Goal: Task Accomplishment & Management: Use online tool/utility

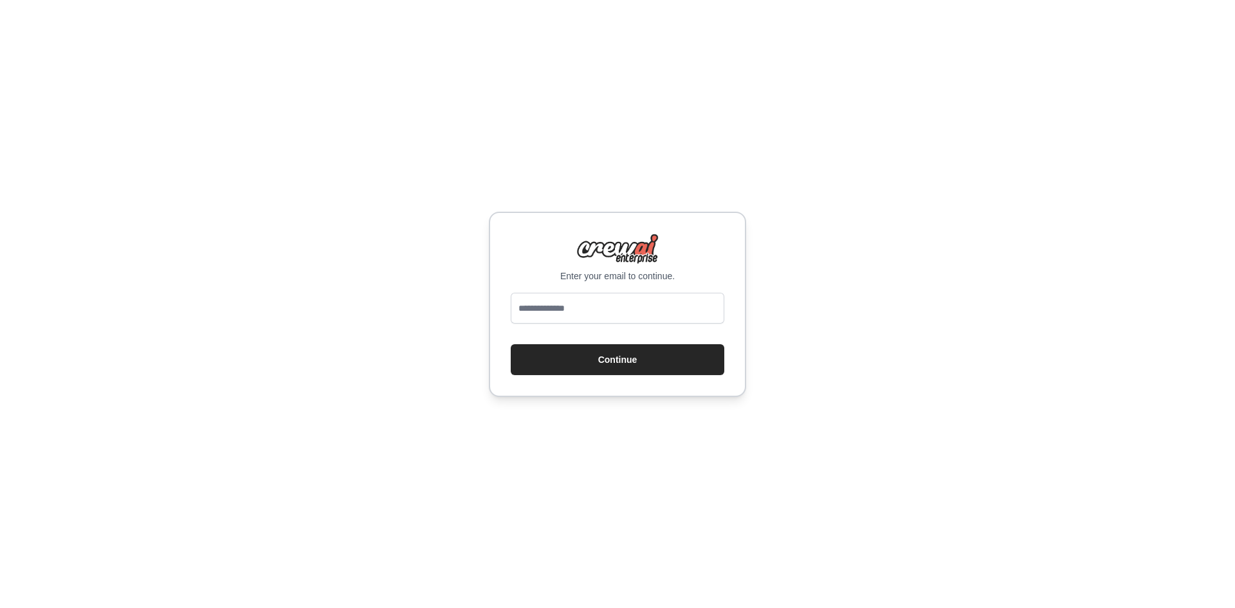
type input "**********"
click at [605, 358] on button "Continue" at bounding box center [618, 359] width 214 height 31
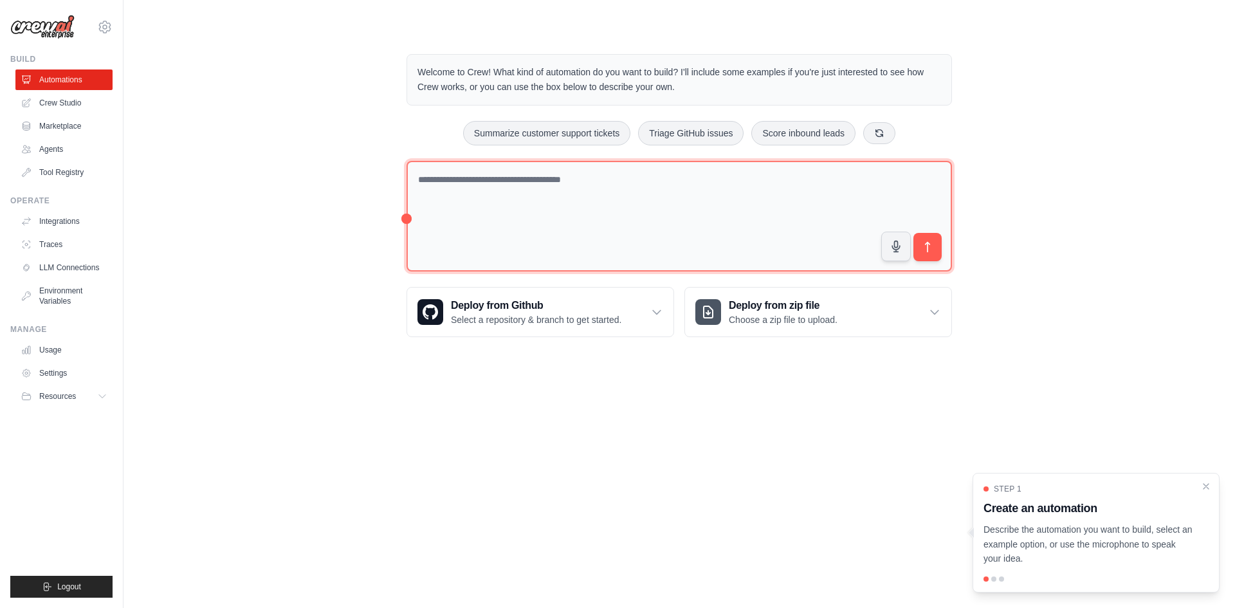
click at [497, 197] on textarea at bounding box center [678, 216] width 545 height 111
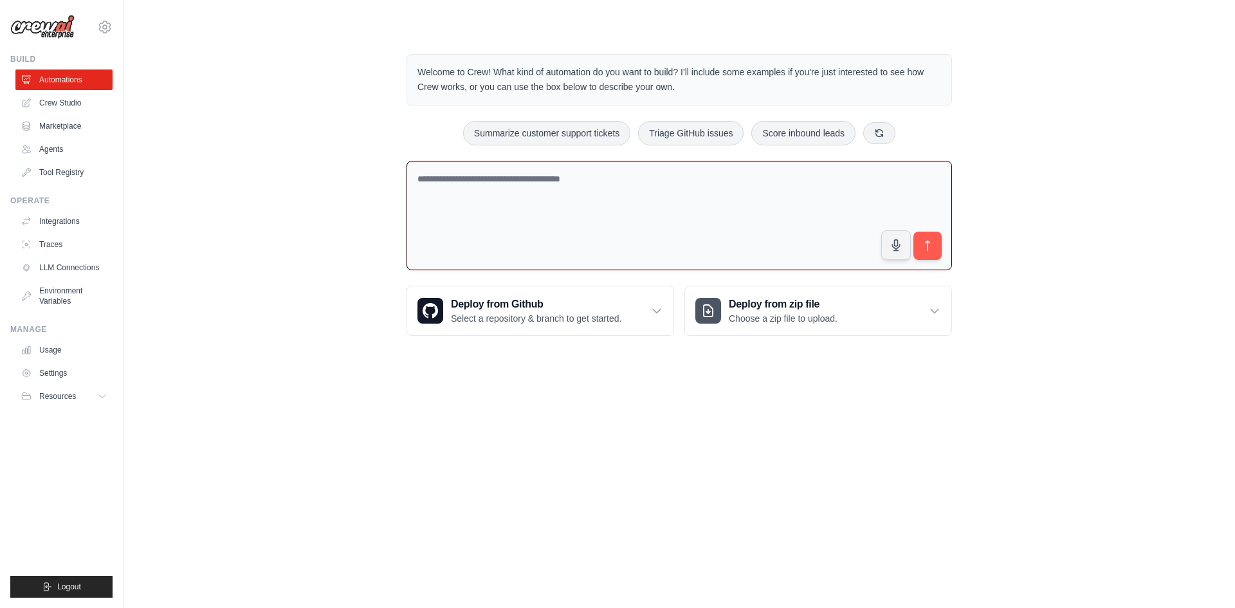
click at [497, 194] on textarea at bounding box center [678, 216] width 545 height 110
click at [497, 184] on textarea at bounding box center [678, 216] width 545 height 110
paste textarea "**********"
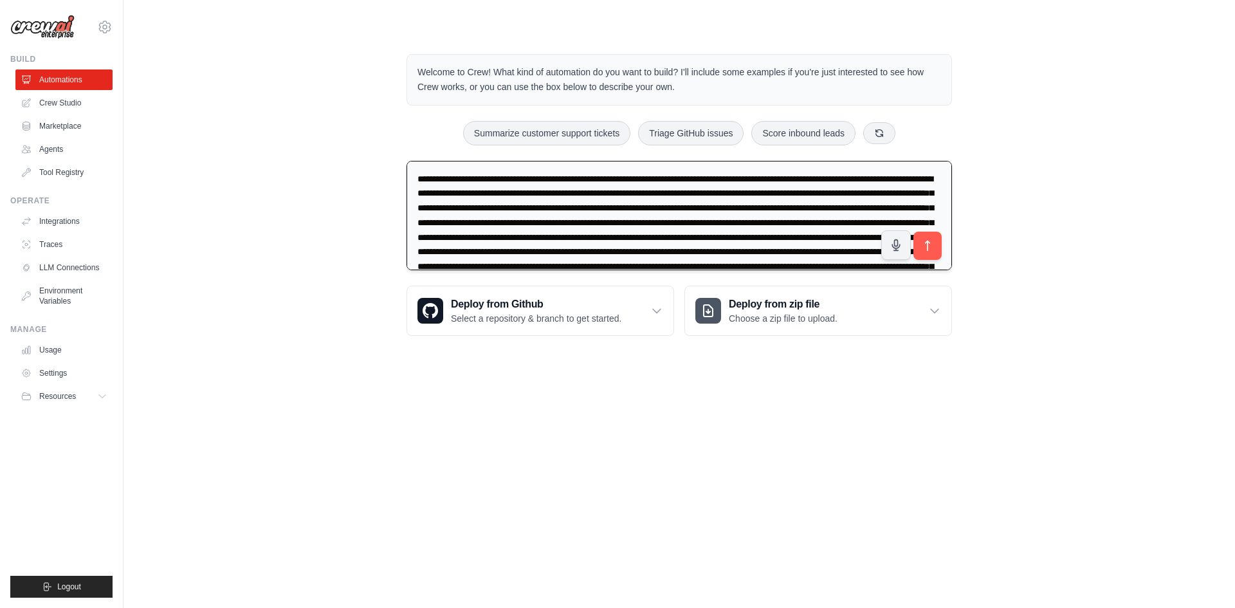
scroll to position [46, 0]
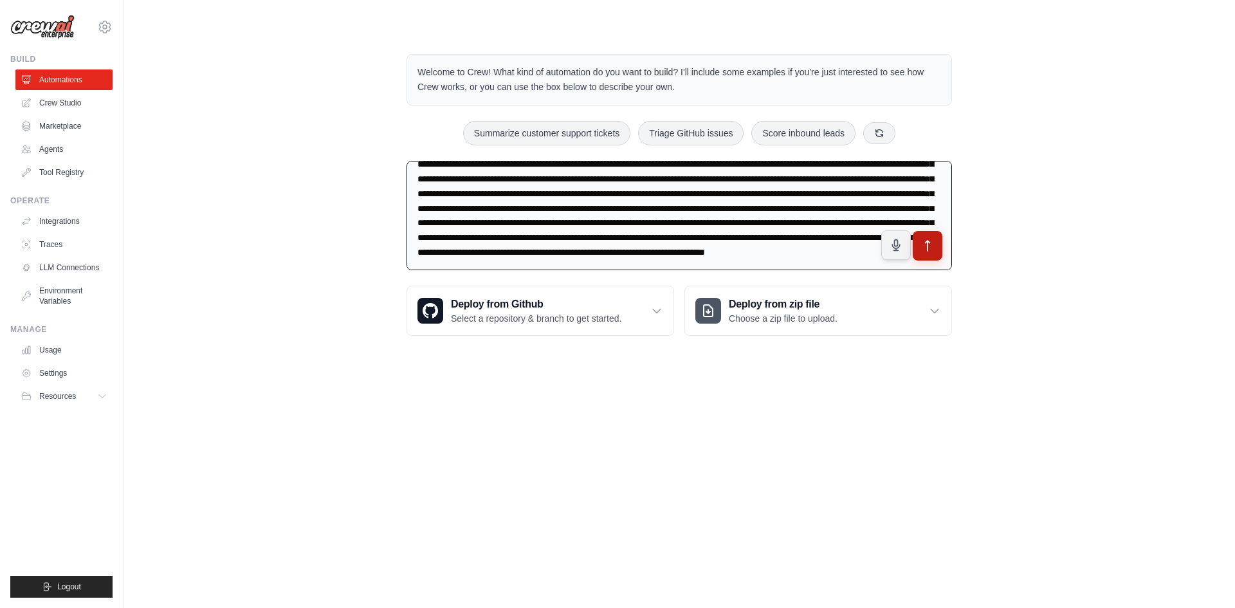
type textarea "**********"
click at [930, 249] on icon "submit" at bounding box center [928, 246] width 14 height 14
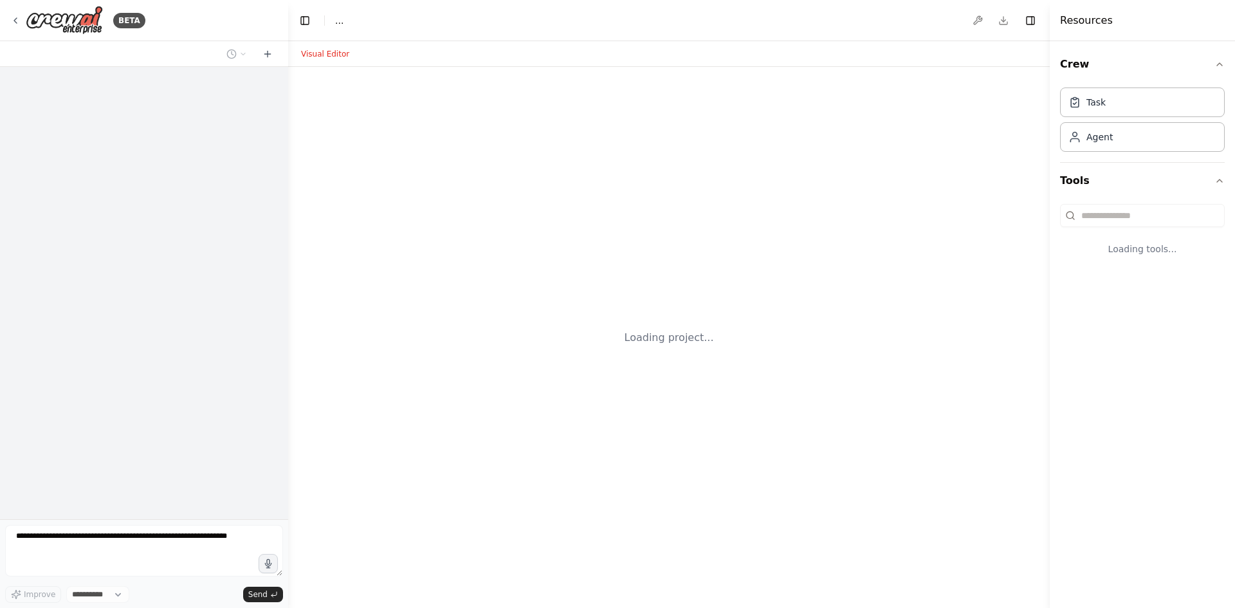
select select "****"
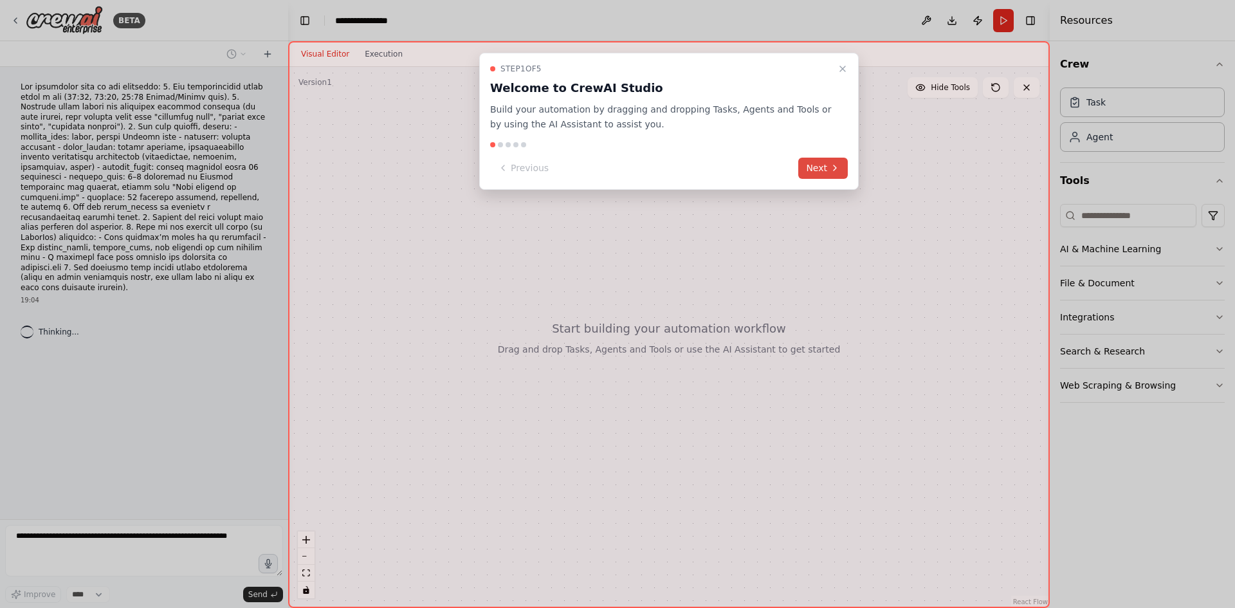
click at [820, 172] on button "Next" at bounding box center [823, 168] width 50 height 21
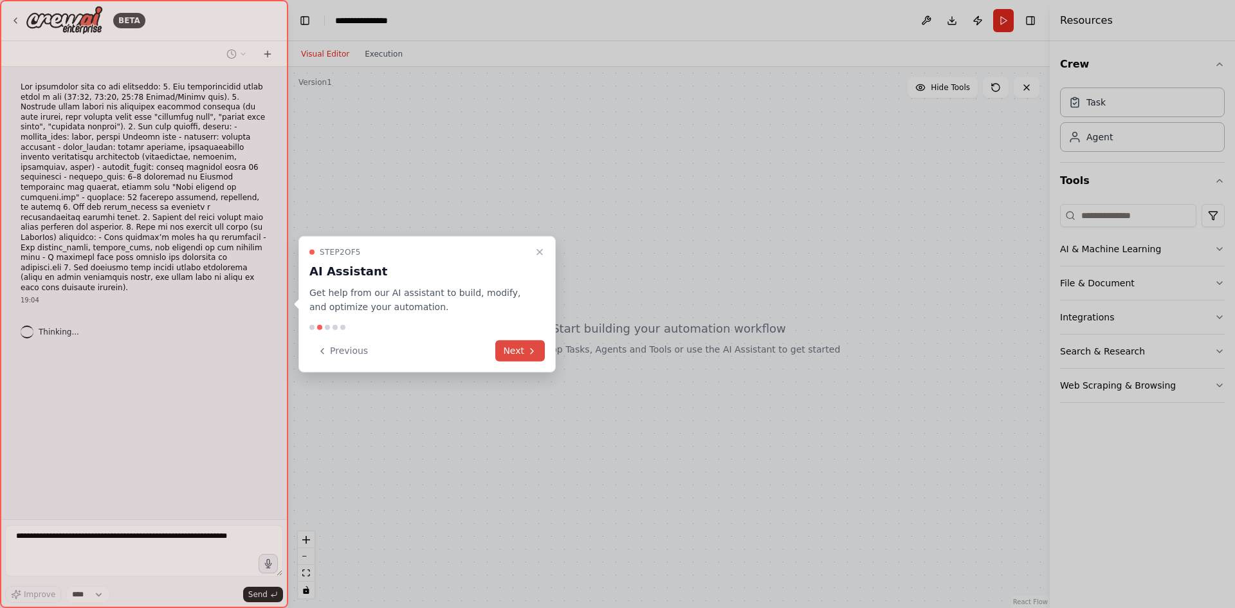
click at [517, 345] on button "Next" at bounding box center [520, 350] width 50 height 21
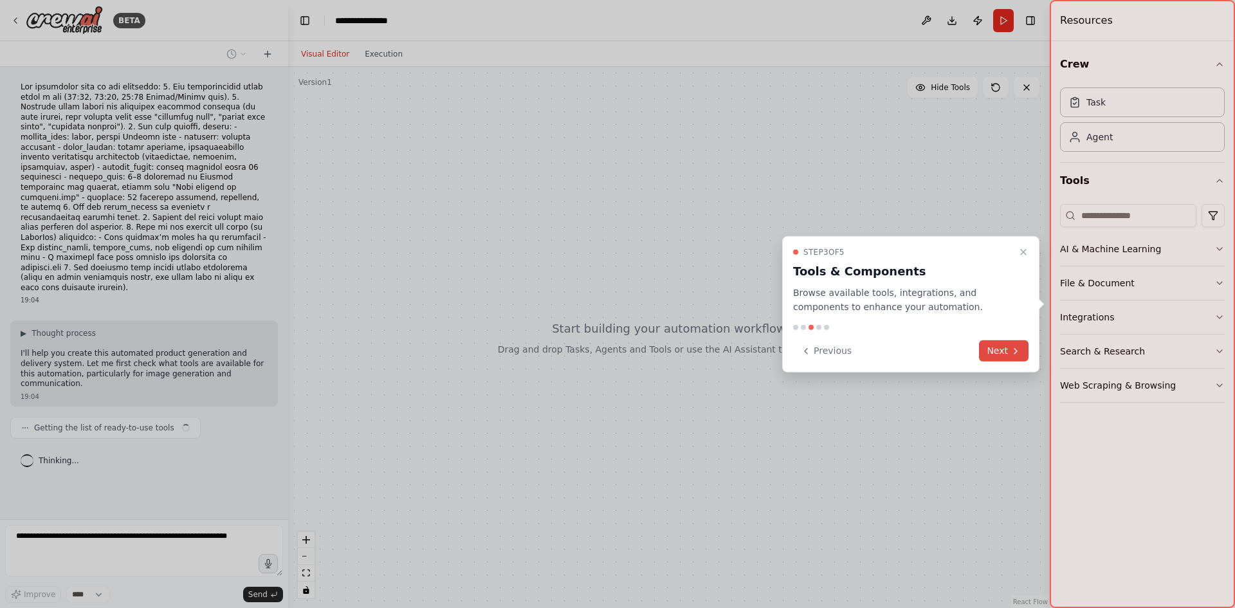
click at [985, 356] on button "Next" at bounding box center [1004, 350] width 50 height 21
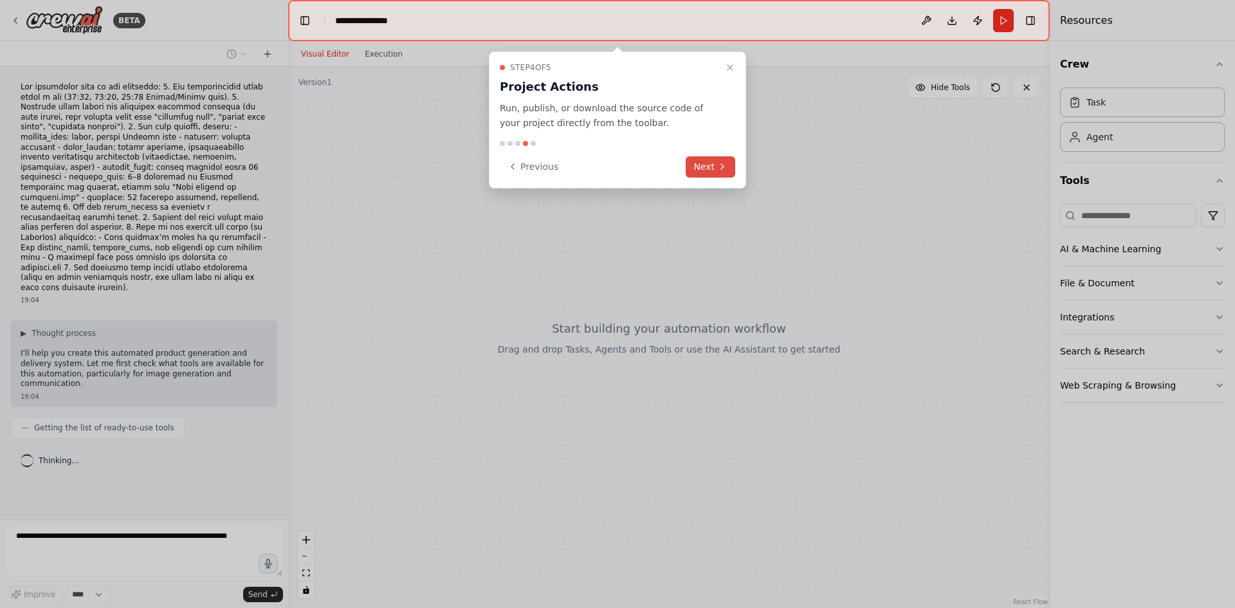
click at [706, 172] on button "Next" at bounding box center [711, 166] width 50 height 21
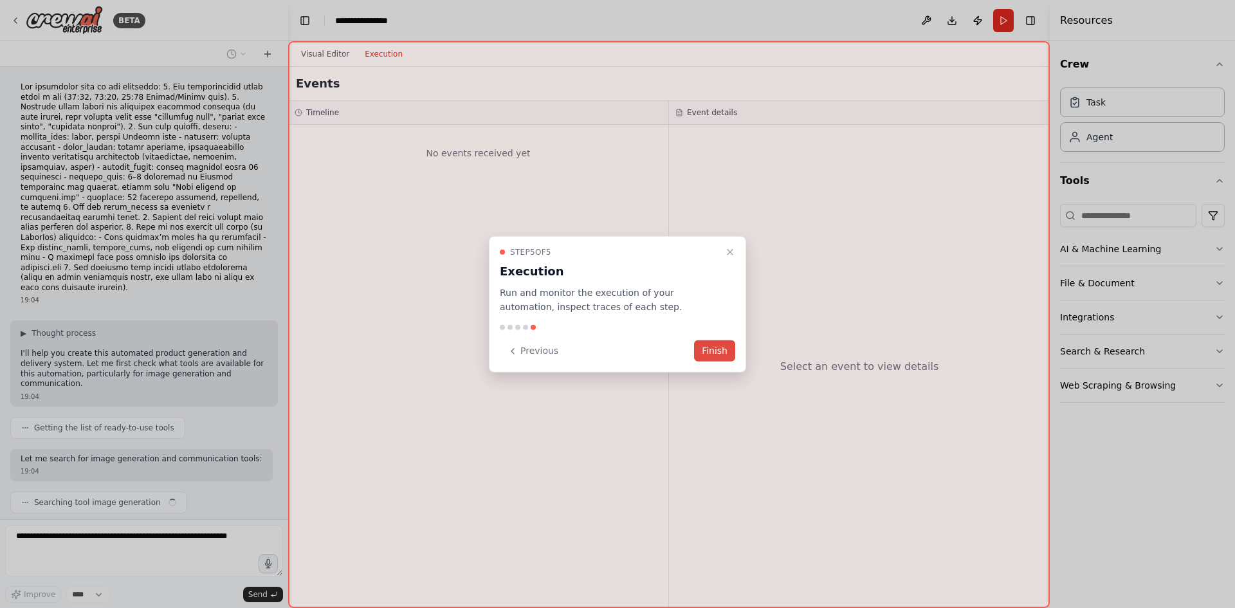
click at [712, 353] on button "Finish" at bounding box center [714, 350] width 41 height 21
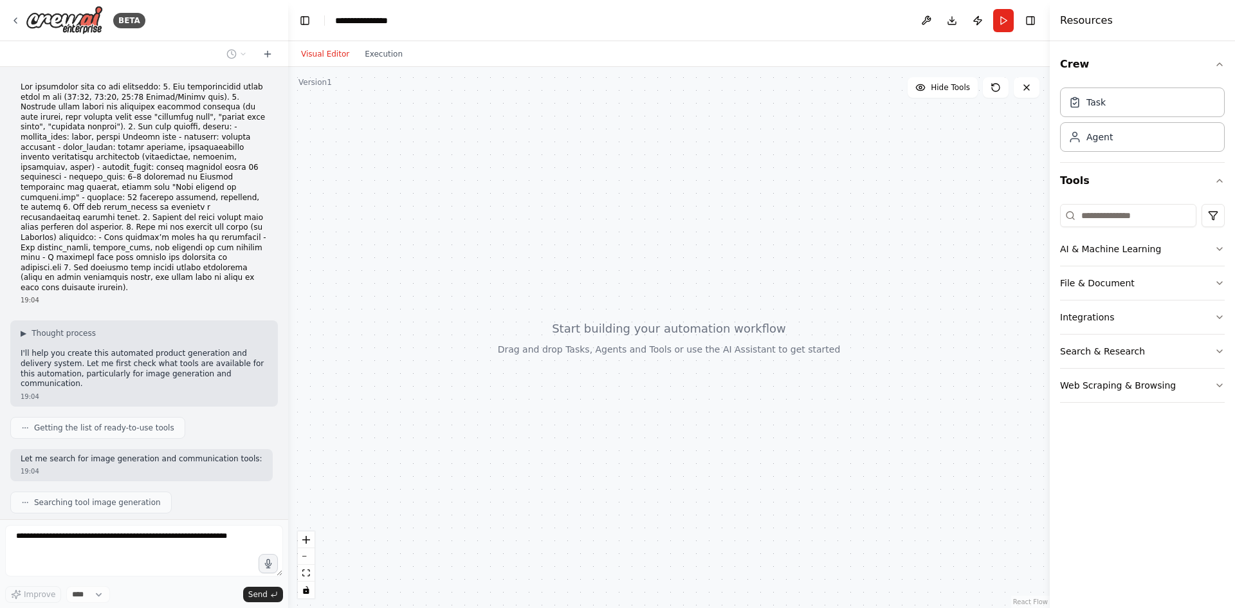
drag, startPoint x: 598, startPoint y: 232, endPoint x: 563, endPoint y: 257, distance: 42.5
click at [562, 250] on div at bounding box center [669, 337] width 762 height 541
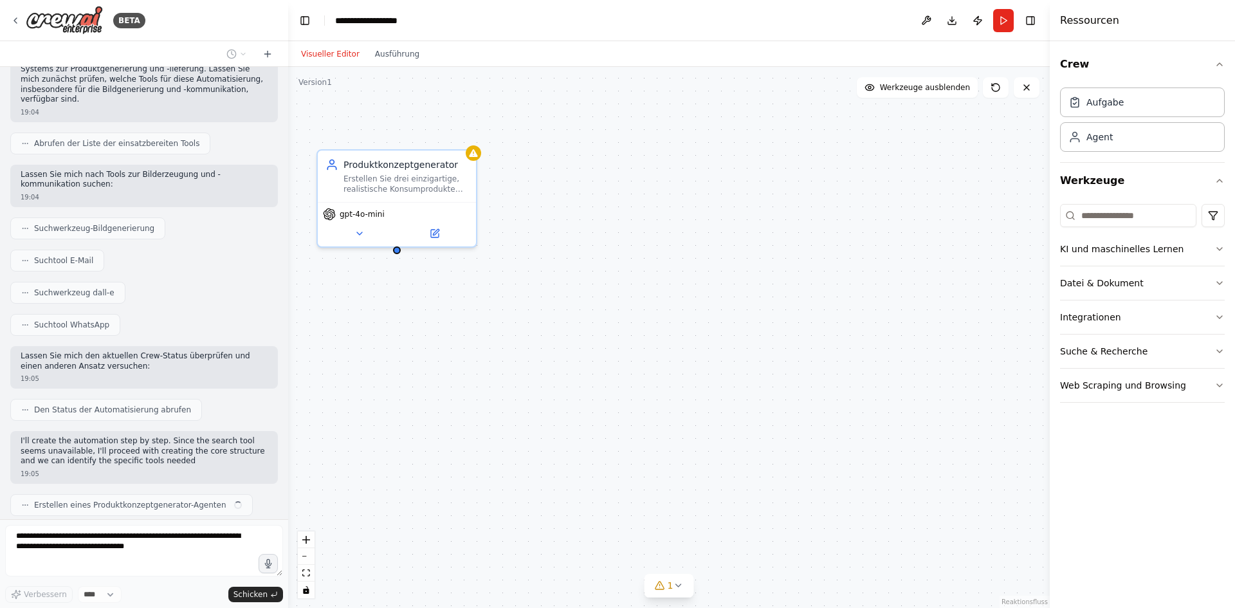
scroll to position [357, 0]
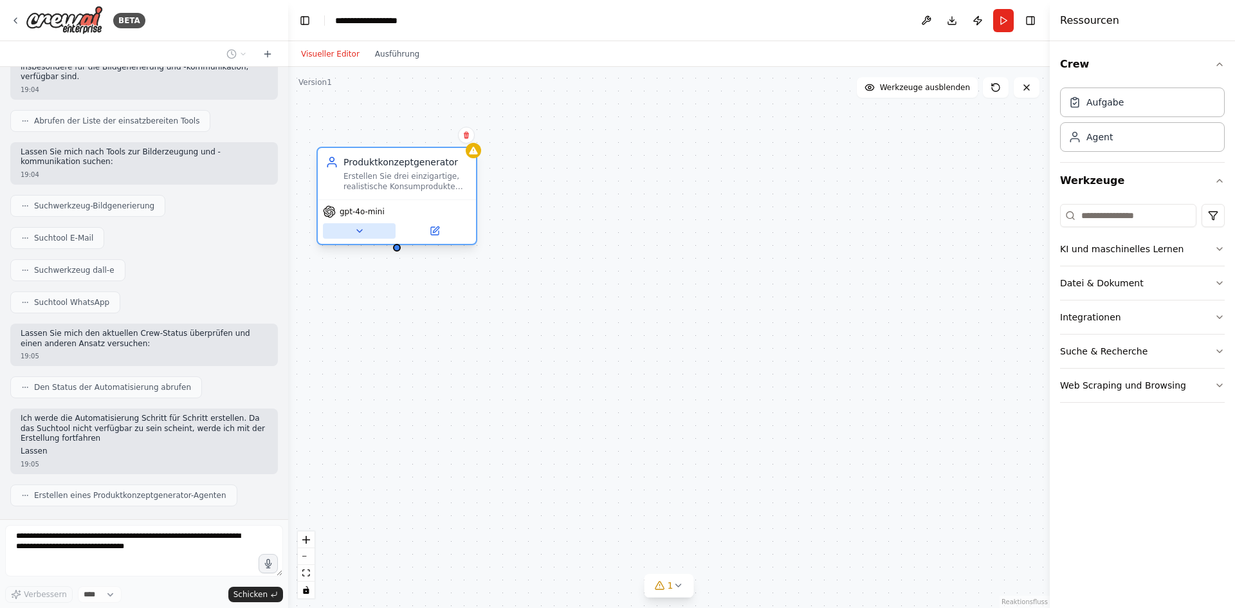
click at [349, 232] on button at bounding box center [359, 230] width 73 height 15
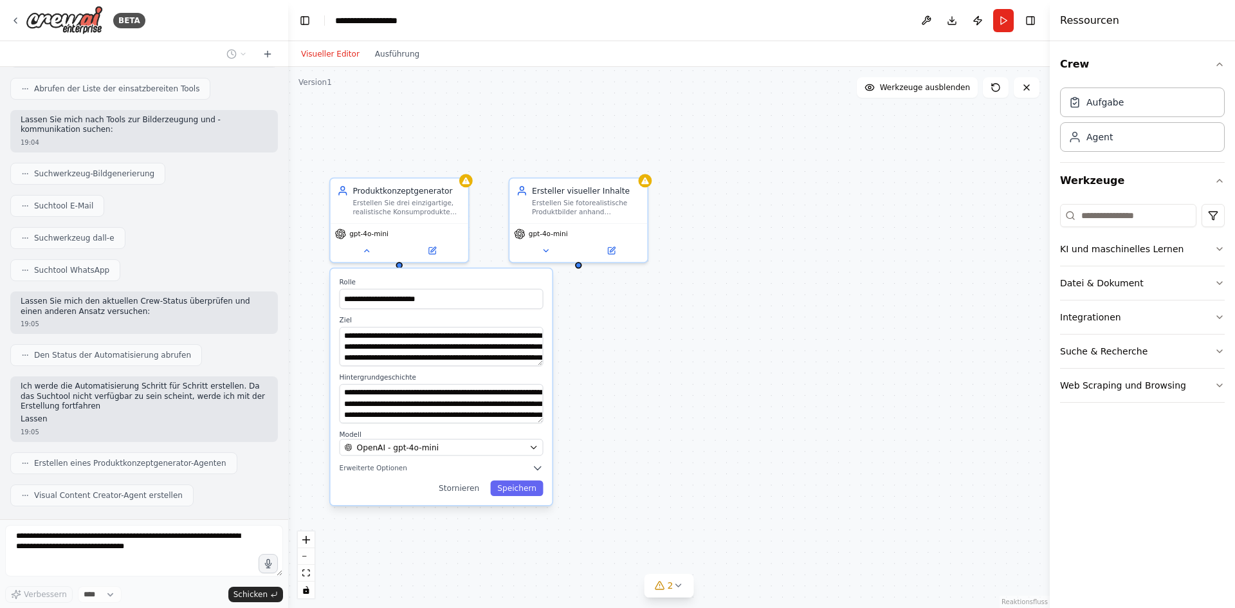
scroll to position [421, 0]
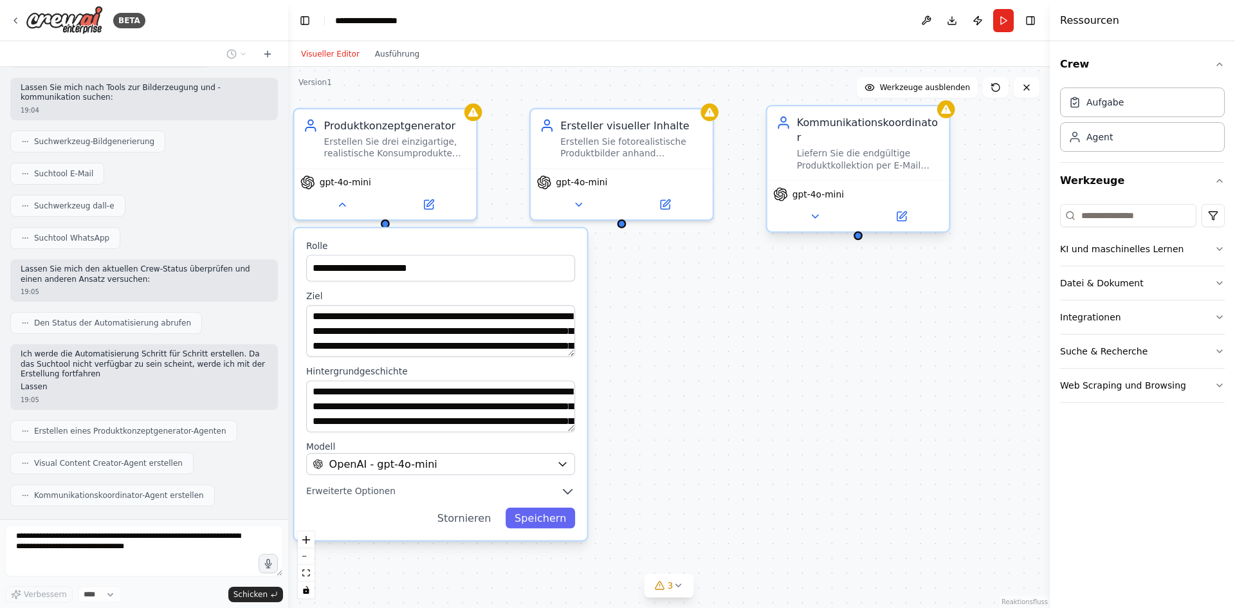
click at [861, 187] on div "gpt-4o-mini" at bounding box center [858, 194] width 170 height 15
click at [750, 347] on div "**********" at bounding box center [669, 337] width 762 height 541
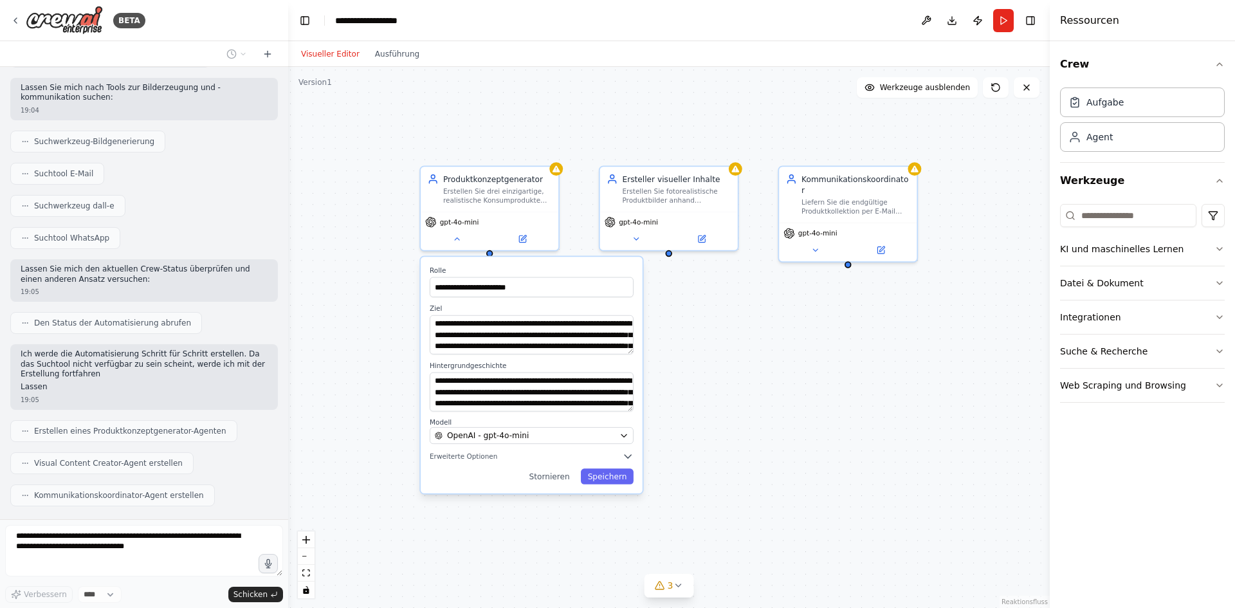
drag, startPoint x: 587, startPoint y: 320, endPoint x: 700, endPoint y: 318, distance: 112.6
click at [700, 318] on div "**********" at bounding box center [669, 337] width 762 height 541
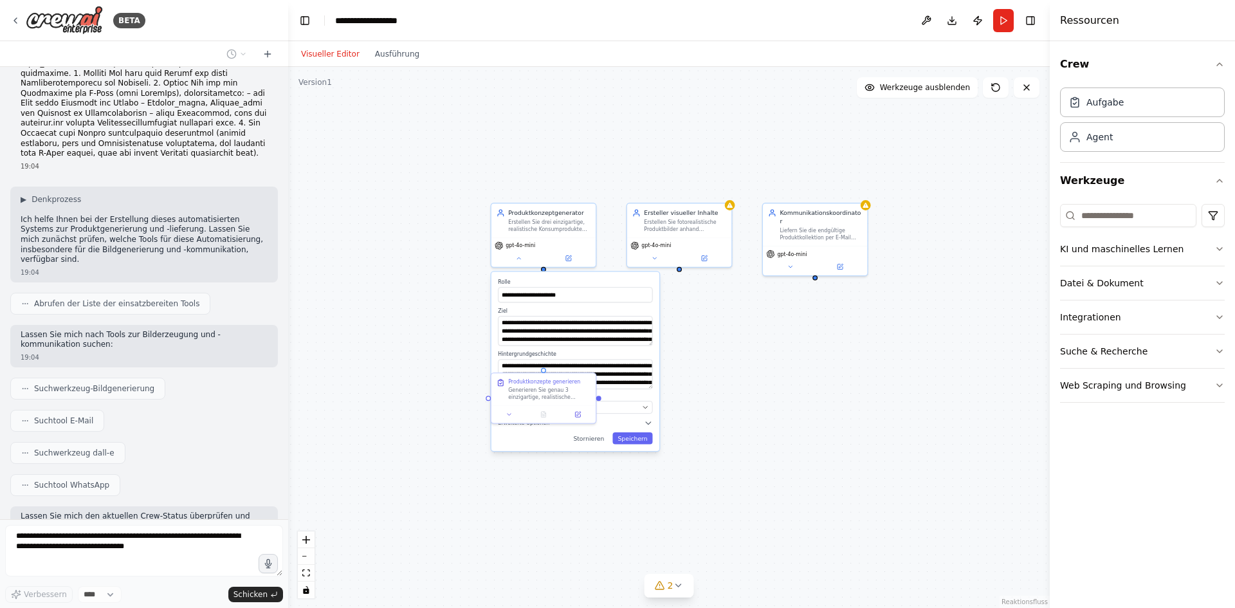
scroll to position [0, 0]
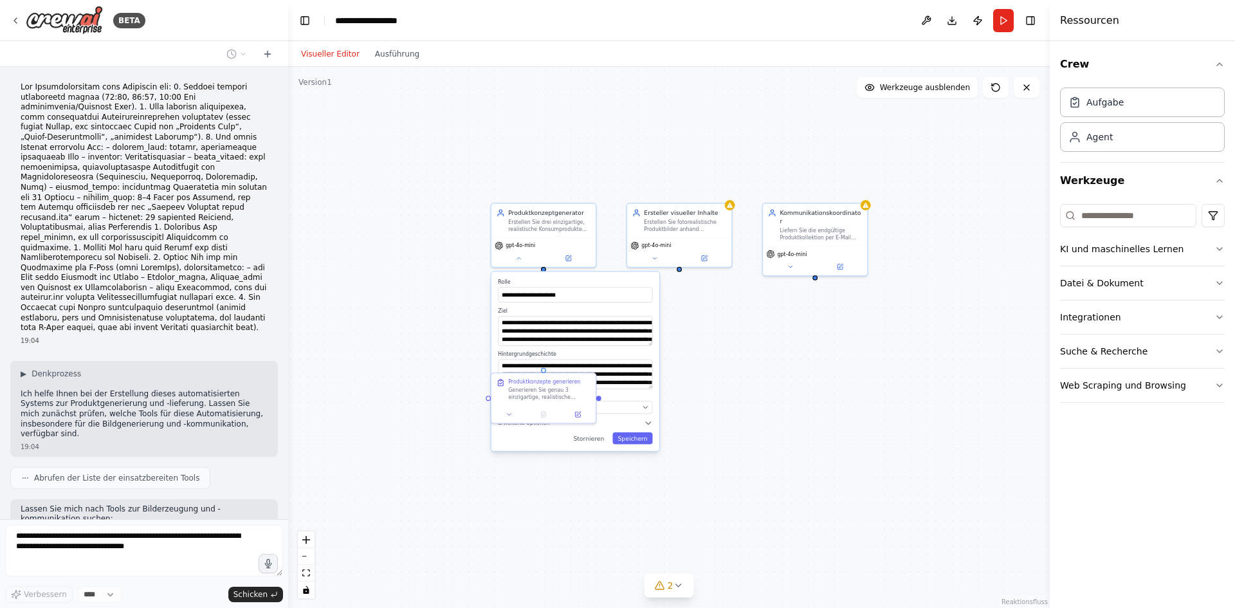
click at [685, 459] on div "**********" at bounding box center [669, 337] width 762 height 541
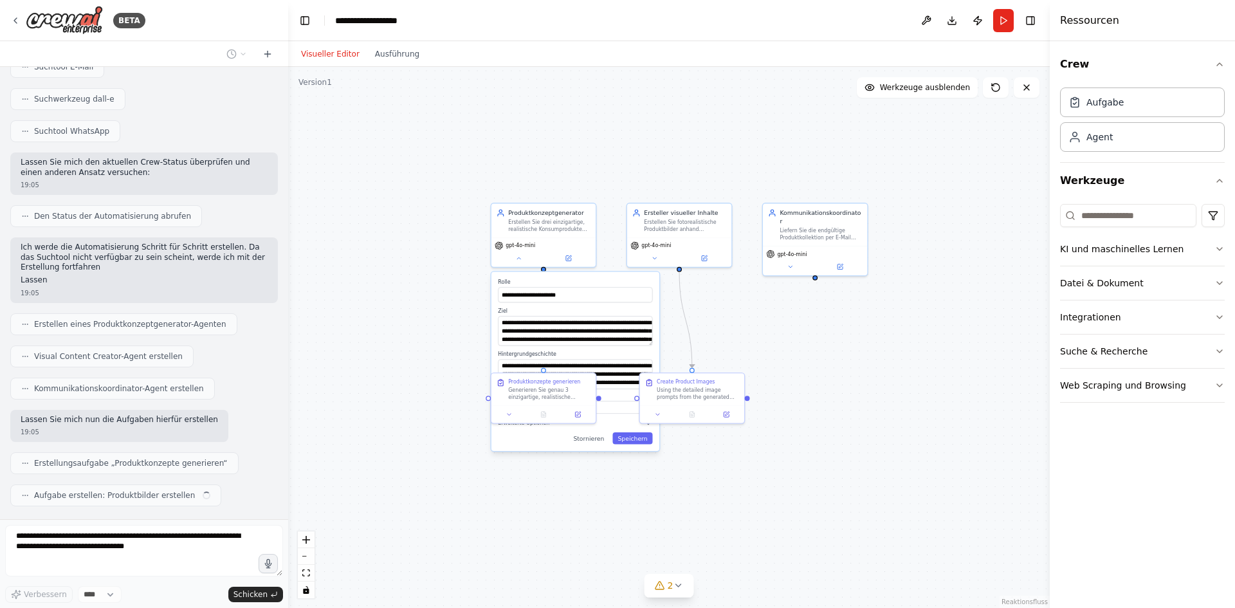
click at [657, 480] on div "**********" at bounding box center [669, 337] width 762 height 541
click at [639, 443] on button "Speichern" at bounding box center [633, 438] width 40 height 12
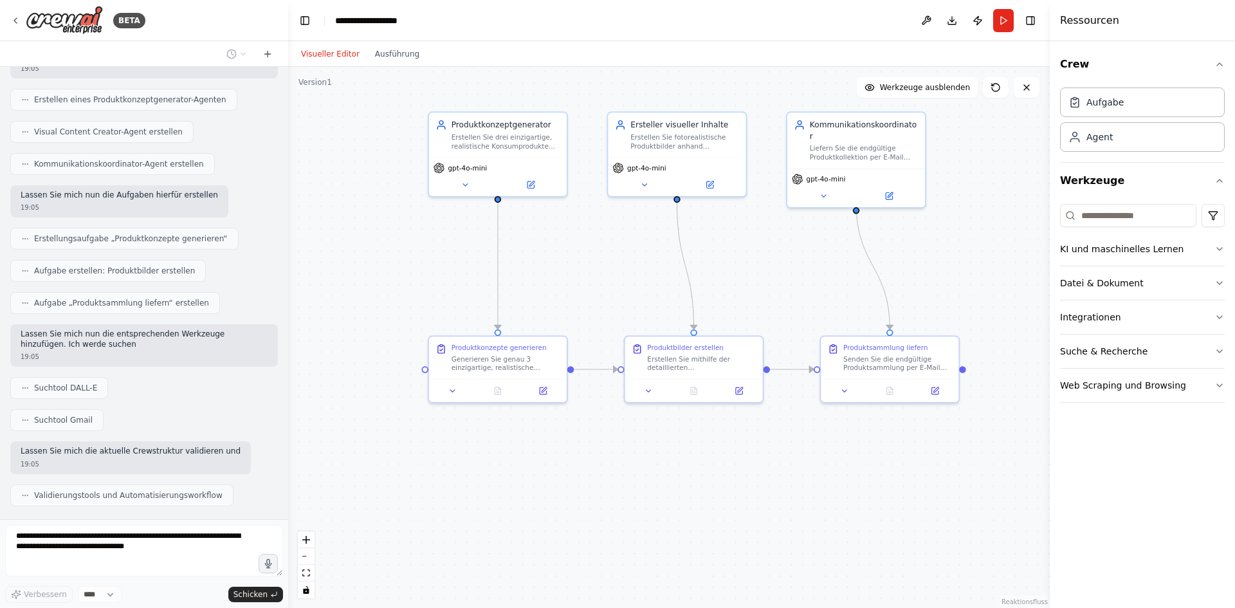
scroll to position [795, 0]
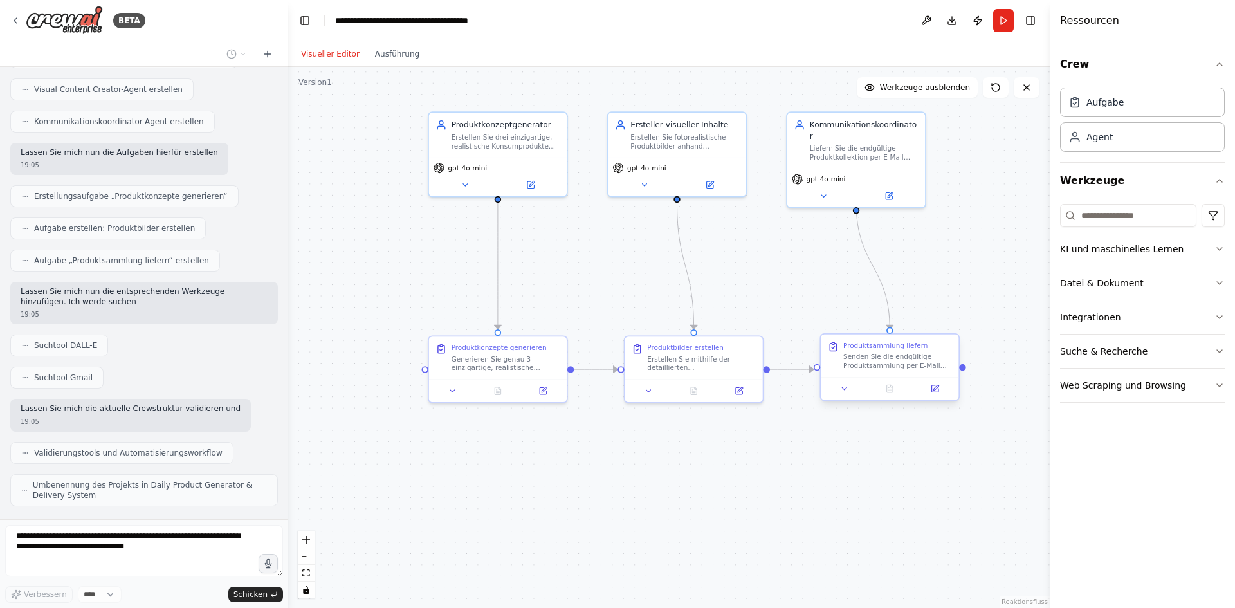
click at [877, 358] on font "Senden Sie die endgültige Produktsammlung per E-Mail (bevorzugt) oder WhatsApp …" at bounding box center [895, 463] width 105 height 223
click at [883, 364] on font "Senden Sie die endgültige Produktsammlung per E-Mail (bevorzugt) oder WhatsApp …" at bounding box center [895, 463] width 105 height 223
click at [926, 456] on div ".deletable-edge-delete-btn { width: 20px; height: 20px; border: 0px solid #ffff…" at bounding box center [669, 337] width 762 height 541
click at [387, 50] on font "Ausführung" at bounding box center [397, 54] width 44 height 9
click at [333, 51] on font "Visueller Editor" at bounding box center [330, 54] width 59 height 9
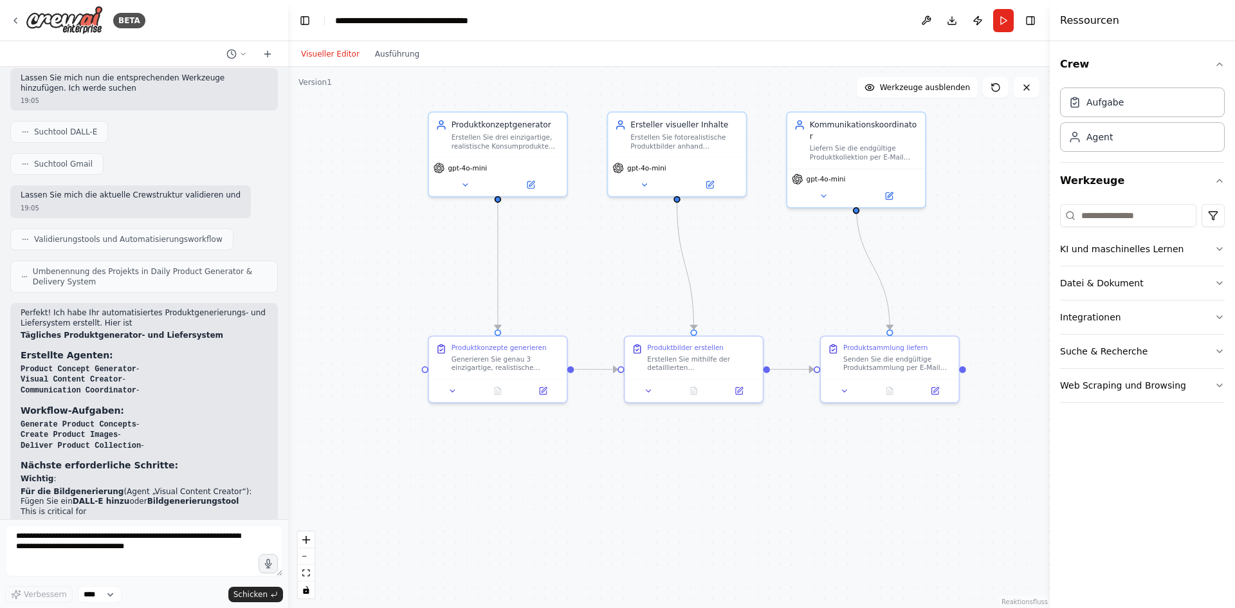
scroll to position [0, 0]
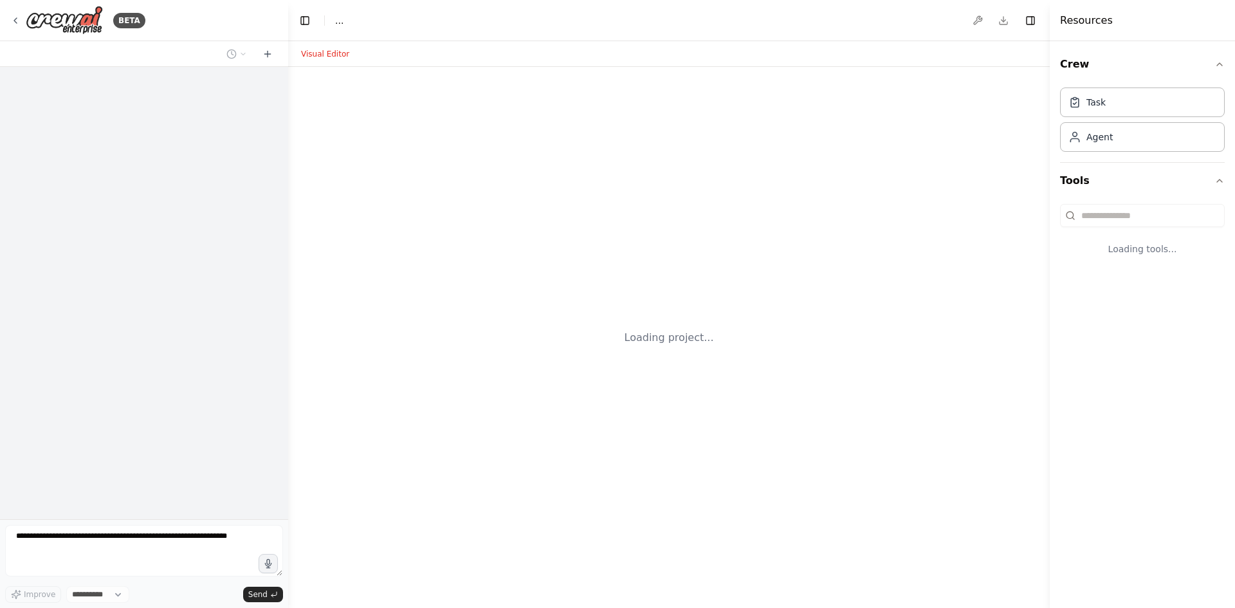
select select "****"
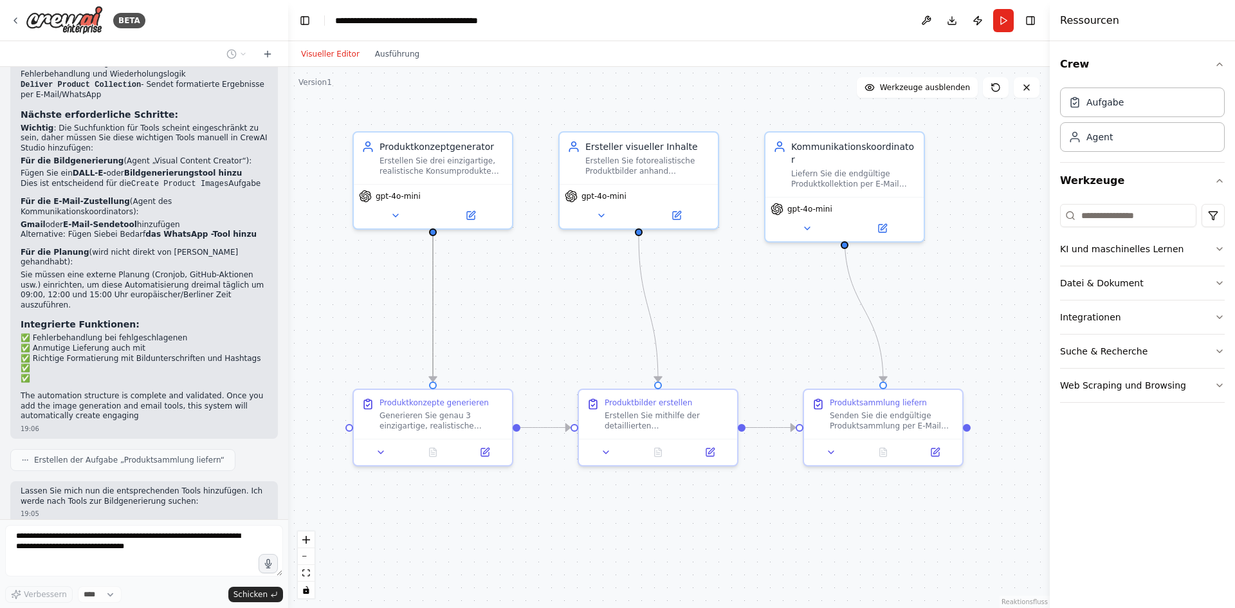
scroll to position [1479, 0]
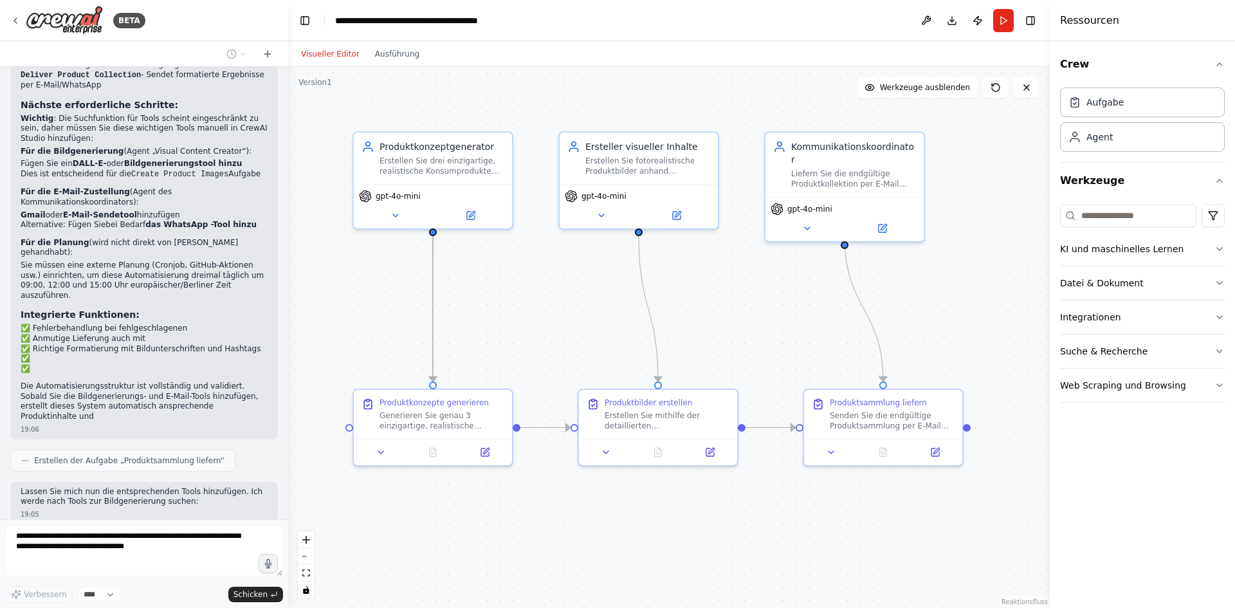
click at [187, 220] on font "das WhatsApp -Tool hinzu" at bounding box center [200, 224] width 111 height 9
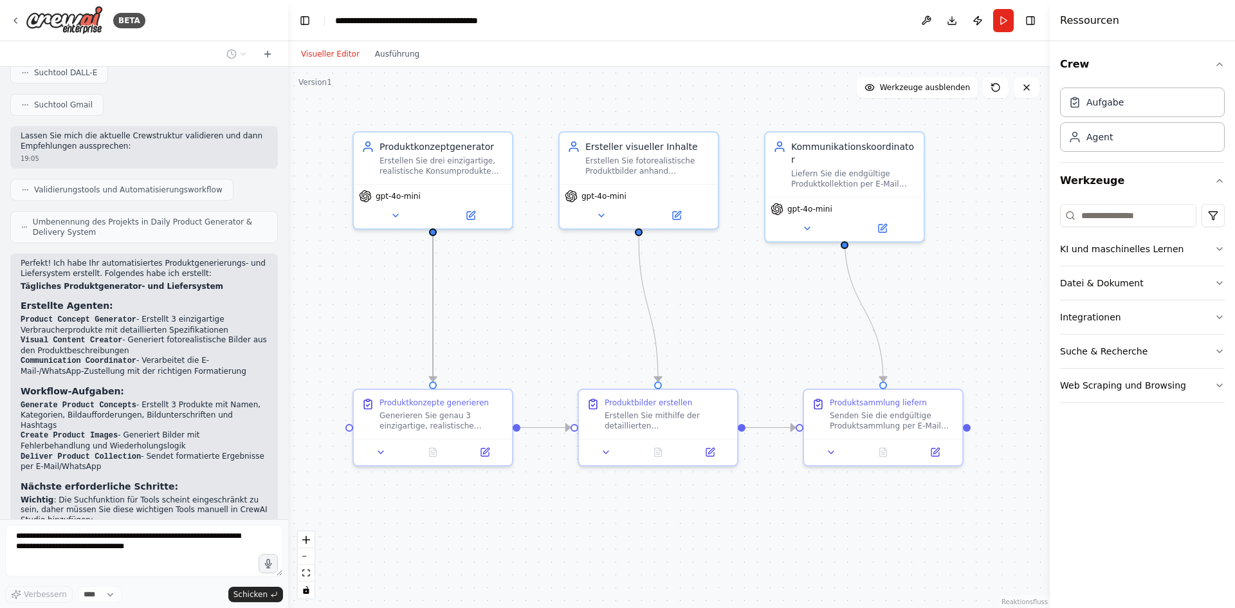
scroll to position [1093, 0]
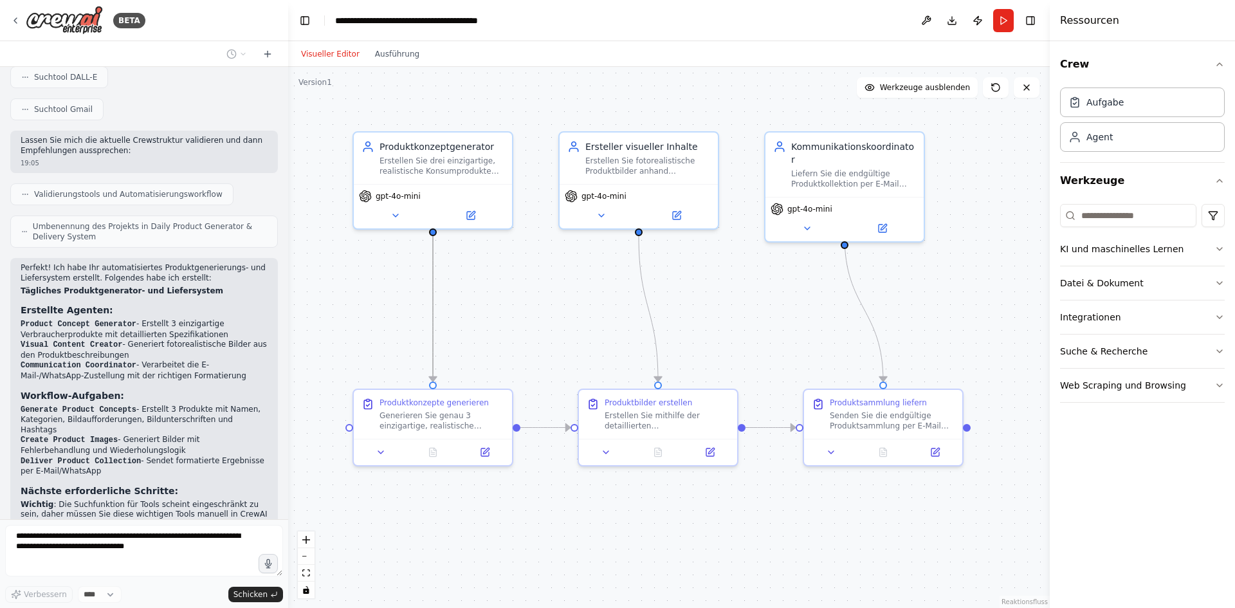
click at [992, 23] on header "**********" at bounding box center [669, 20] width 762 height 41
click at [1000, 22] on button "Laufen" at bounding box center [1003, 20] width 21 height 23
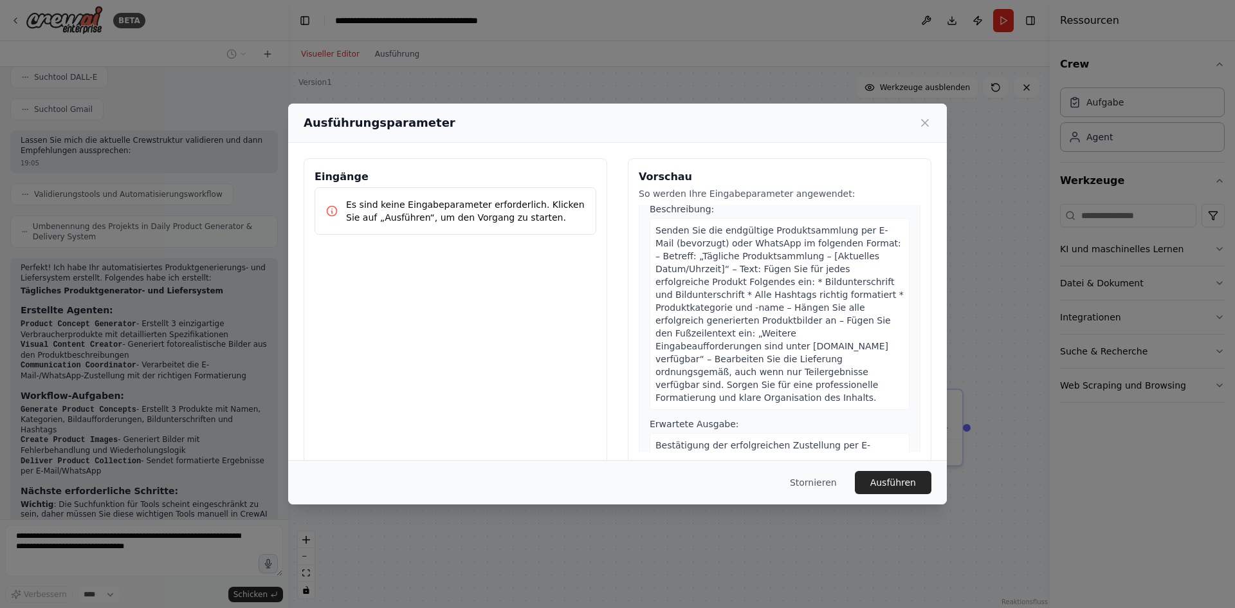
scroll to position [789, 0]
click at [823, 437] on font "Bestätigung der erfolgreichen Zustellung per E-Mail/WhatsApp mit Einzelheiten z…" at bounding box center [779, 455] width 248 height 36
click at [805, 437] on font "Bestätigung der erfolgreichen Zustellung per E-Mail/WhatsApp mit Einzelheiten z…" at bounding box center [779, 455] width 248 height 36
click at [781, 450] on div "3 Produktsammlung liefern Beschreibung: Senden Sie die endgültige Produktsammlu…" at bounding box center [780, 327] width 282 height 325
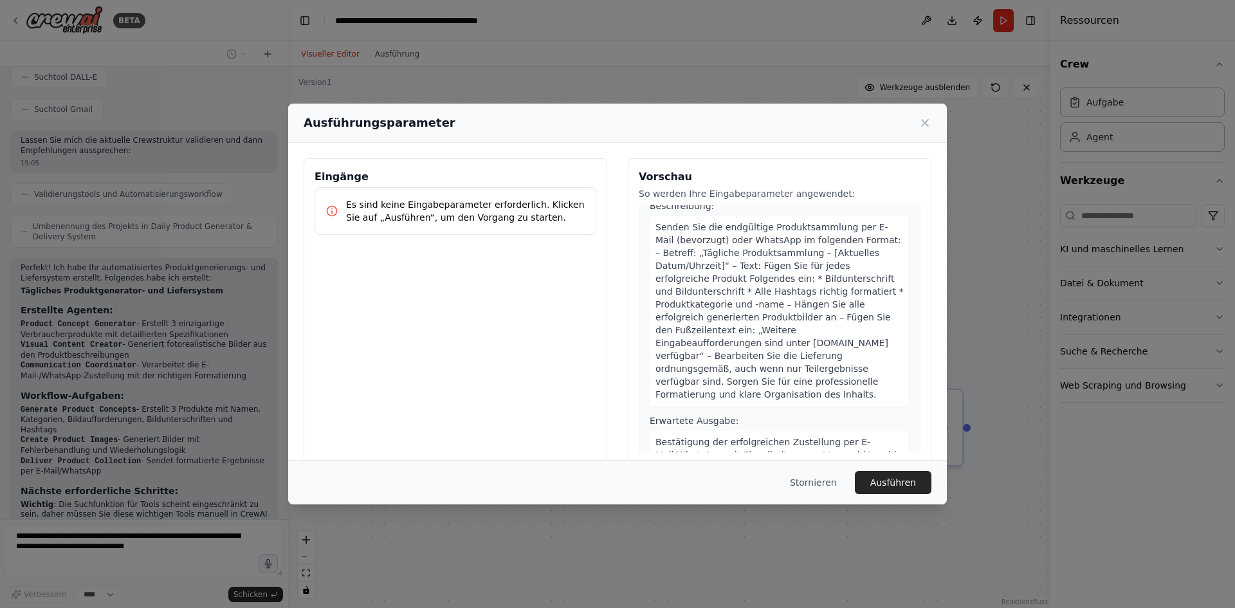
click at [689, 524] on div "Ausführungsparameter Eingänge Es sind keine Eingabeparameter erforderlich. Klic…" at bounding box center [617, 304] width 1235 height 608
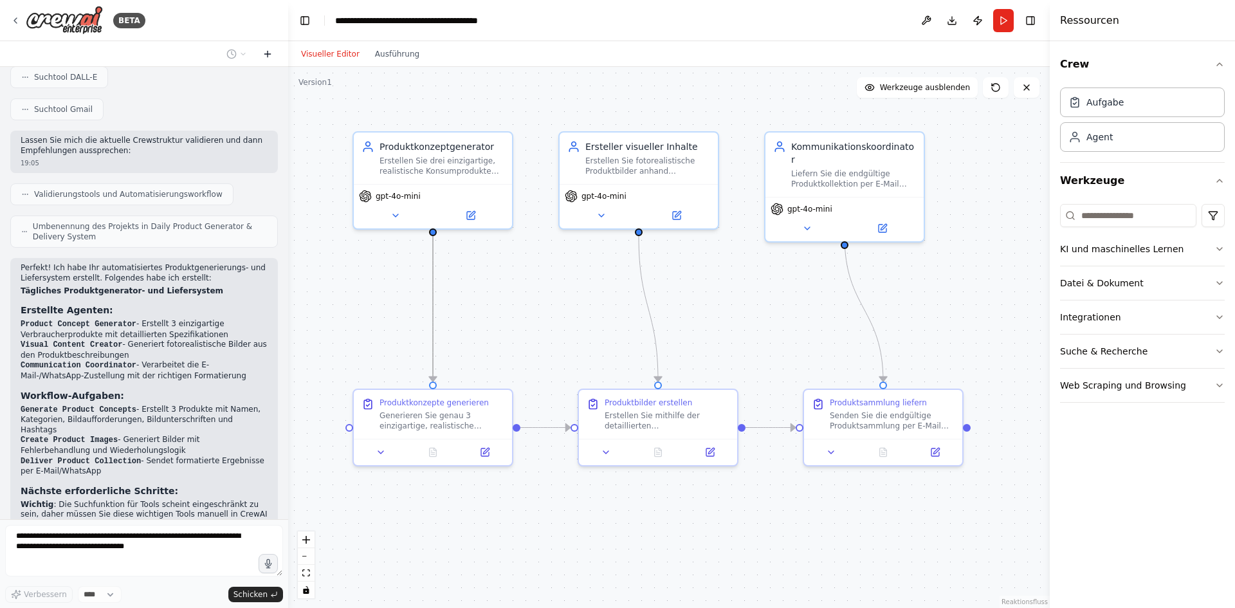
click at [269, 50] on icon at bounding box center [267, 54] width 10 height 10
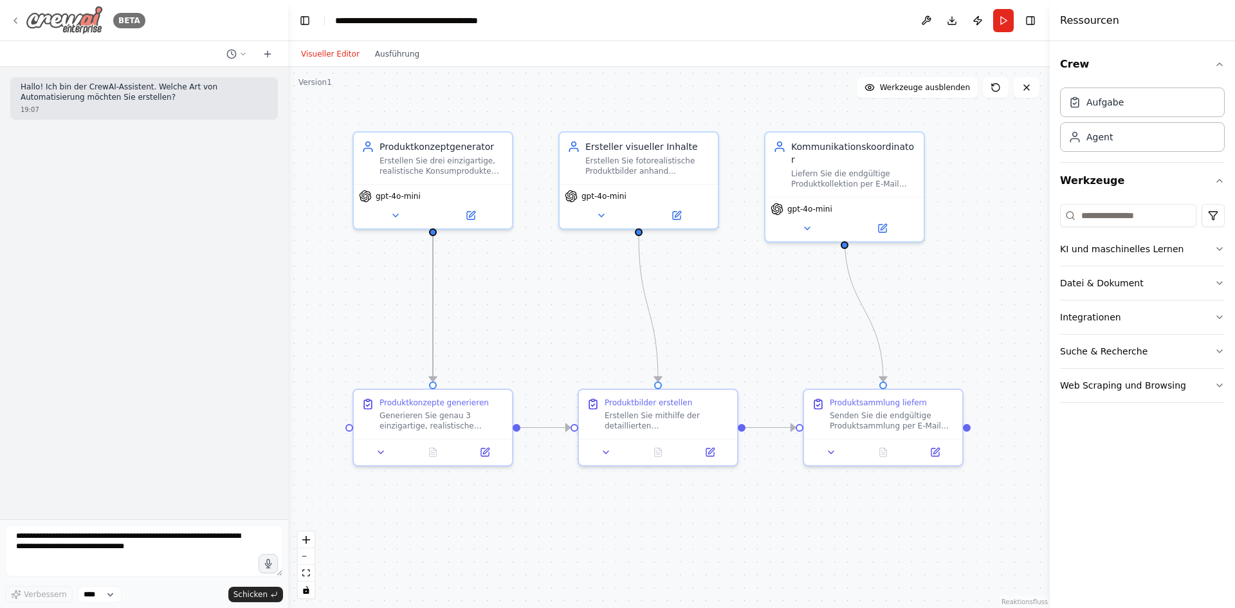
click at [17, 19] on icon at bounding box center [15, 20] width 10 height 10
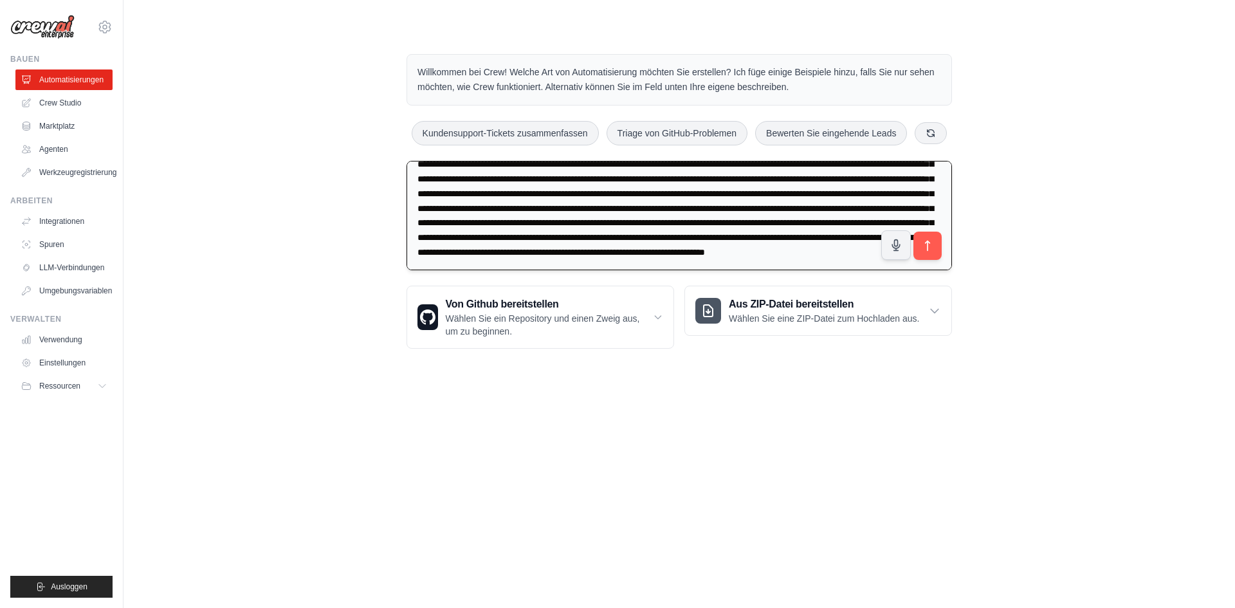
scroll to position [58, 0]
drag, startPoint x: 832, startPoint y: 207, endPoint x: 875, endPoint y: 206, distance: 43.1
click at [857, 212] on textarea at bounding box center [678, 216] width 545 height 110
drag, startPoint x: 421, startPoint y: 224, endPoint x: 449, endPoint y: 224, distance: 28.3
click at [449, 224] on textarea at bounding box center [678, 216] width 545 height 110
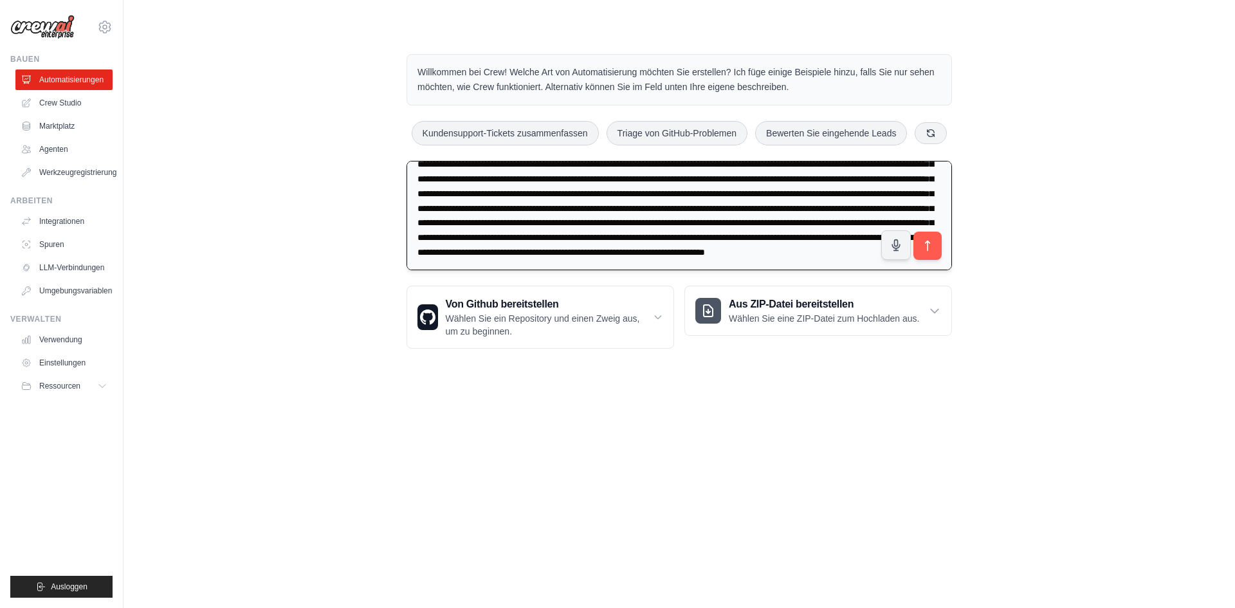
click at [423, 222] on textarea at bounding box center [678, 216] width 545 height 110
drag, startPoint x: 415, startPoint y: 220, endPoint x: 538, endPoint y: 223, distance: 122.9
click at [538, 223] on textarea at bounding box center [678, 216] width 545 height 110
click at [708, 249] on textarea at bounding box center [678, 216] width 545 height 110
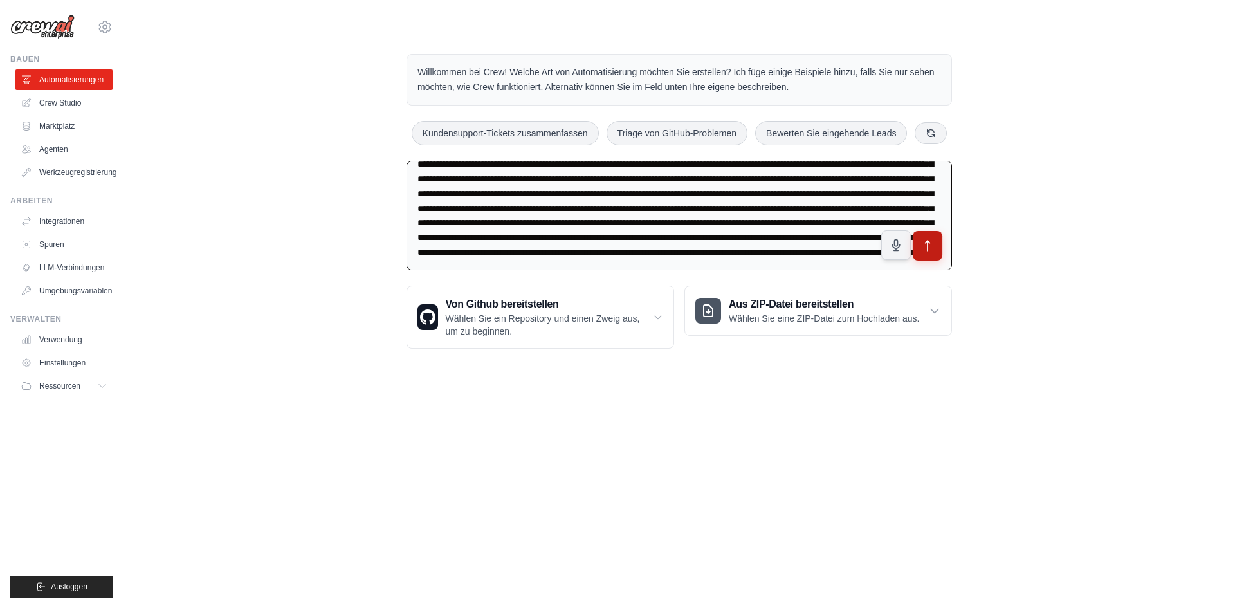
type textarea "**********"
click at [925, 250] on icon "submit" at bounding box center [928, 246] width 14 height 14
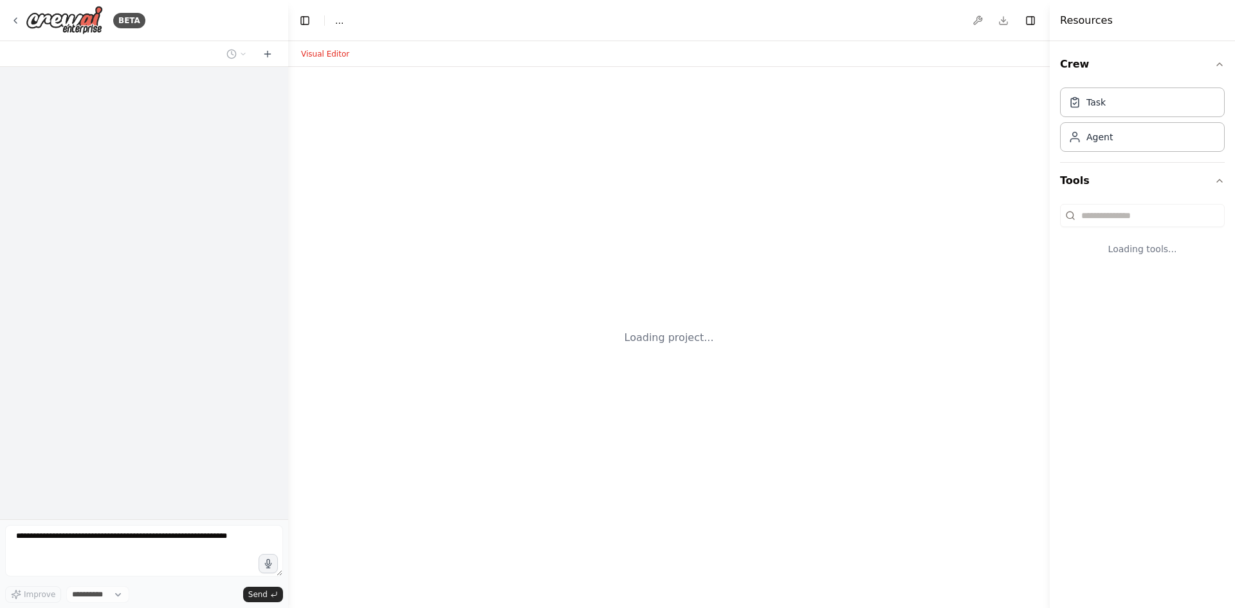
select select "****"
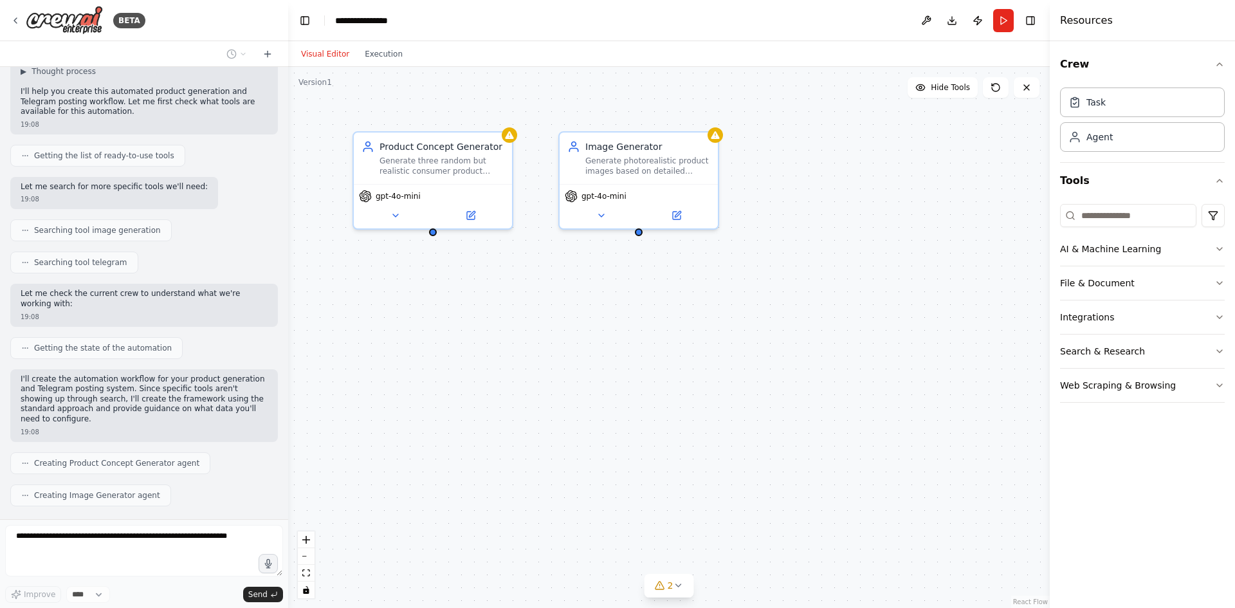
scroll to position [304, 0]
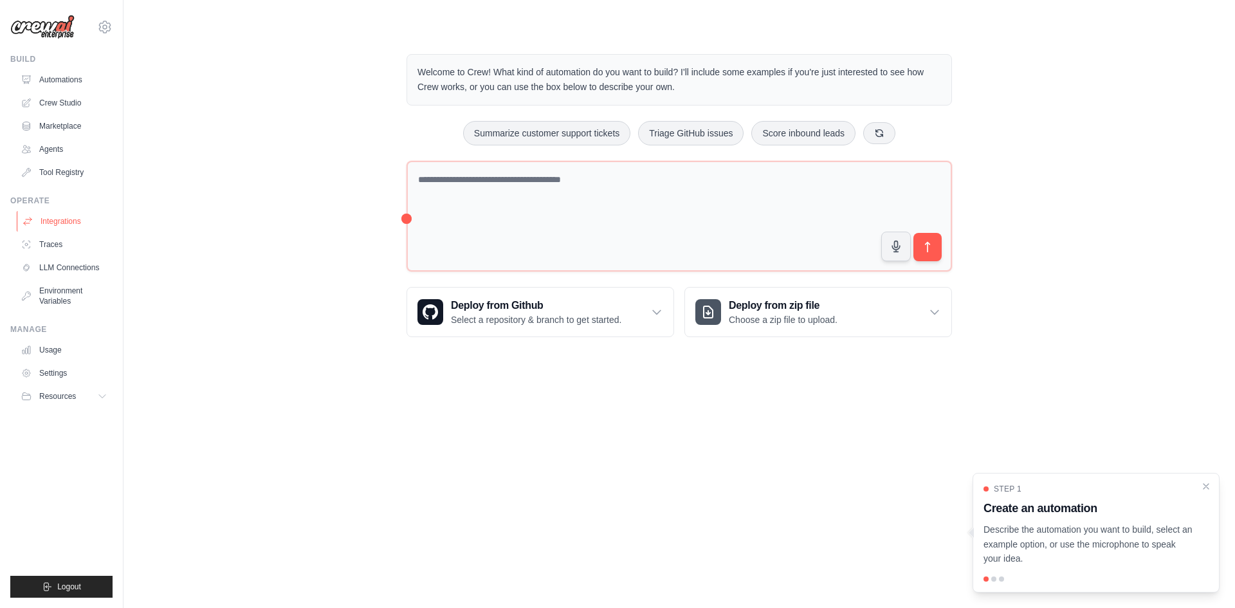
click at [69, 222] on link "Integrations" at bounding box center [65, 221] width 97 height 21
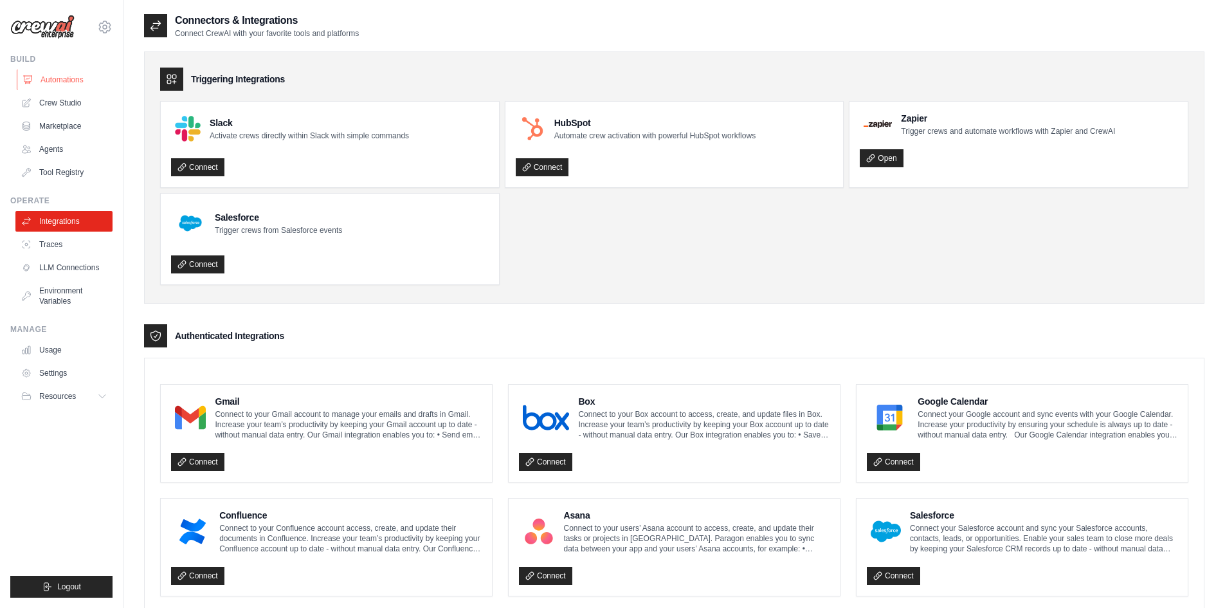
click at [77, 84] on link "Automations" at bounding box center [65, 79] width 97 height 21
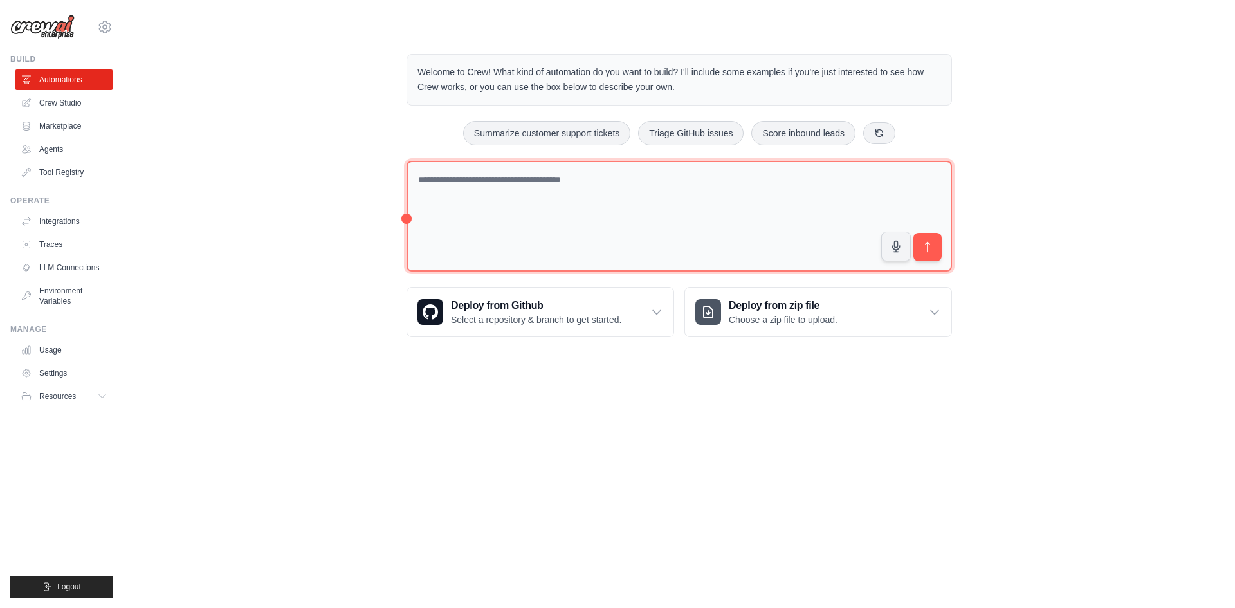
click at [496, 185] on textarea at bounding box center [678, 216] width 545 height 111
paste textarea "**********"
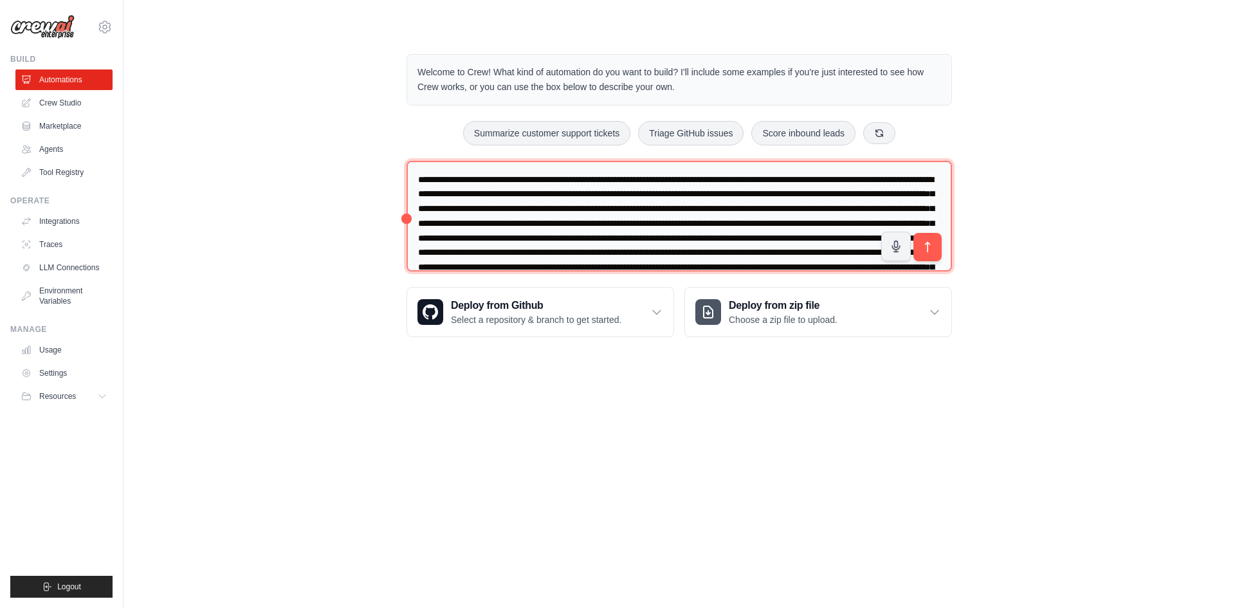
scroll to position [60, 0]
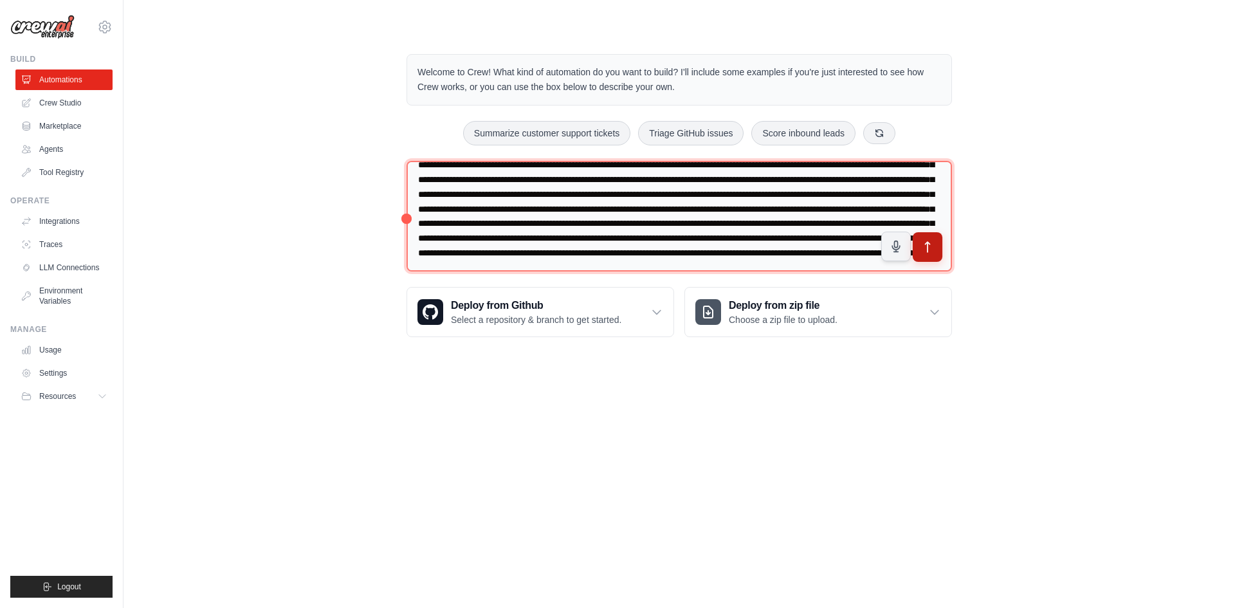
type textarea "**********"
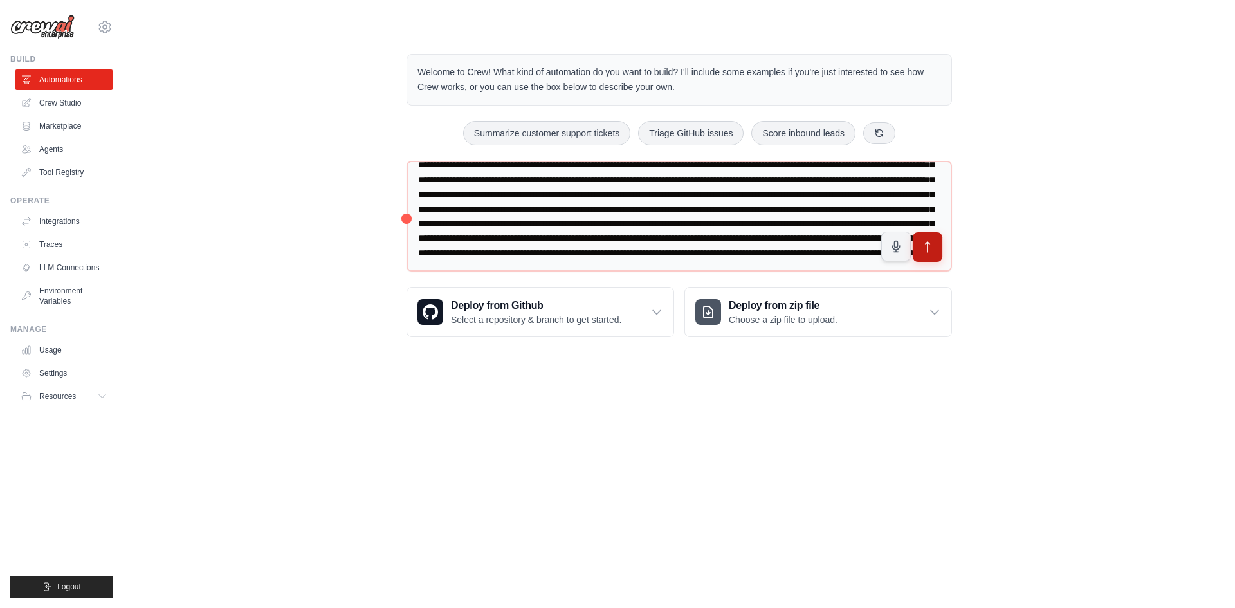
click at [930, 244] on icon "submit" at bounding box center [928, 247] width 5 height 10
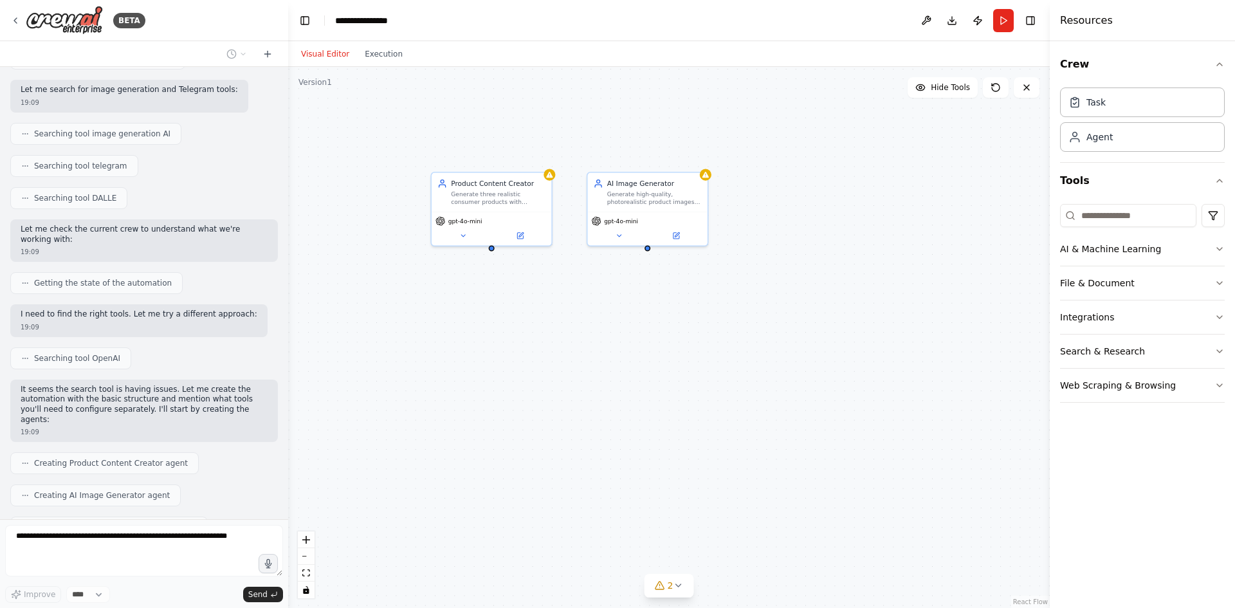
scroll to position [411, 0]
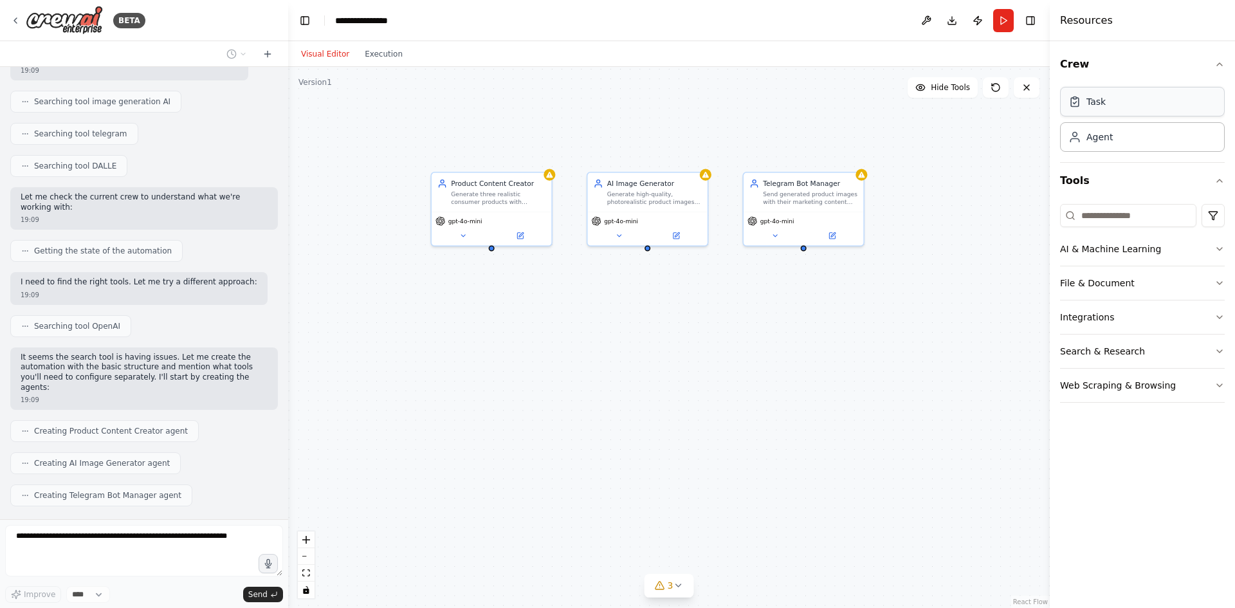
click at [1089, 100] on div "Task" at bounding box center [1095, 101] width 19 height 13
click at [1097, 100] on div "Task" at bounding box center [1095, 101] width 19 height 13
click at [1114, 122] on div "Agent" at bounding box center [1142, 137] width 165 height 30
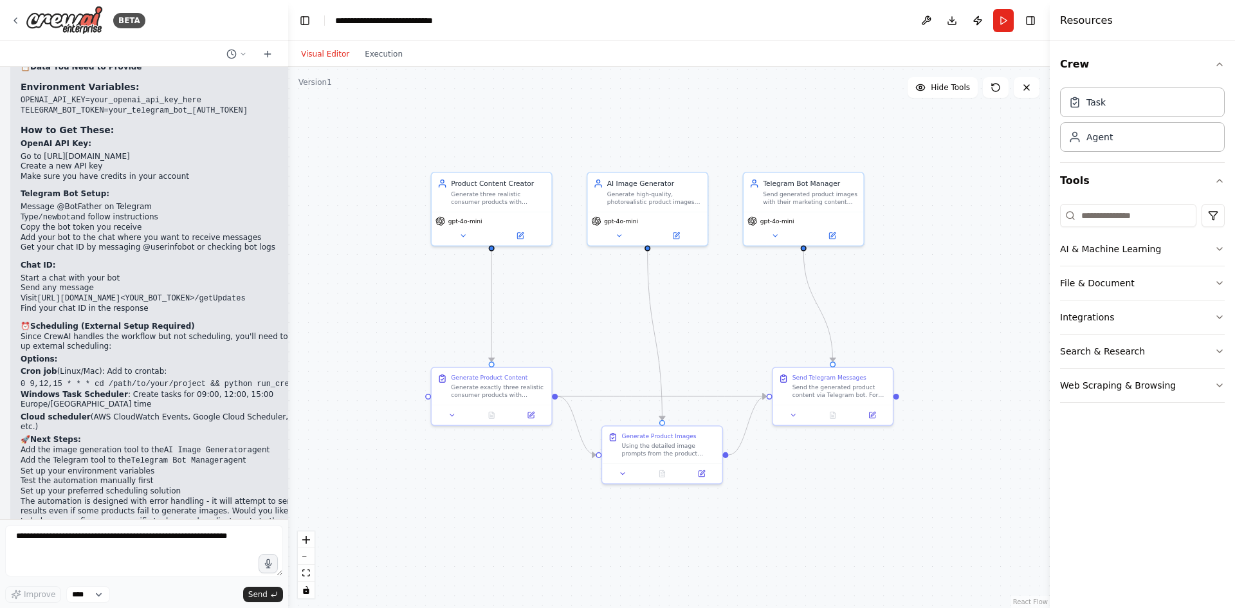
scroll to position [1278, 0]
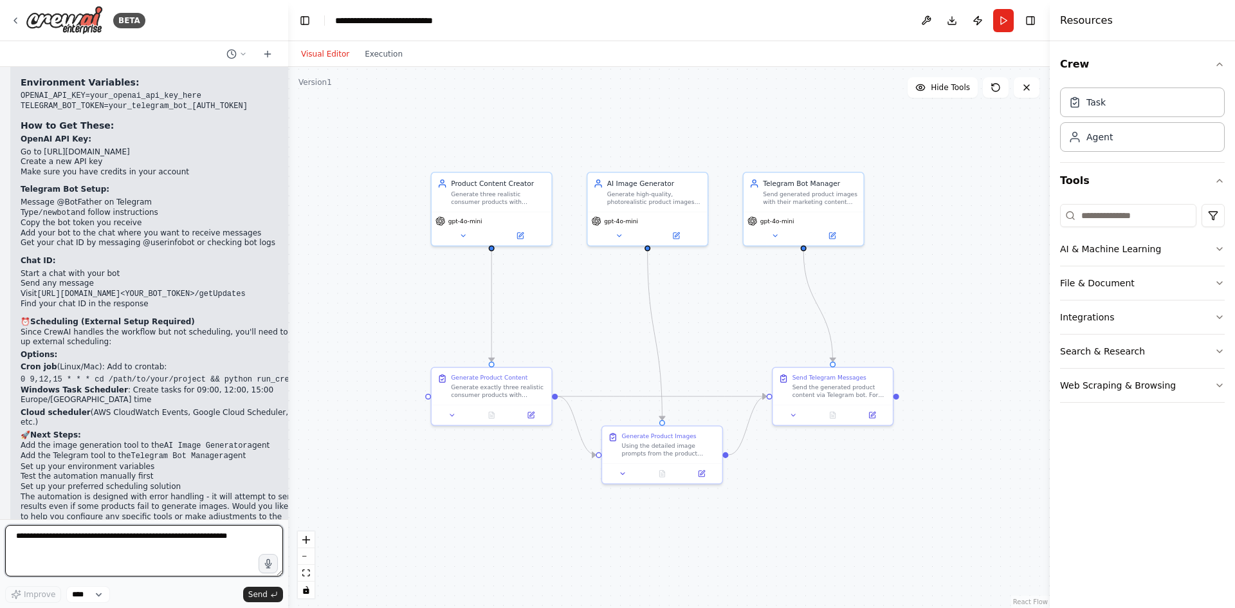
click at [112, 536] on textarea at bounding box center [144, 550] width 278 height 51
type textarea "**********"
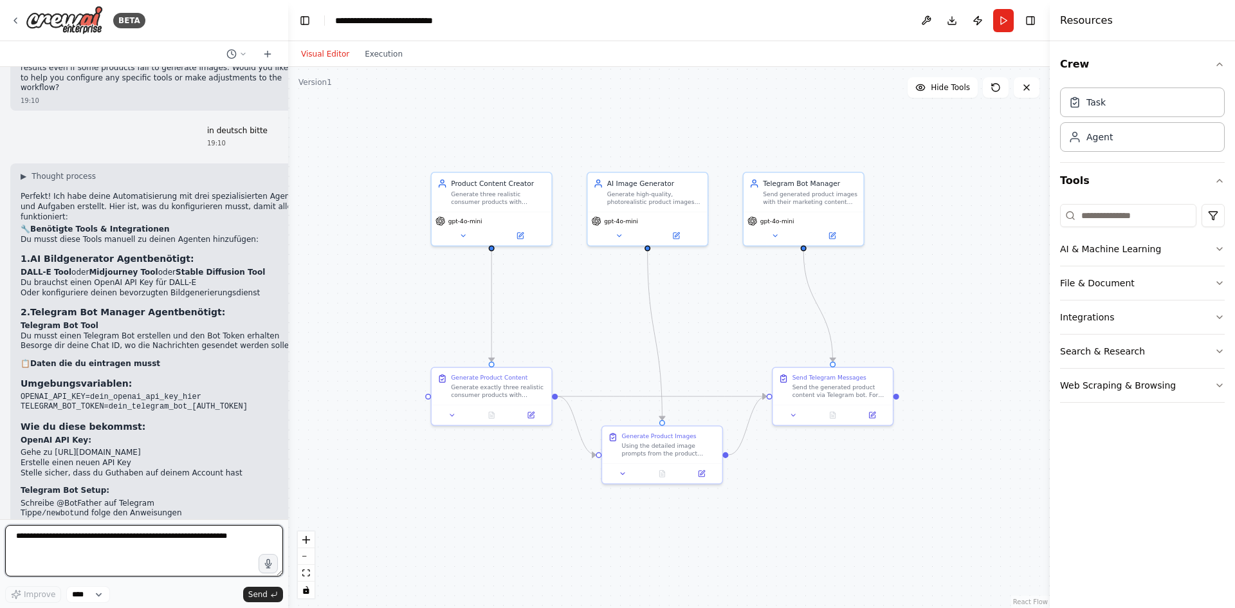
scroll to position [1686, 0]
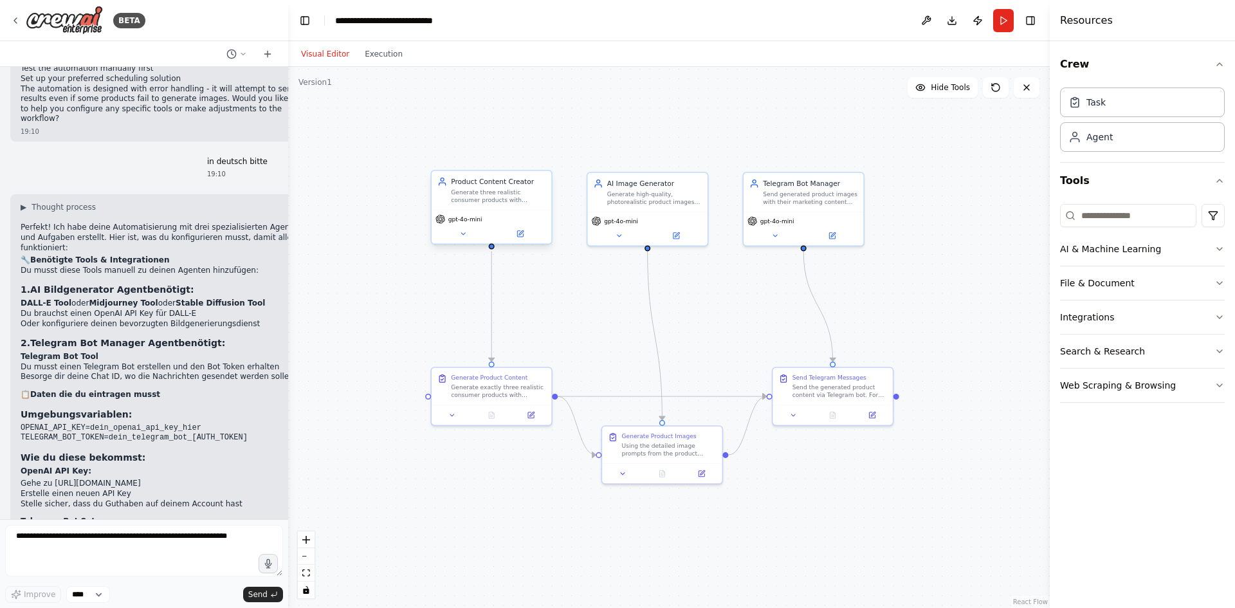
click at [471, 221] on span "gpt-4o-mini" at bounding box center [465, 219] width 34 height 8
click at [493, 200] on div "Generate three realistic consumer products with detailed marketing content incl…" at bounding box center [498, 195] width 95 height 15
click at [470, 238] on button at bounding box center [462, 234] width 55 height 12
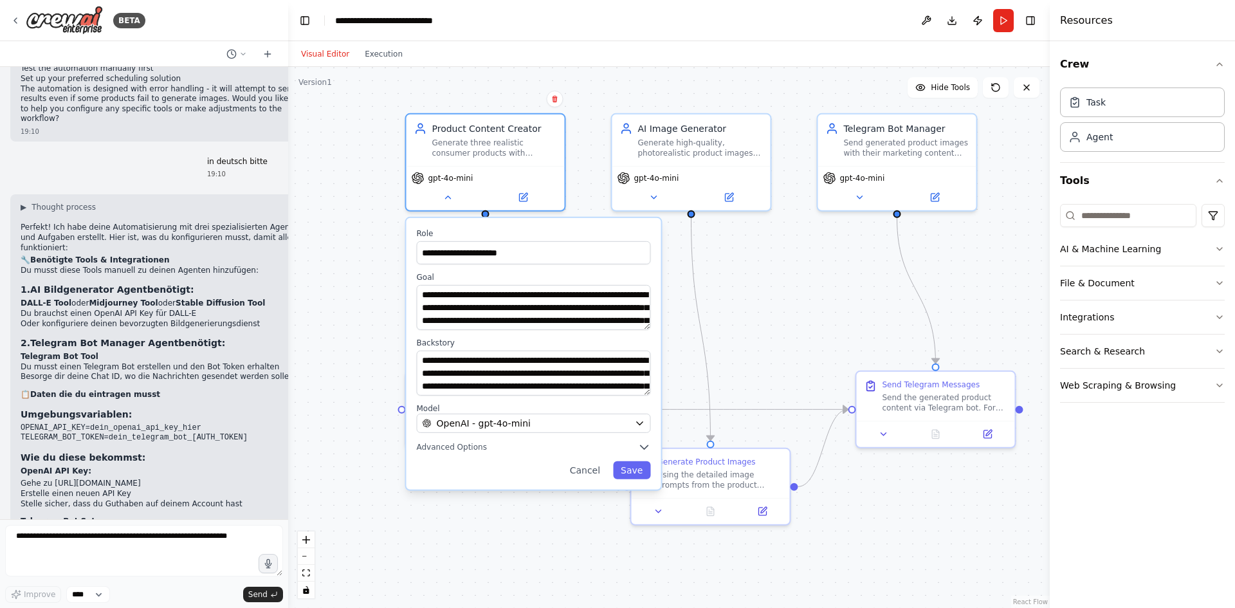
click at [505, 456] on div "**********" at bounding box center [533, 353] width 255 height 271
click at [504, 452] on button "Advanced Options" at bounding box center [533, 447] width 234 height 13
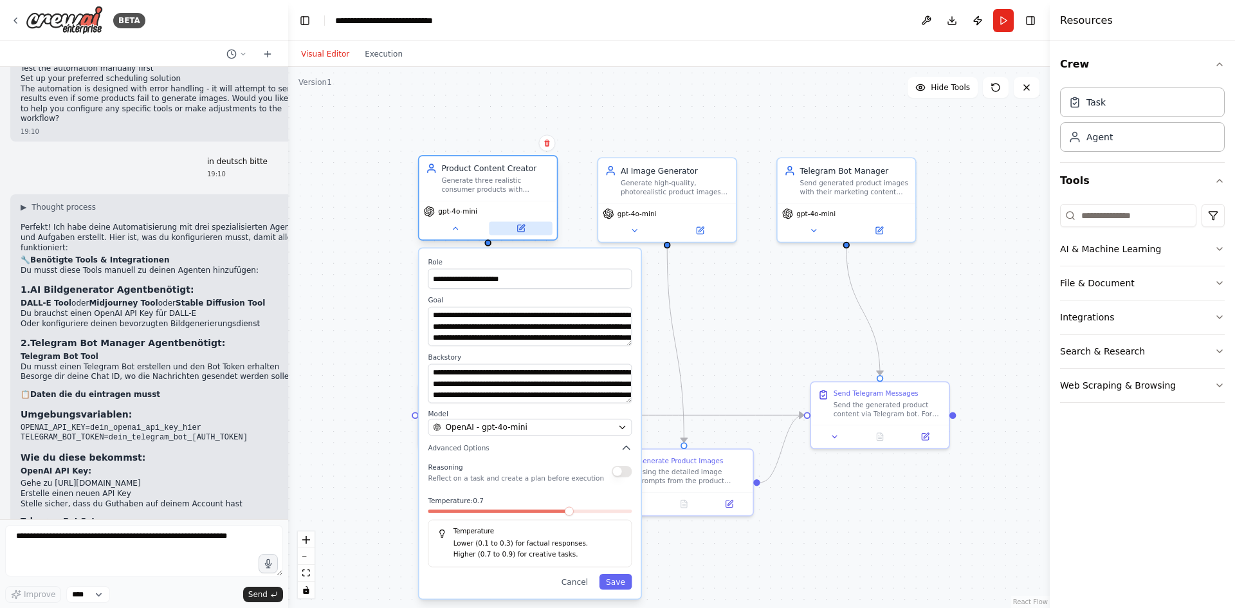
click at [523, 231] on icon at bounding box center [520, 228] width 6 height 6
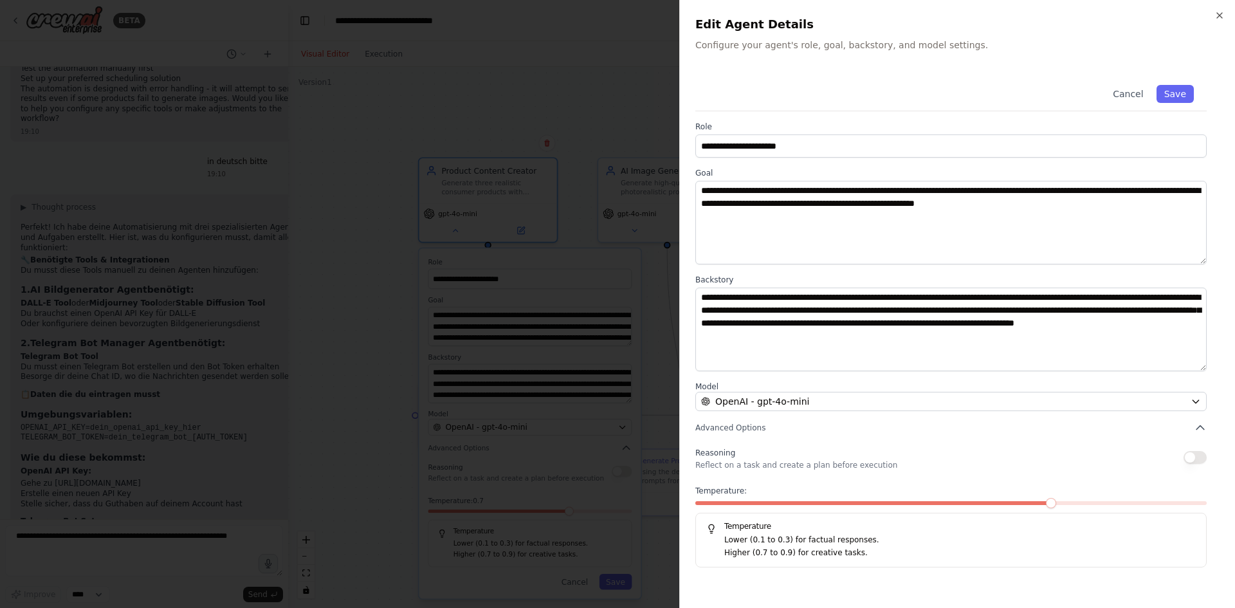
click at [372, 251] on div at bounding box center [617, 304] width 1235 height 608
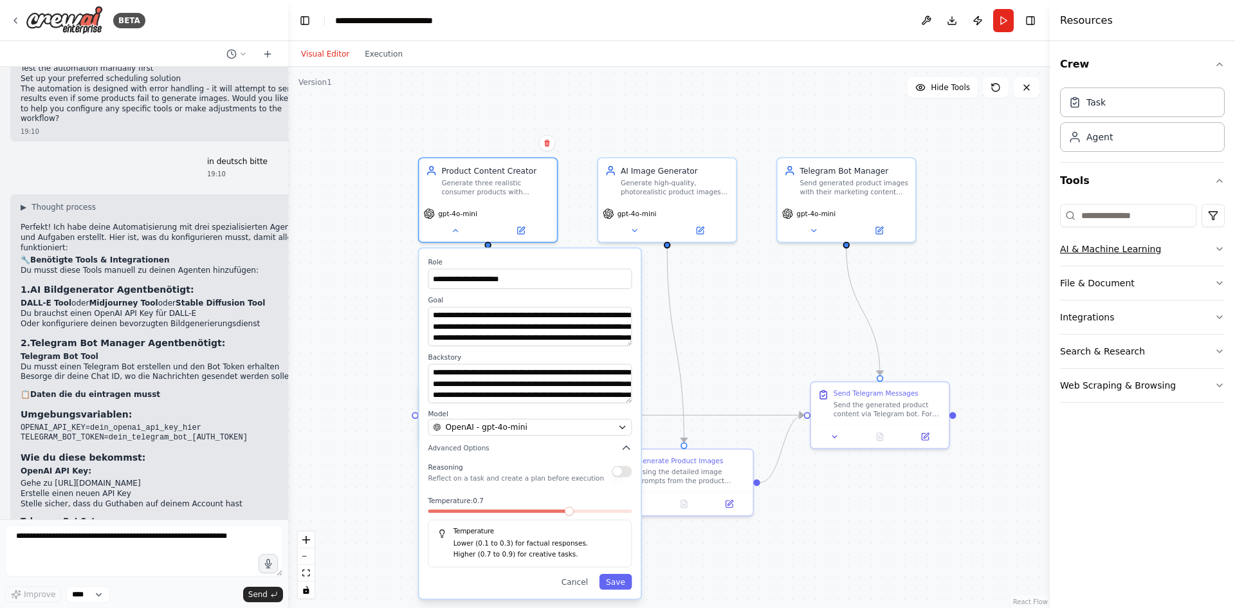
click at [1133, 252] on button "AI & Machine Learning" at bounding box center [1142, 248] width 165 height 33
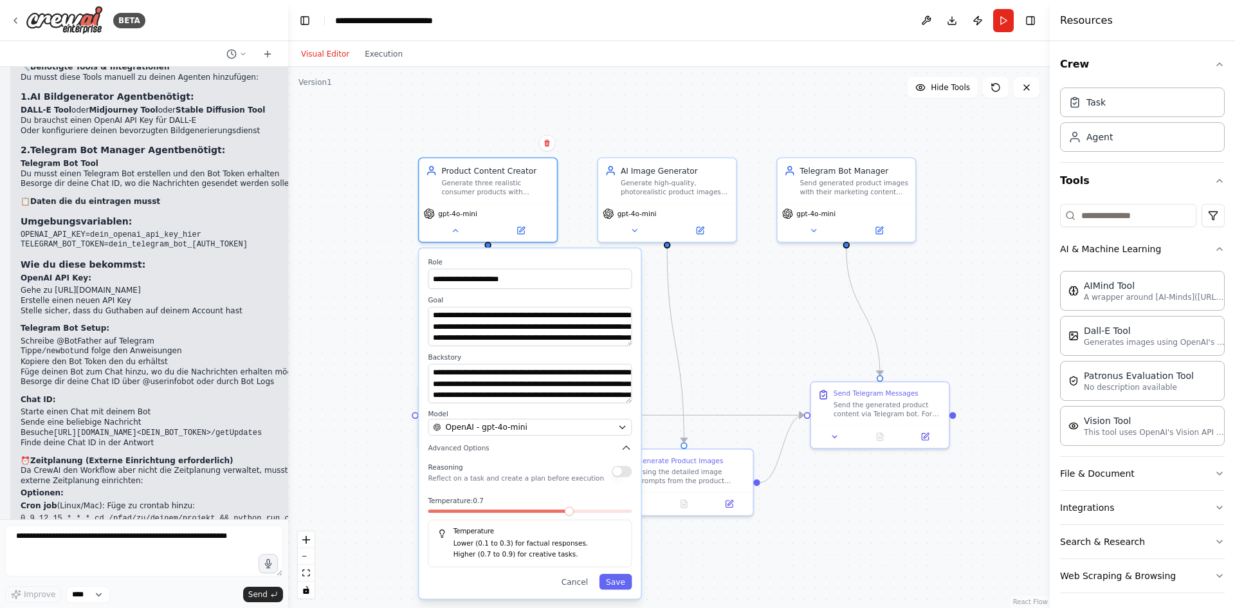
scroll to position [1943, 0]
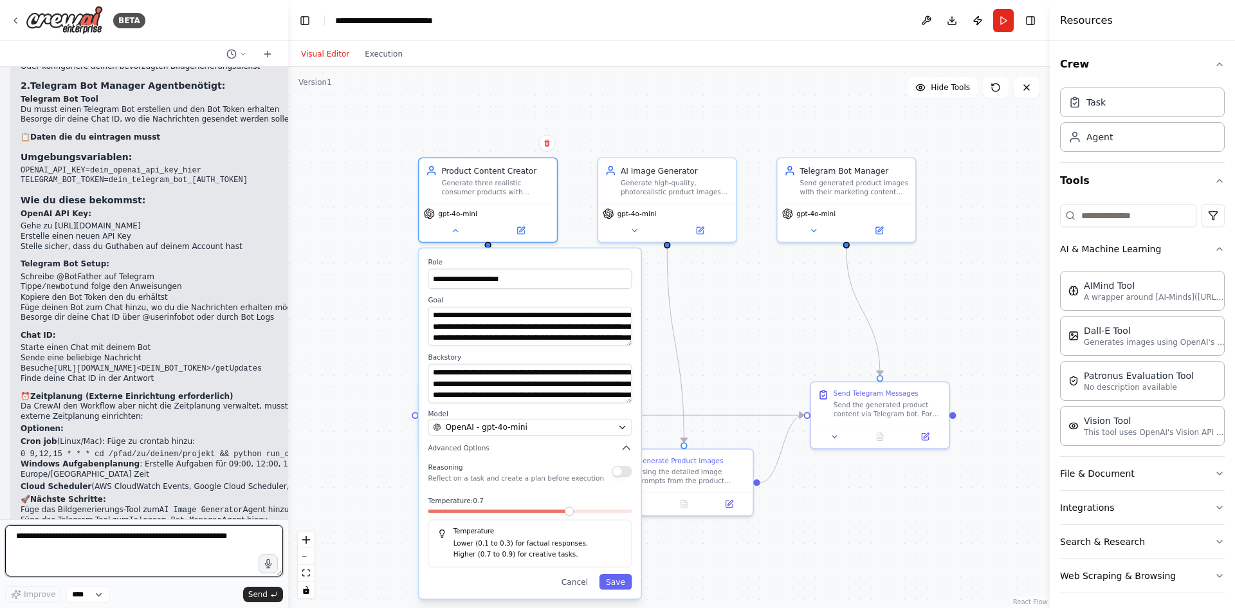
click at [77, 545] on textarea at bounding box center [144, 550] width 278 height 51
paste textarea "**********"
click at [67, 565] on textarea "**********" at bounding box center [144, 550] width 278 height 51
paste textarea "**********"
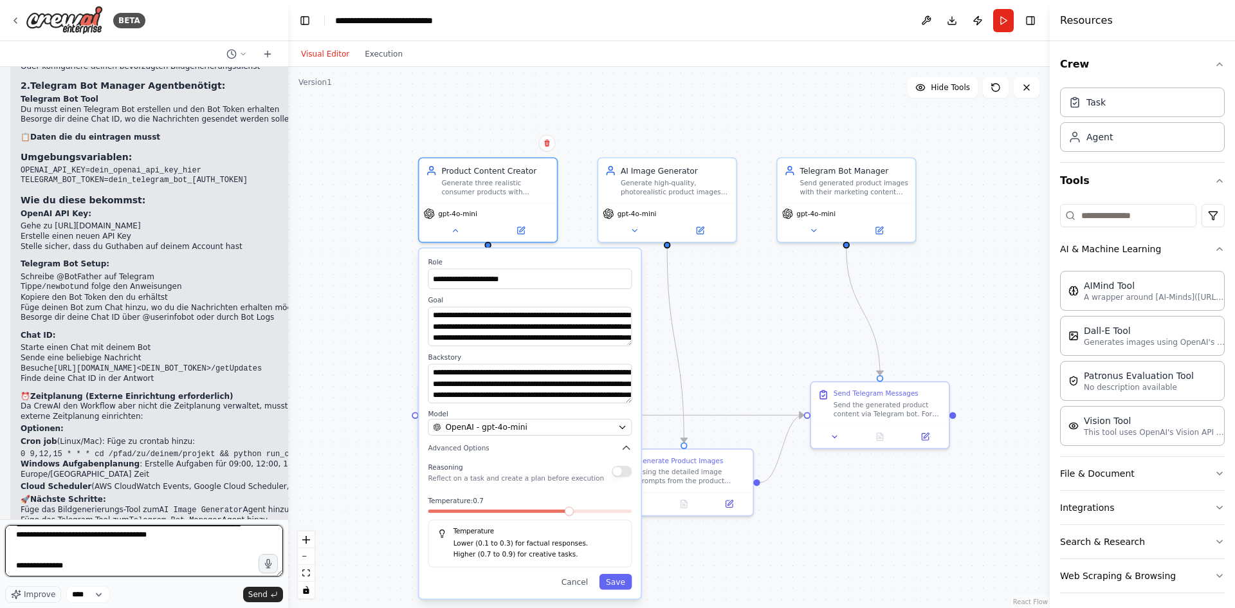
click at [41, 539] on textarea "**********" at bounding box center [144, 550] width 278 height 51
click at [26, 548] on textarea "**********" at bounding box center [144, 550] width 278 height 51
paste textarea "**********"
type textarea "**********"
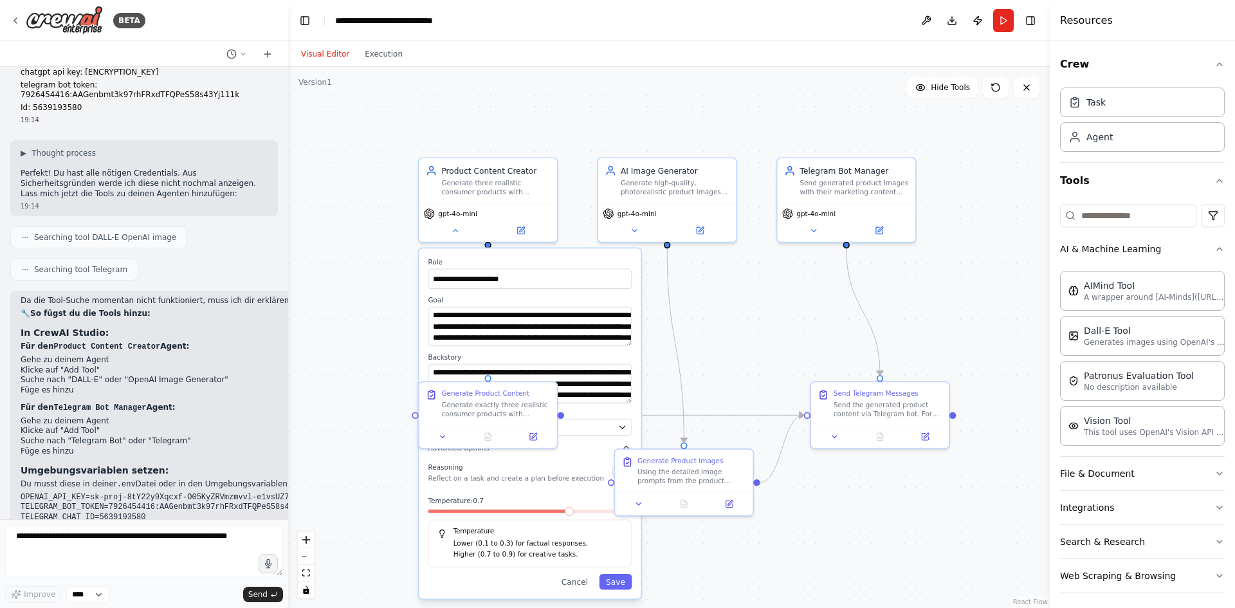
scroll to position [2497, 0]
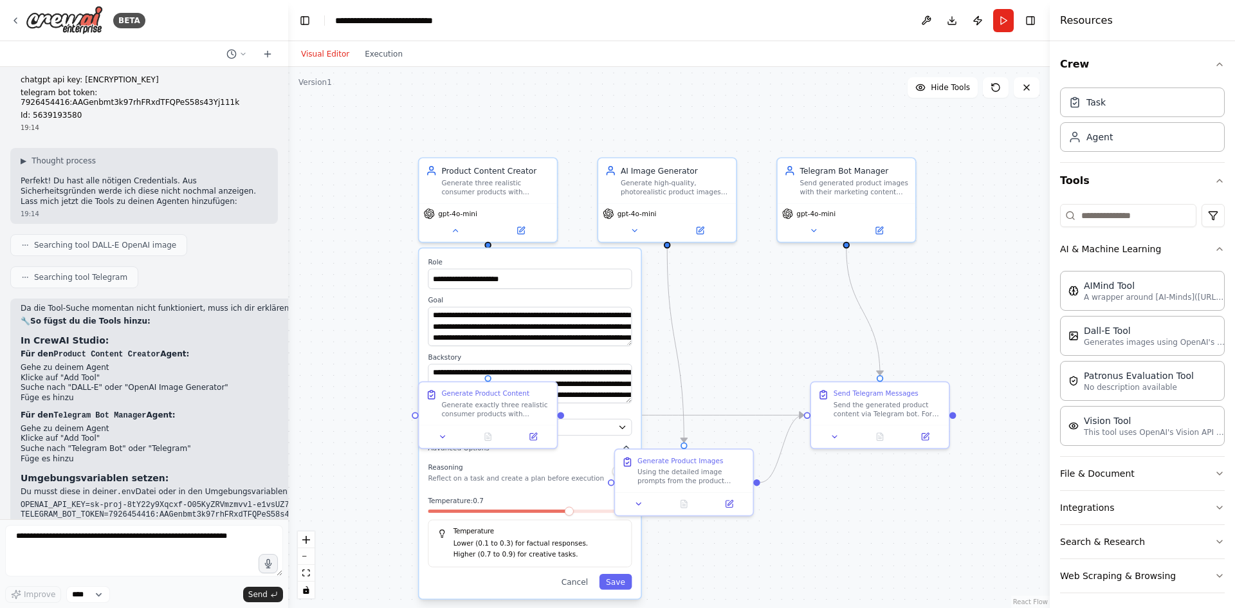
click at [318, 289] on div "**********" at bounding box center [669, 337] width 762 height 541
click at [367, 328] on div "**********" at bounding box center [669, 337] width 762 height 541
click at [8, 7] on div "BETA" at bounding box center [144, 20] width 288 height 41
click at [18, 19] on icon at bounding box center [15, 20] width 10 height 10
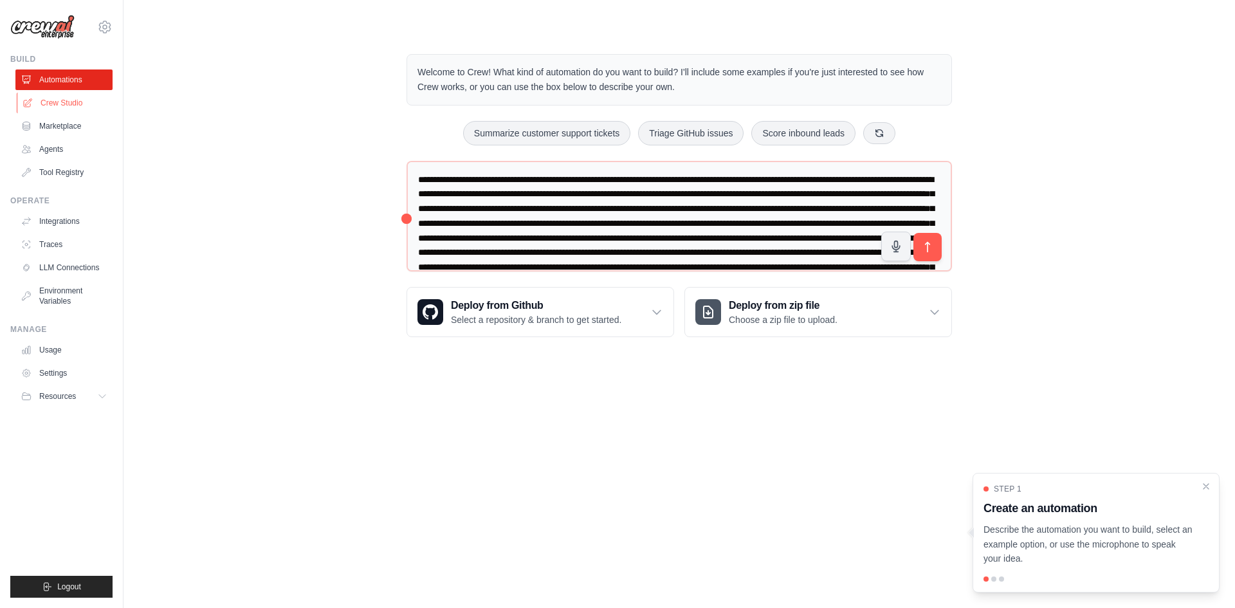
click at [61, 111] on link "Crew Studio" at bounding box center [65, 103] width 97 height 21
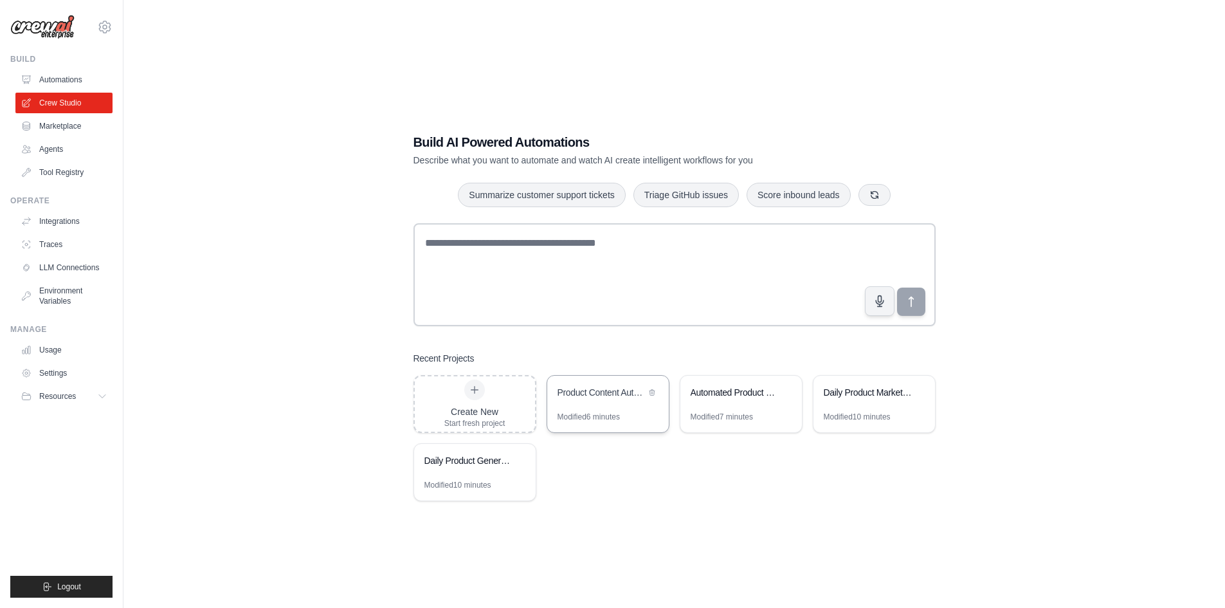
click at [607, 397] on div "Product Content Automation Bot" at bounding box center [602, 392] width 88 height 13
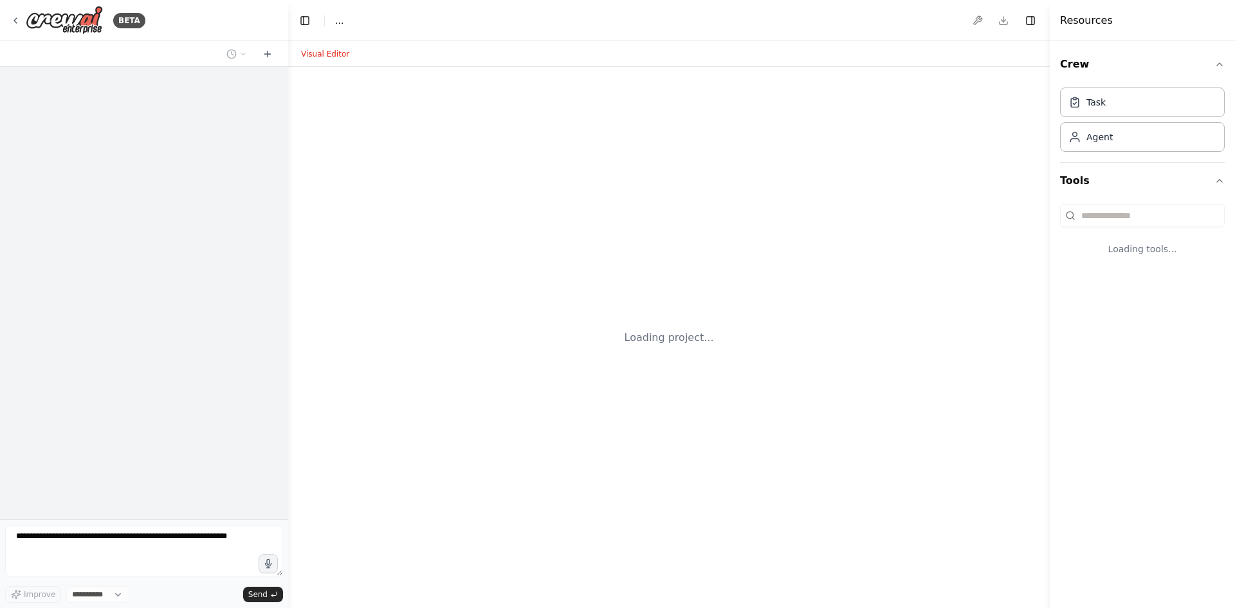
select select "****"
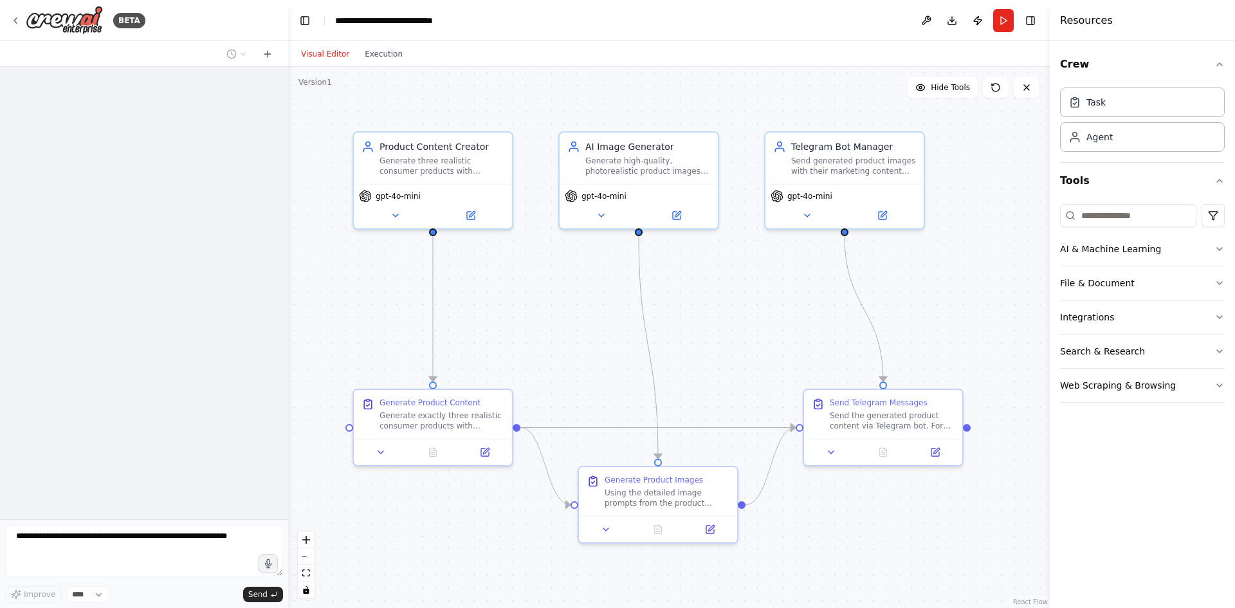
scroll to position [2625, 0]
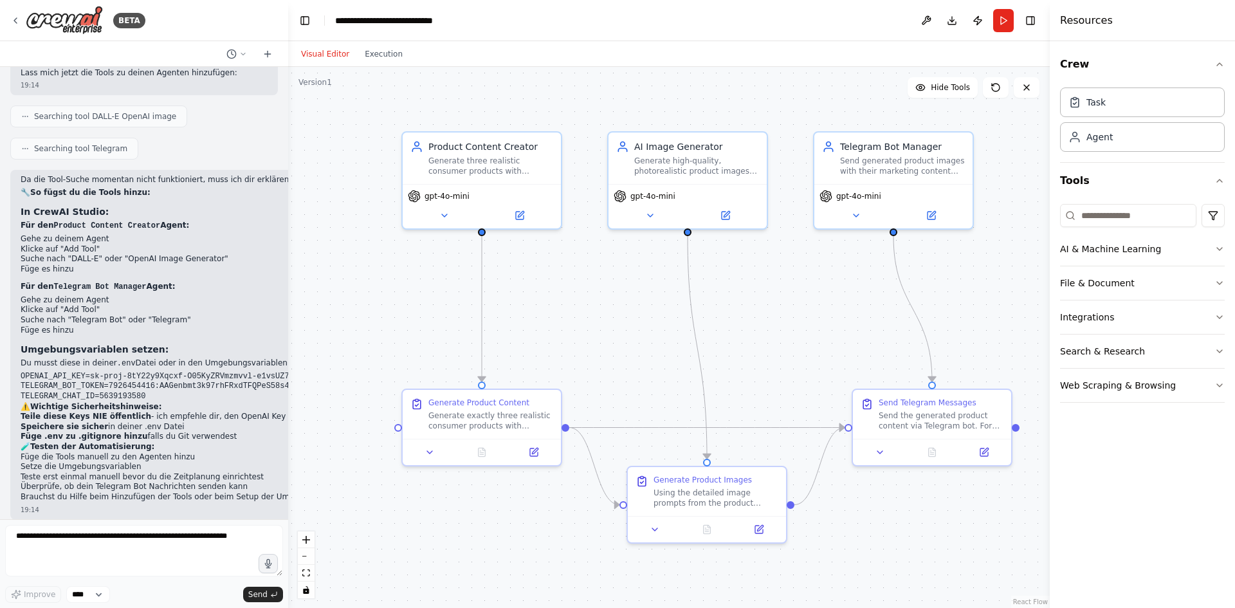
drag, startPoint x: 293, startPoint y: 300, endPoint x: 342, endPoint y: 300, distance: 48.9
click at [342, 300] on div ".deletable-edge-delete-btn { width: 20px; height: 20px; border: 0px solid #ffff…" at bounding box center [669, 337] width 762 height 541
click at [93, 537] on textarea at bounding box center [144, 550] width 278 height 51
type textarea "**********"
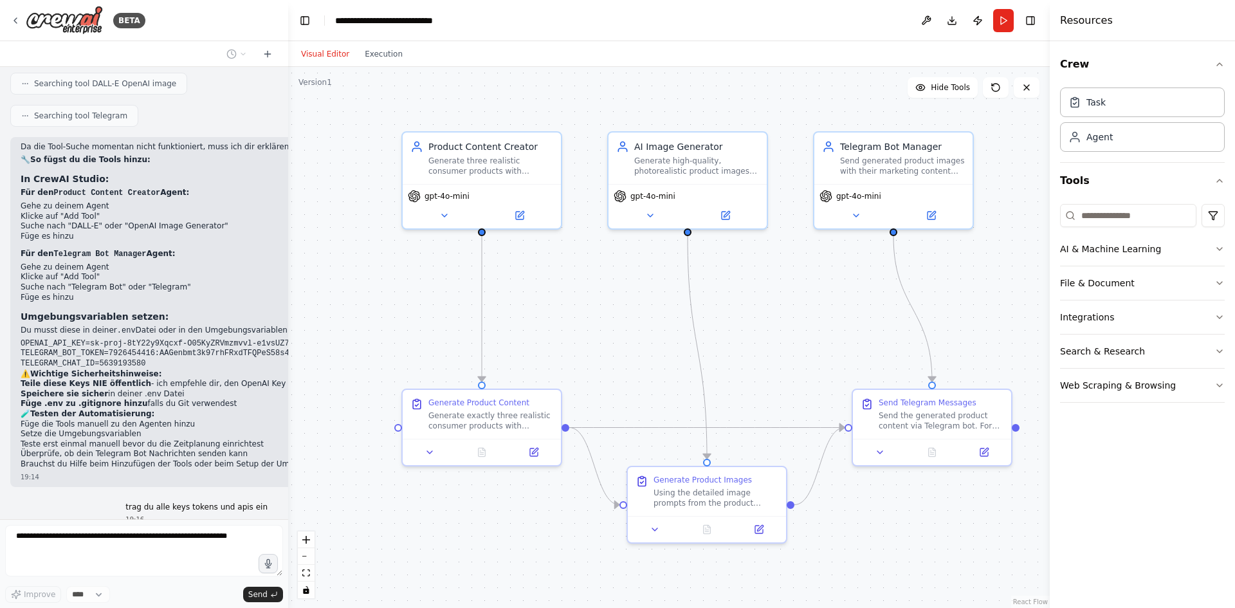
scroll to position [2702, 0]
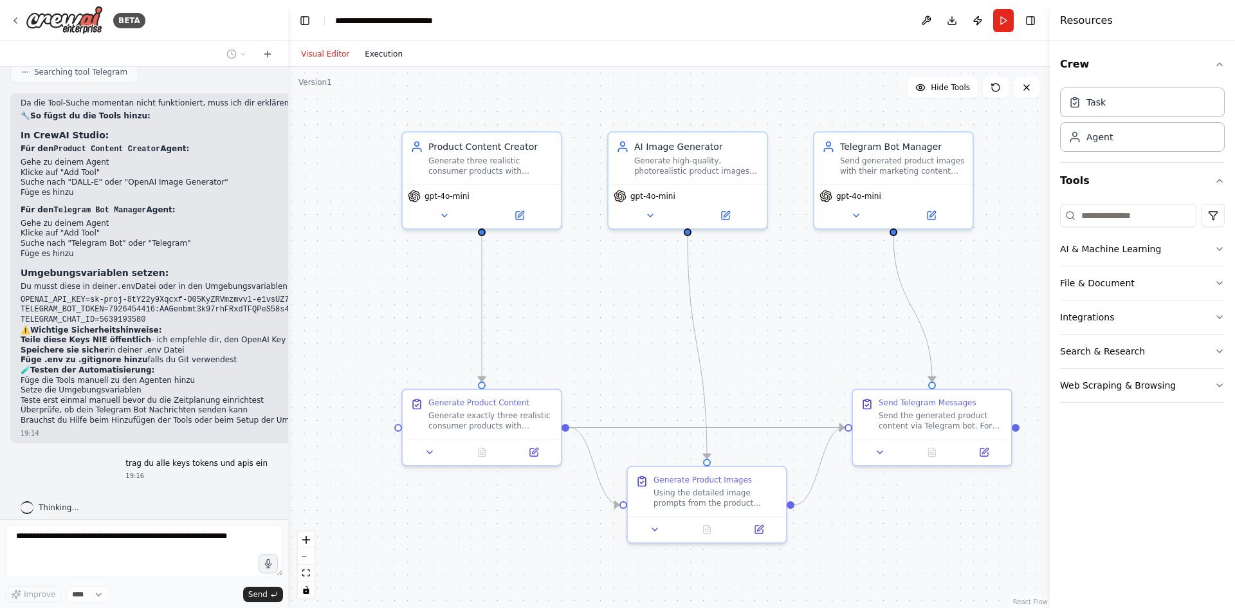
click at [378, 60] on button "Execution" at bounding box center [383, 53] width 53 height 15
click at [328, 54] on button "Visual Editor" at bounding box center [325, 53] width 64 height 15
click at [715, 504] on div "Using the detailed image prompts from the product content, generate three high-…" at bounding box center [715, 495] width 125 height 21
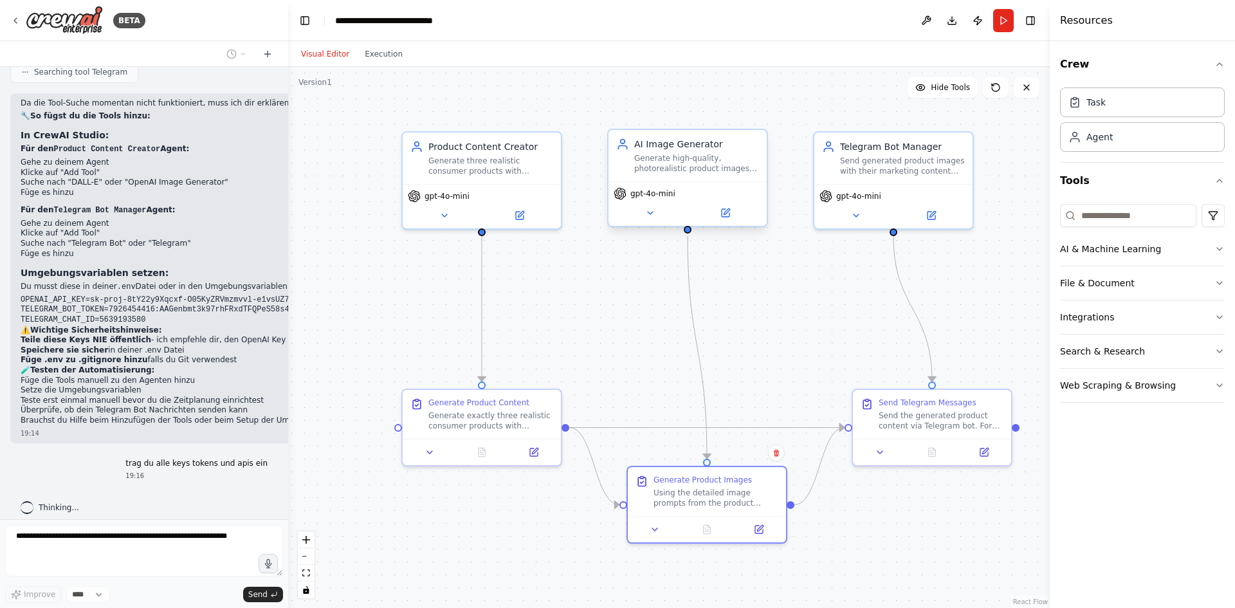
click at [655, 205] on div "gpt-4o-mini" at bounding box center [687, 203] width 158 height 44
click at [653, 203] on div "gpt-4o-mini" at bounding box center [687, 203] width 158 height 44
click at [653, 202] on div "gpt-4o-mini" at bounding box center [687, 203] width 158 height 44
click at [732, 215] on button at bounding box center [725, 212] width 73 height 15
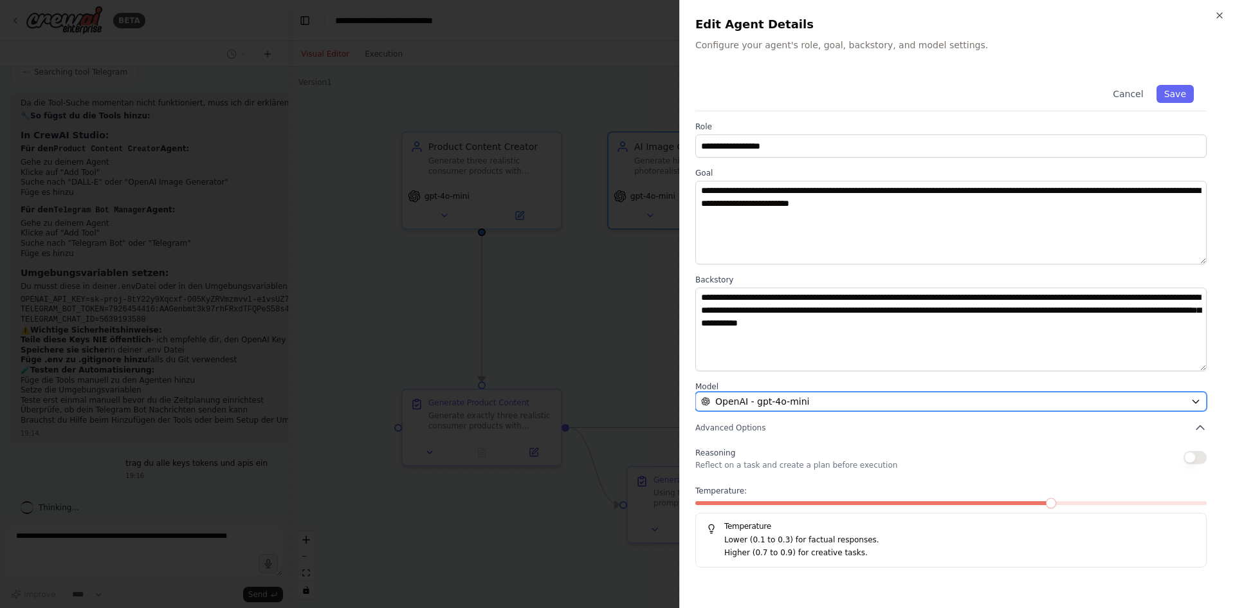
click at [790, 401] on span "OpenAI - gpt-4o-mini" at bounding box center [762, 401] width 94 height 13
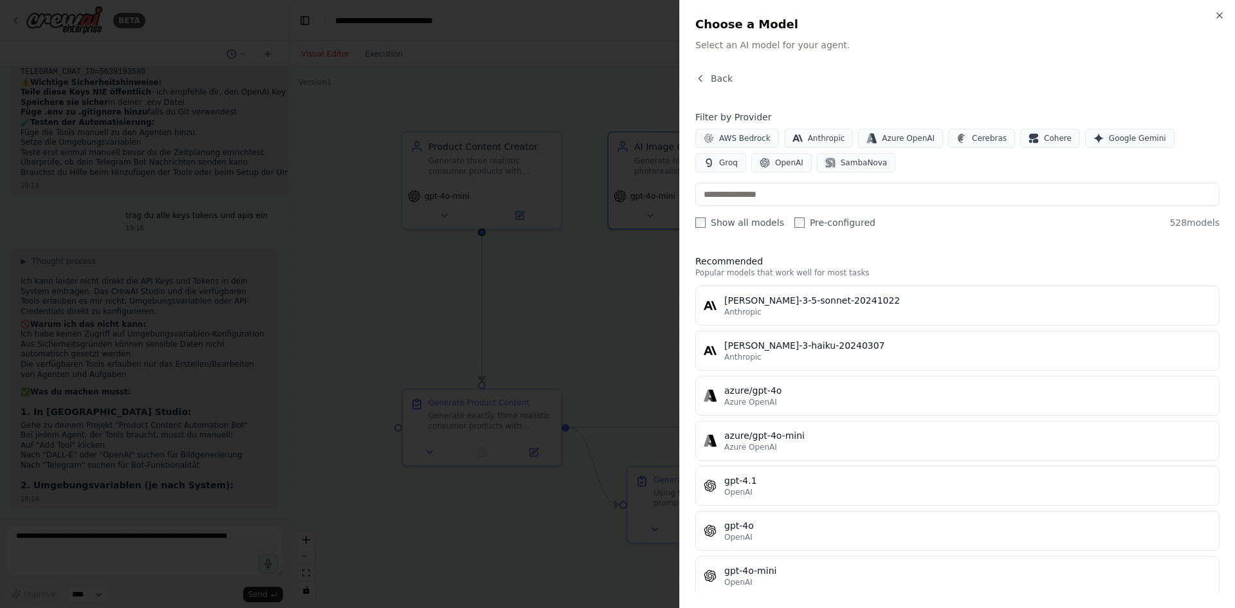
click at [589, 339] on div at bounding box center [617, 304] width 1235 height 608
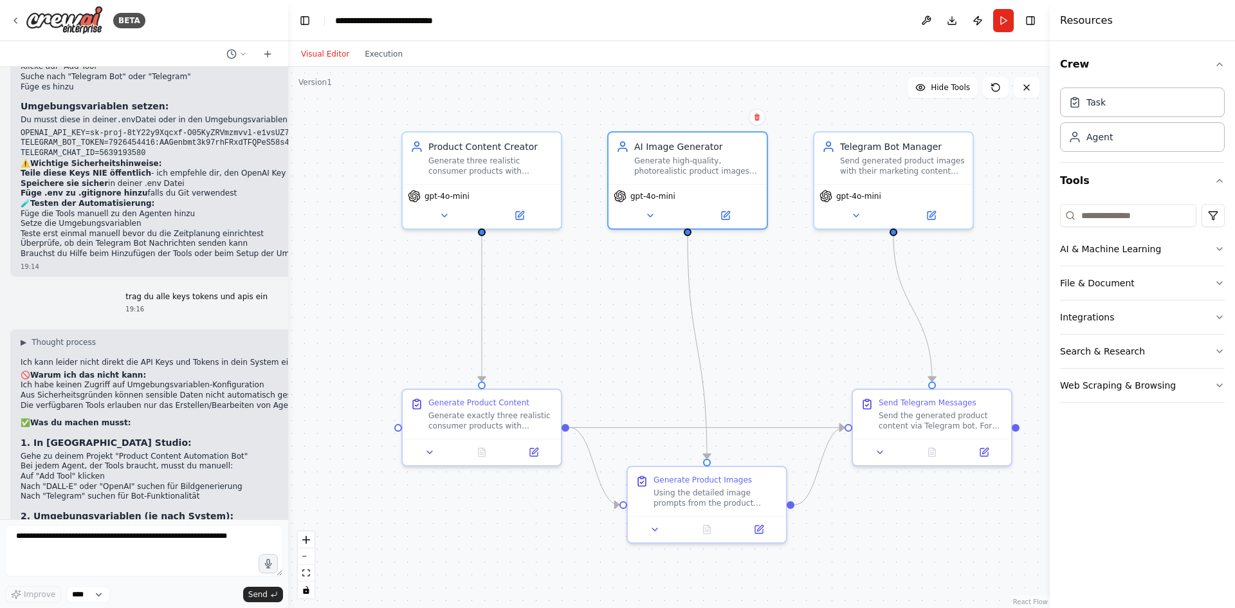
scroll to position [2862, 0]
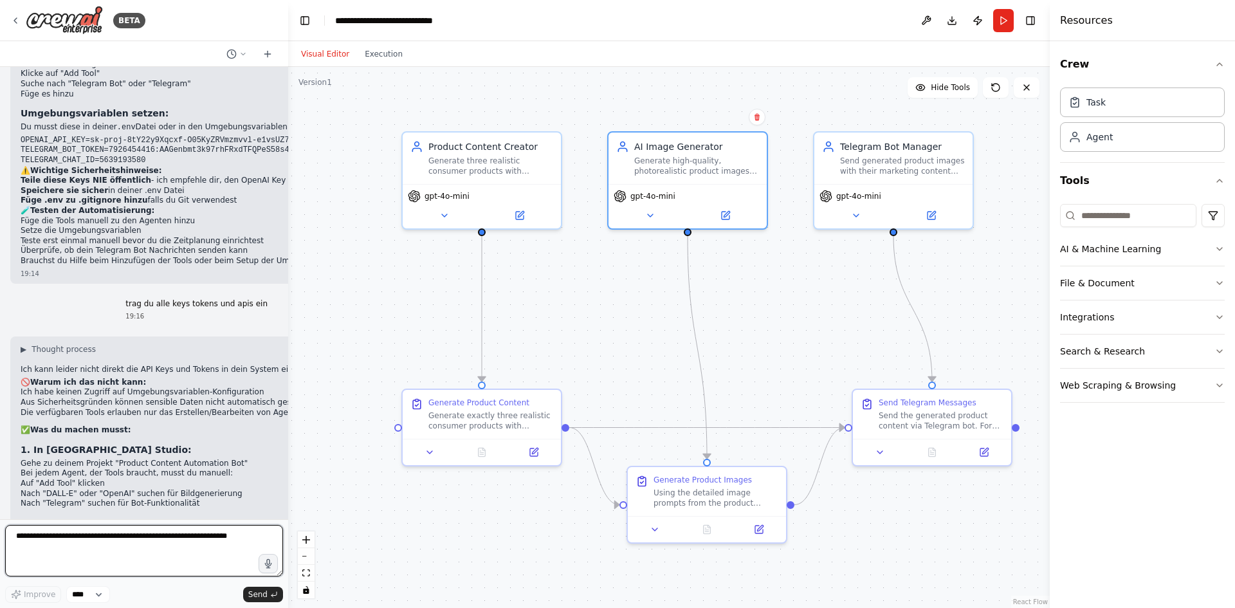
click at [53, 552] on textarea at bounding box center [144, 550] width 278 height 51
type textarea "**********"
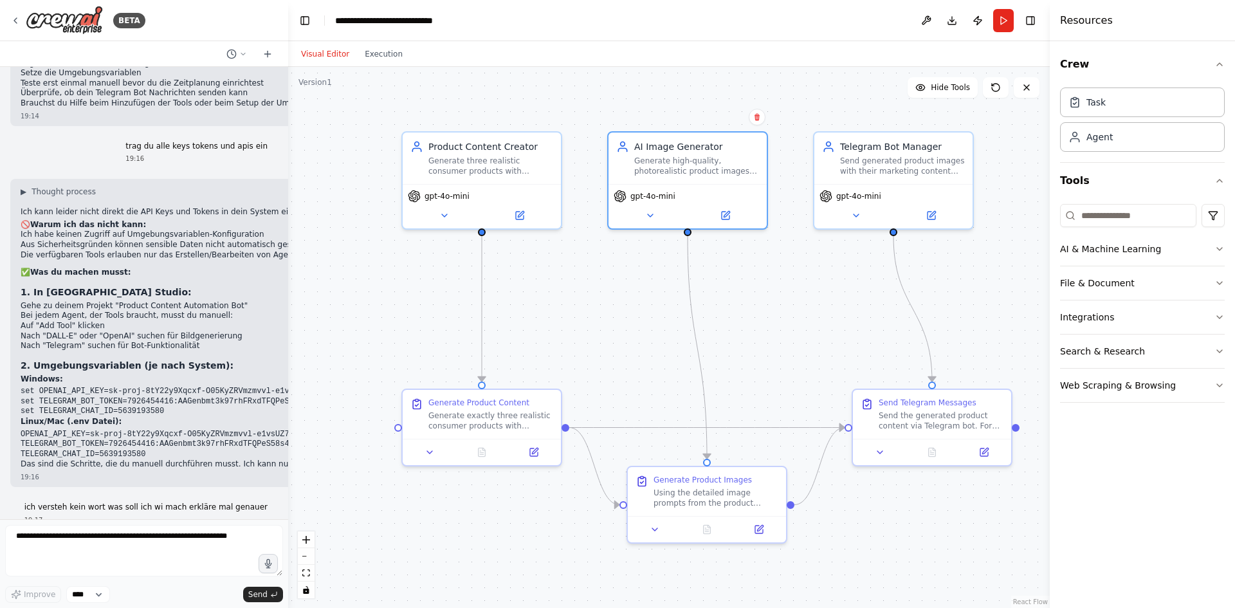
scroll to position [3063, 0]
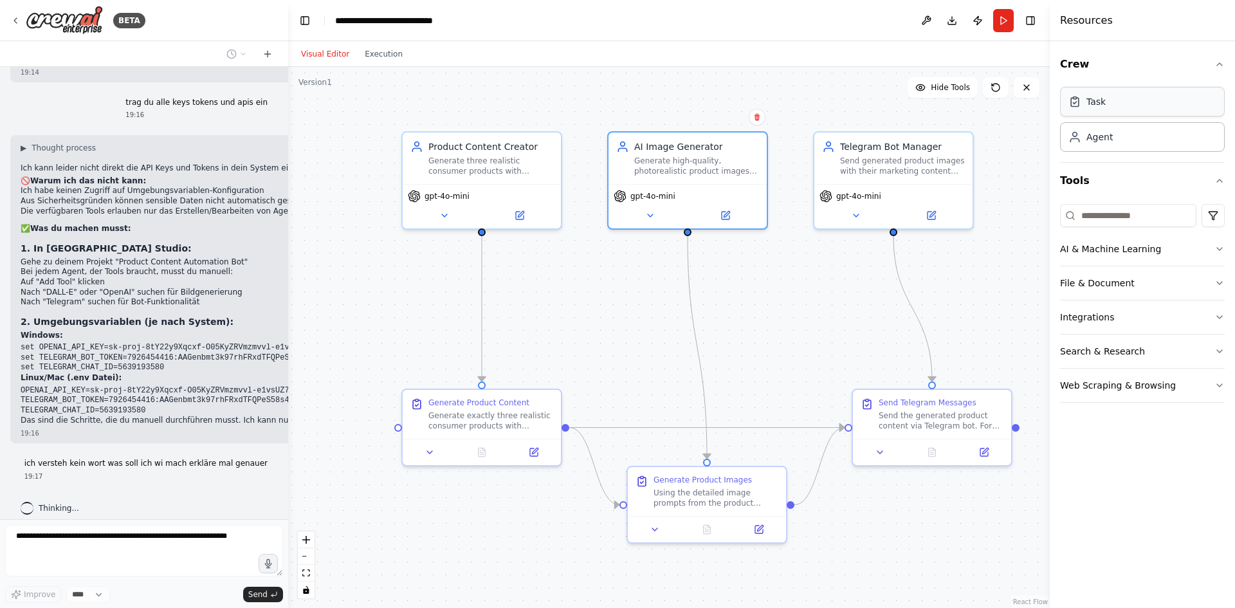
click at [1111, 100] on div "Task" at bounding box center [1142, 102] width 165 height 30
click at [1146, 253] on button "AI & Machine Learning" at bounding box center [1142, 248] width 165 height 33
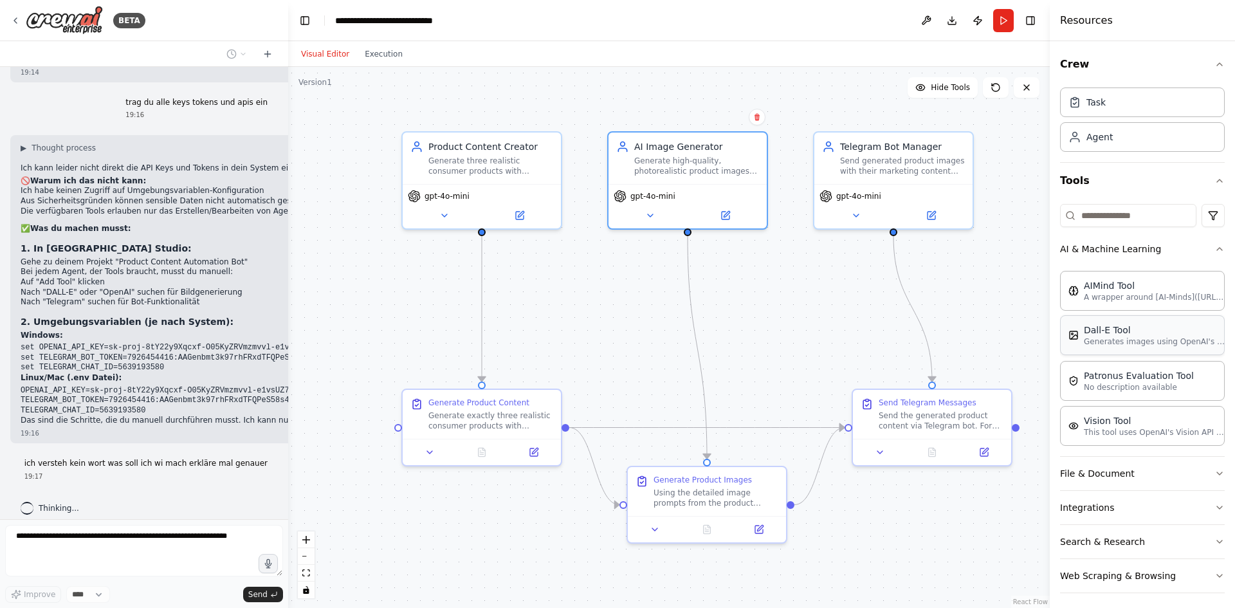
click at [1165, 339] on p "Generates images using OpenAI's Dall-E model." at bounding box center [1155, 341] width 142 height 10
click at [1138, 346] on p "Generates images using OpenAI's Dall-E model." at bounding box center [1155, 341] width 142 height 10
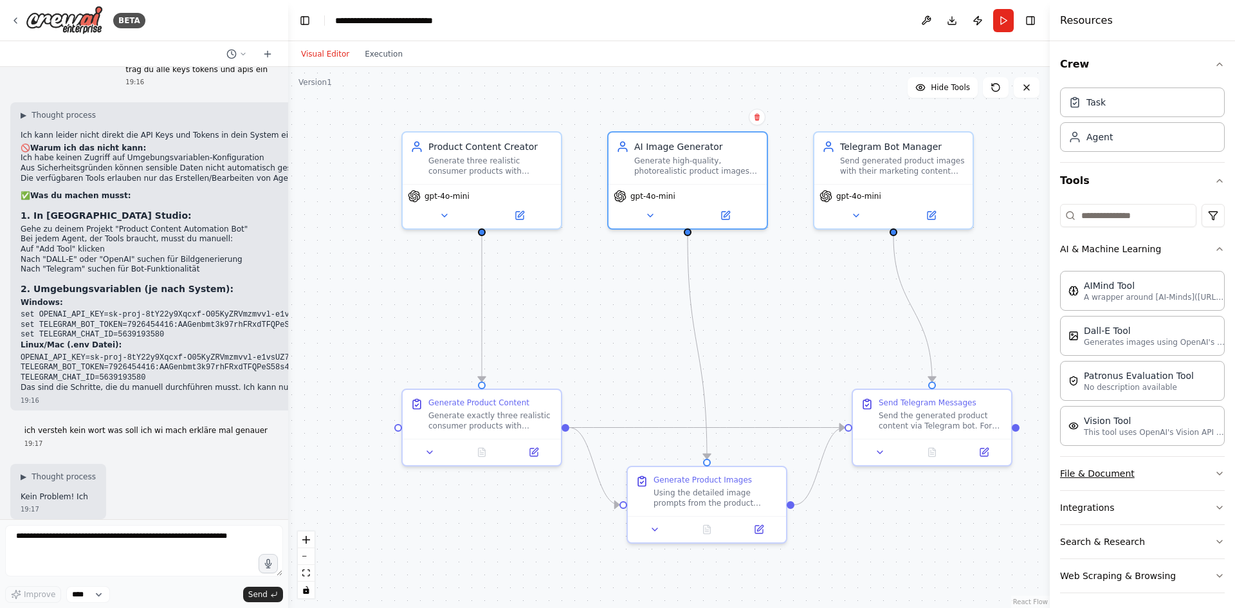
click at [1133, 476] on button "File & Document" at bounding box center [1142, 473] width 165 height 33
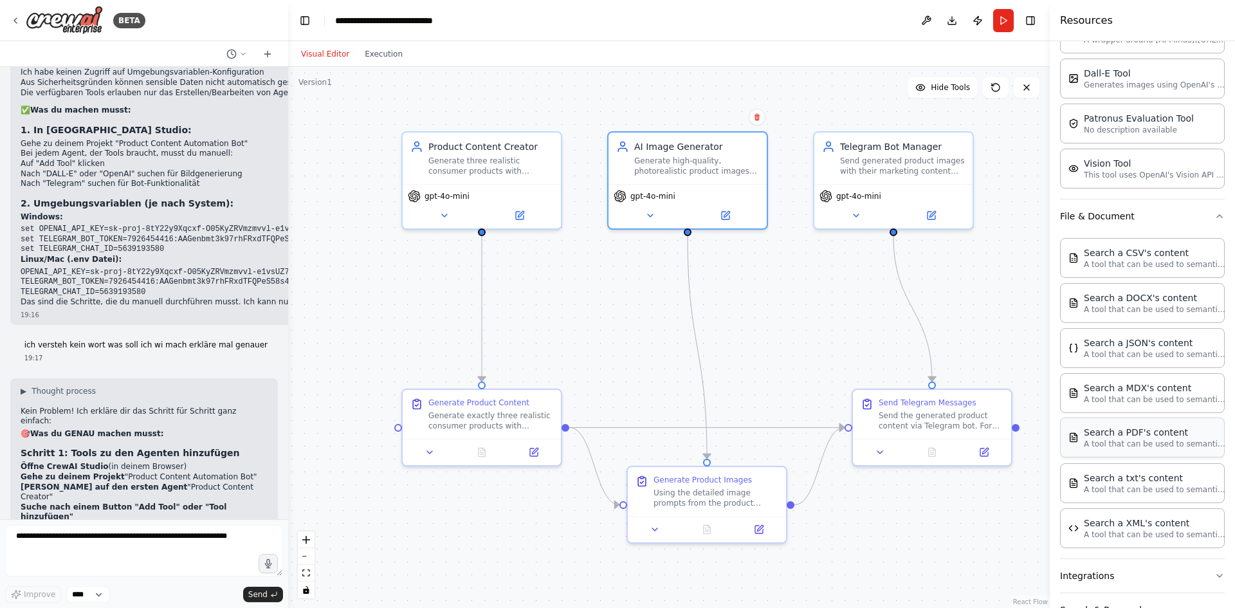
scroll to position [331, 0]
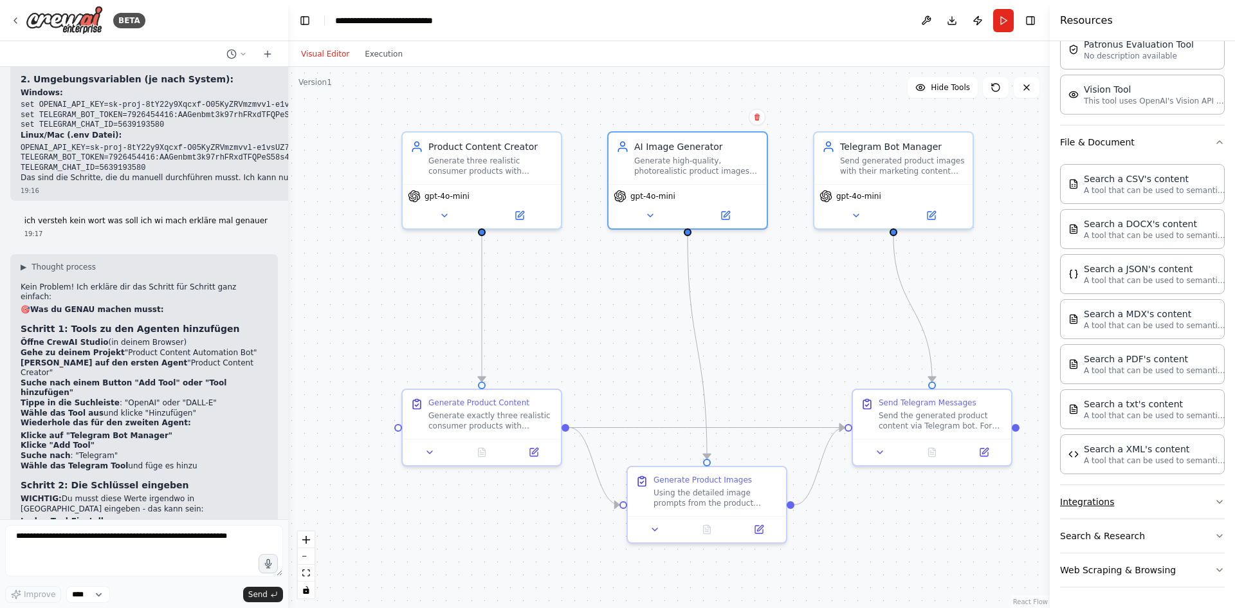
click at [1111, 507] on button "Integrations" at bounding box center [1142, 501] width 165 height 33
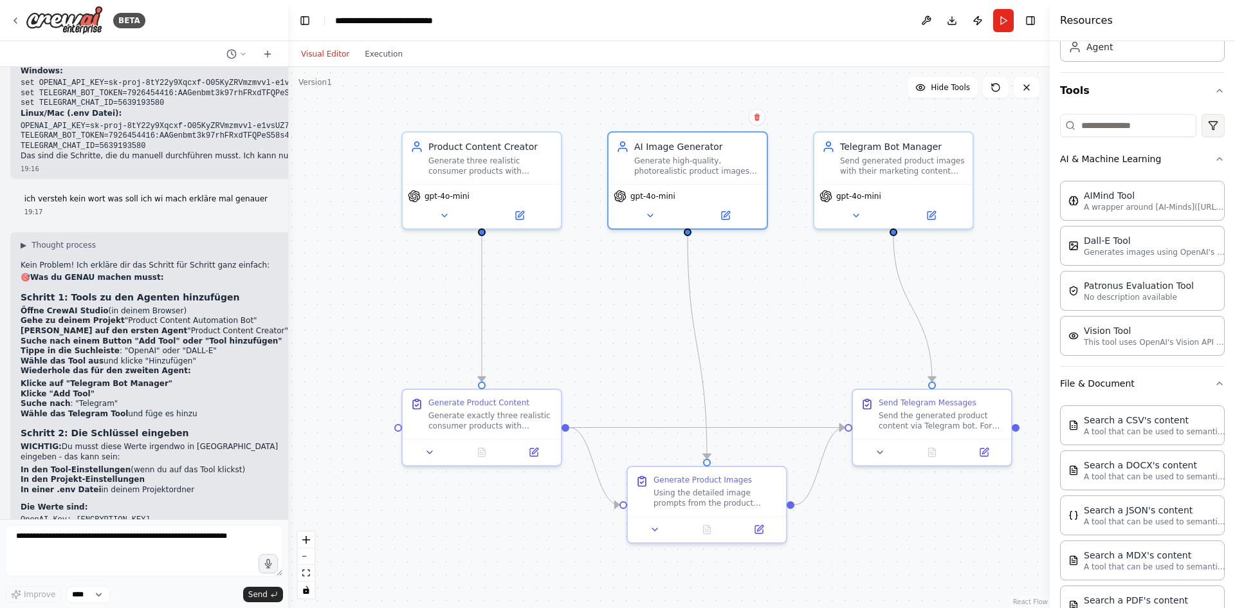
scroll to position [0, 0]
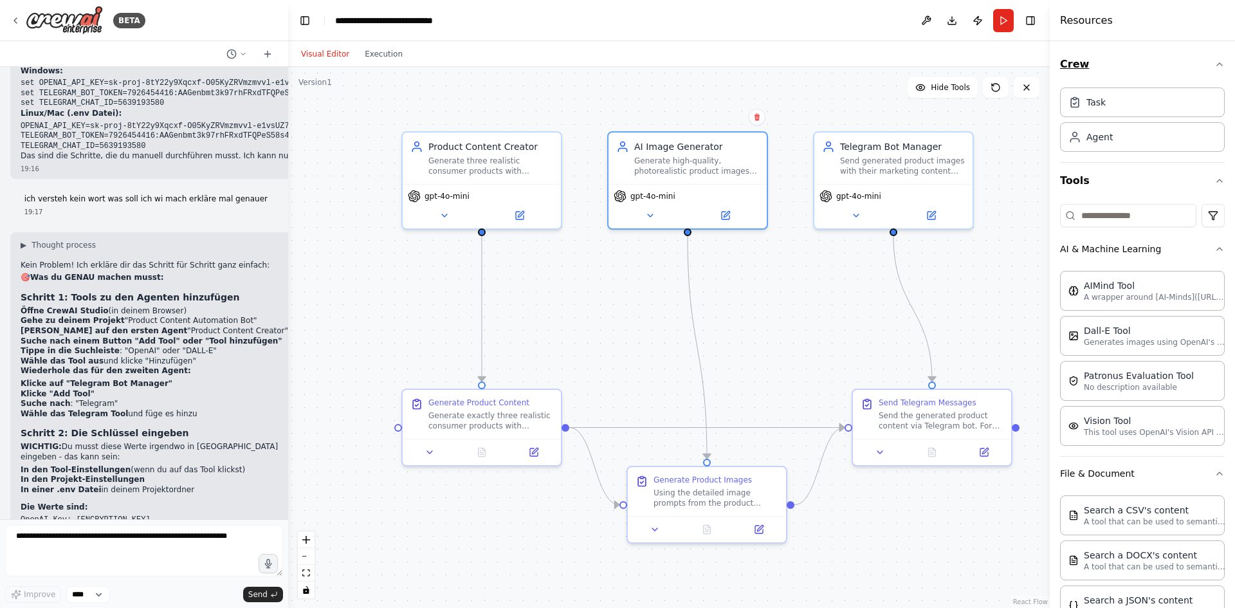
click at [1135, 68] on button "Crew" at bounding box center [1142, 64] width 165 height 36
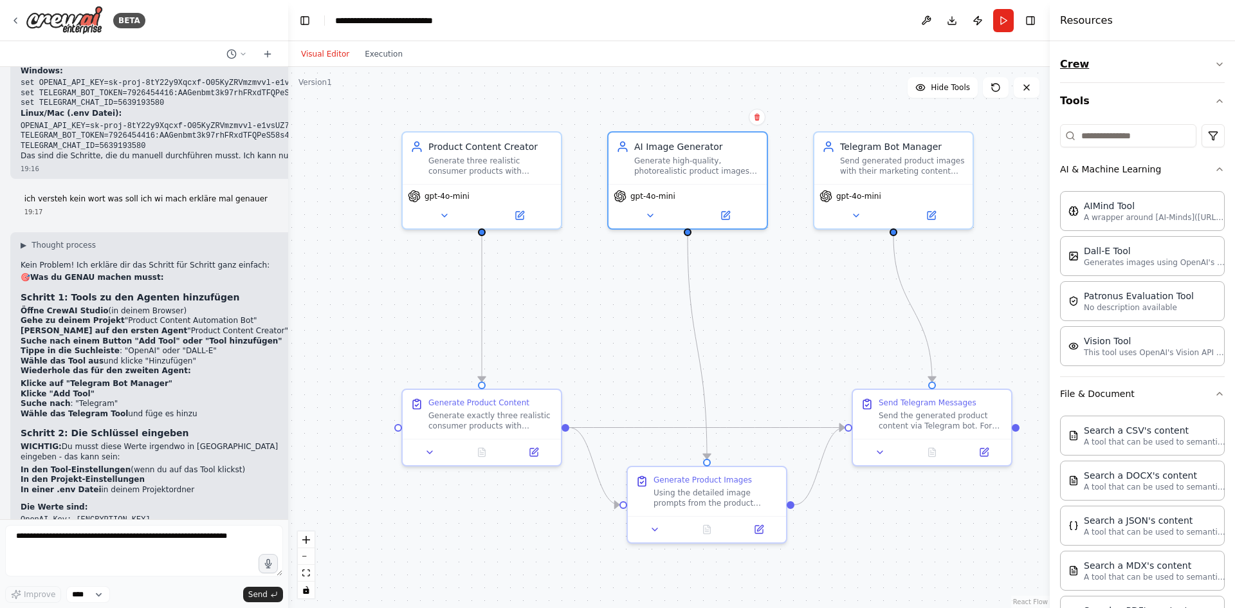
click at [1136, 69] on button "Crew" at bounding box center [1142, 64] width 165 height 36
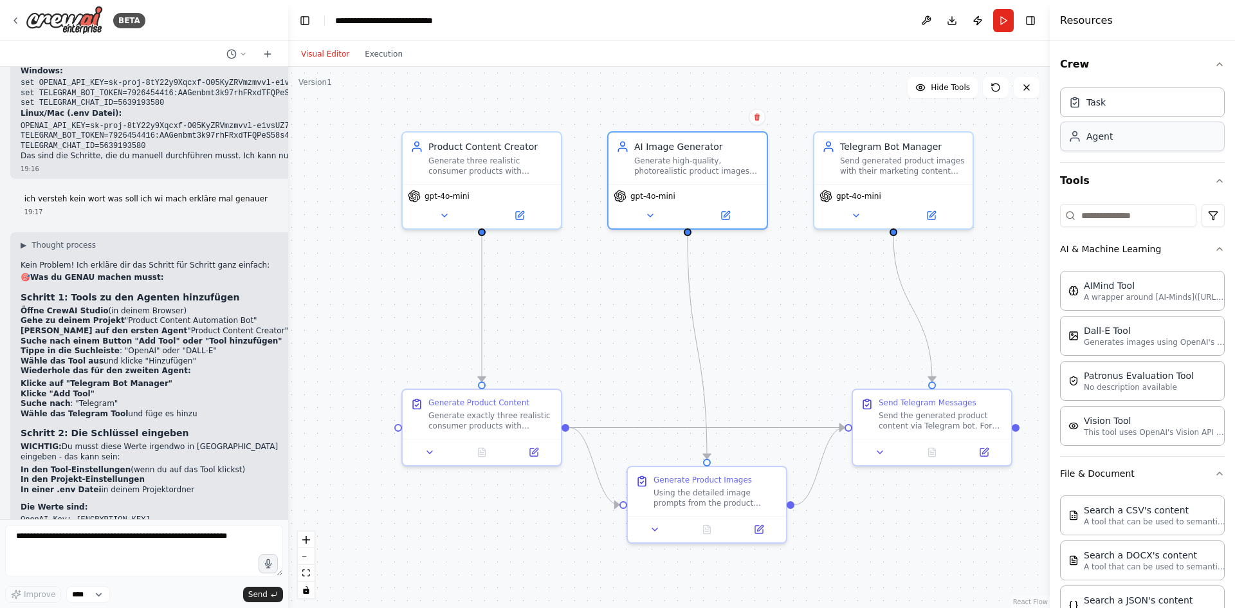
click at [1118, 147] on div "Agent" at bounding box center [1142, 137] width 165 height 30
drag, startPoint x: 1118, startPoint y: 147, endPoint x: 757, endPoint y: 89, distance: 366.0
click at [757, 89] on div "BETA 19:08 ▶ Thought process I'll help you create this comprehensive automation…" at bounding box center [617, 304] width 1235 height 608
click at [1088, 132] on div "Agent" at bounding box center [1099, 136] width 26 height 13
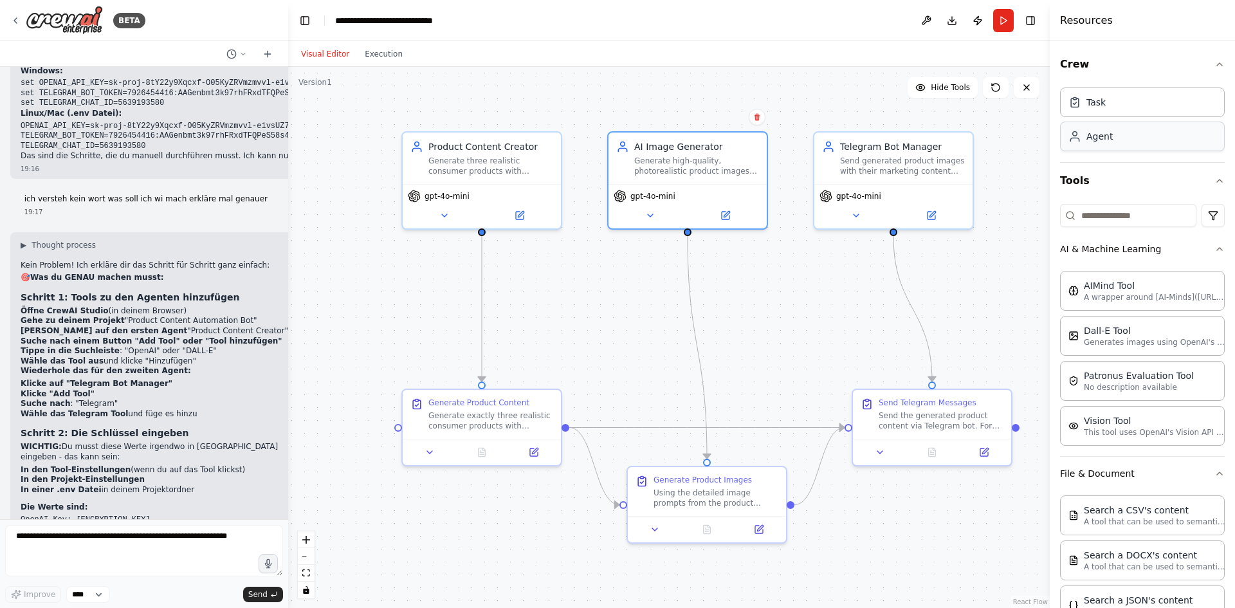
drag, startPoint x: 1088, startPoint y: 132, endPoint x: 1182, endPoint y: 132, distance: 93.3
click at [884, 113] on div "BETA 19:08 ▶ Thought process I'll help you create this comprehensive automation…" at bounding box center [617, 304] width 1235 height 608
click at [1176, 141] on div "Agent" at bounding box center [1142, 137] width 165 height 30
drag, startPoint x: 1176, startPoint y: 141, endPoint x: 725, endPoint y: 334, distance: 491.0
click at [725, 334] on div "BETA 19:08 ▶ Thought process I'll help you create this comprehensive automation…" at bounding box center [617, 304] width 1235 height 608
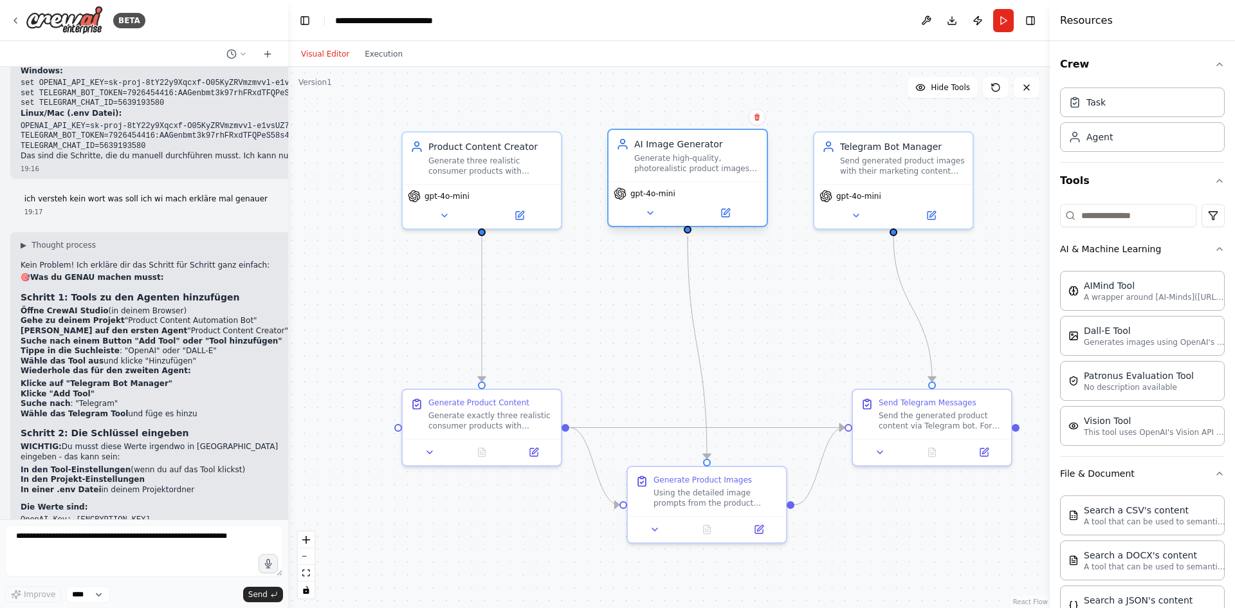
click at [691, 160] on div "Generate high-quality, photorealistic product images based on detailed prompts,…" at bounding box center [696, 163] width 125 height 21
click at [460, 169] on div "Generate three realistic consumer products with detailed marketing content incl…" at bounding box center [490, 163] width 125 height 21
click at [449, 214] on button at bounding box center [444, 212] width 73 height 15
click at [481, 227] on div at bounding box center [482, 230] width 8 height 8
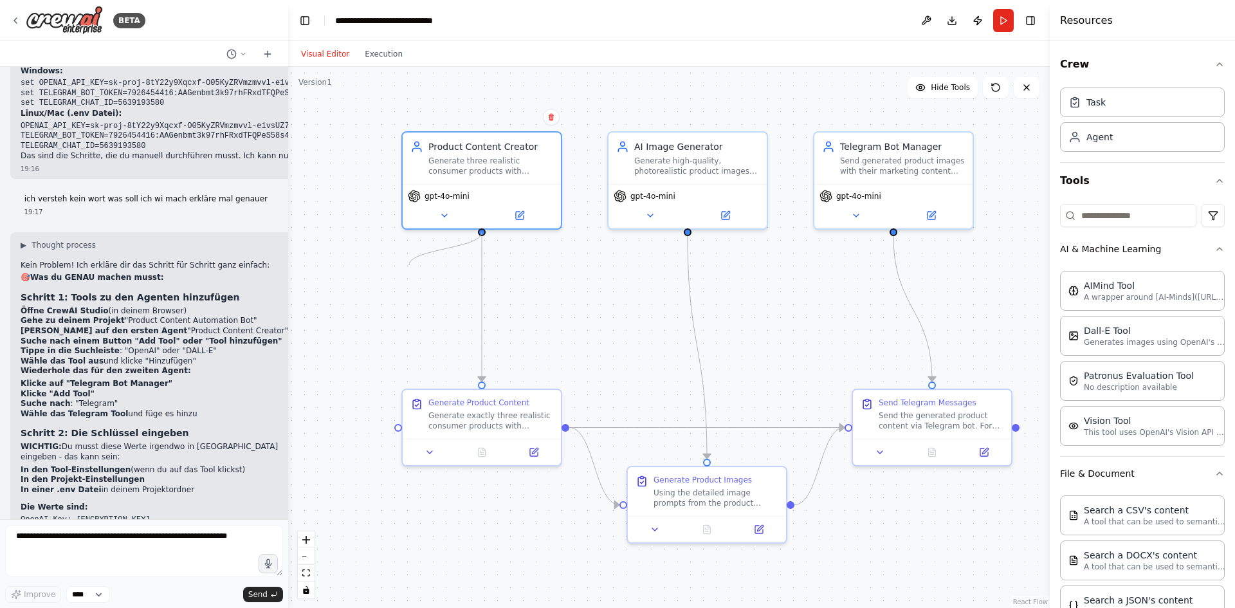
drag, startPoint x: 481, startPoint y: 227, endPoint x: 409, endPoint y: 265, distance: 81.4
click at [409, 265] on div ".deletable-edge-delete-btn { width: 20px; height: 20px; border: 0px solid #ffff…" at bounding box center [669, 337] width 762 height 541
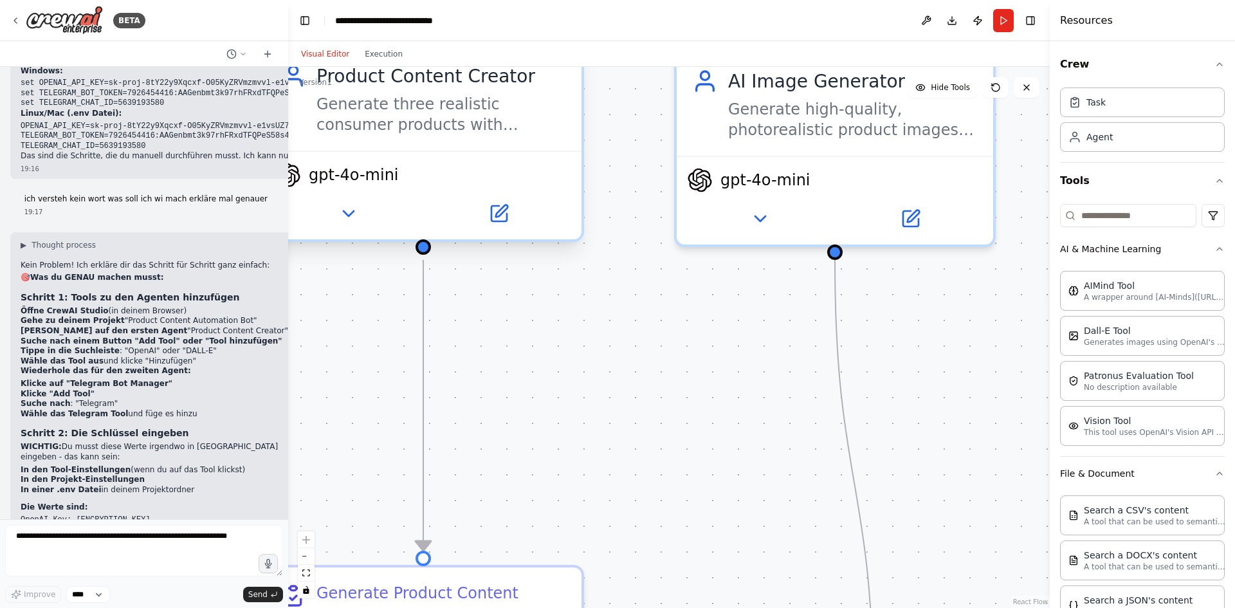
drag, startPoint x: 551, startPoint y: 203, endPoint x: 612, endPoint y: 170, distance: 69.7
click at [581, 183] on div ".deletable-edge-delete-btn { width: 20px; height: 20px; border: 0px solid #ffff…" at bounding box center [669, 337] width 762 height 541
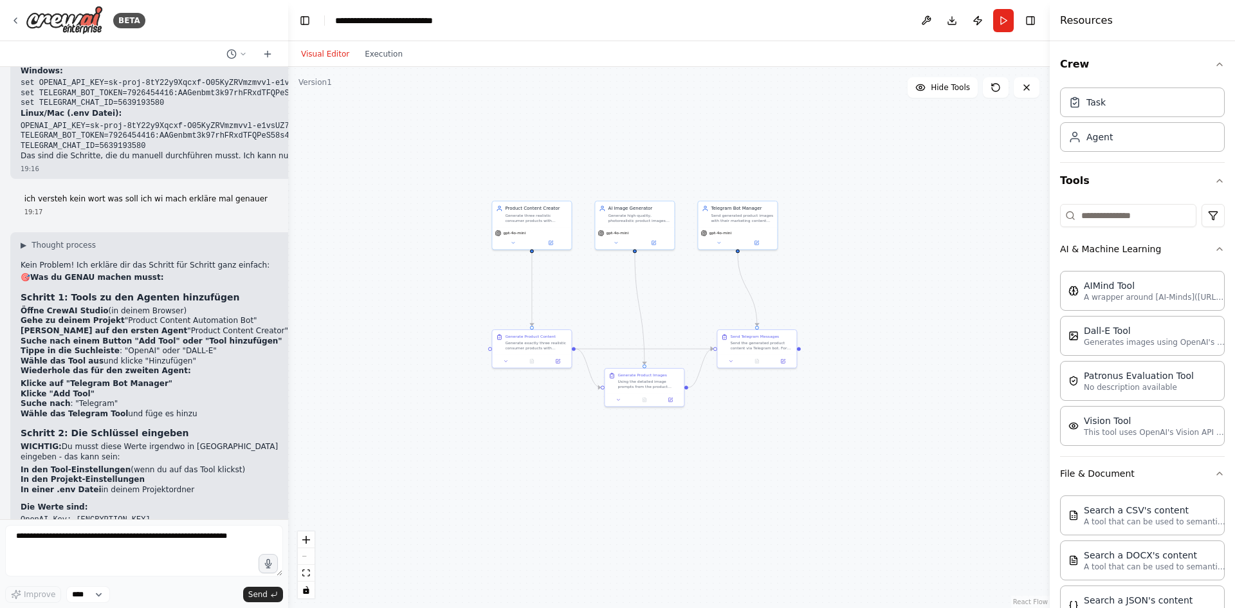
drag, startPoint x: 729, startPoint y: 212, endPoint x: 644, endPoint y: 287, distance: 113.0
click at [624, 290] on div ".deletable-edge-delete-btn { width: 20px; height: 20px; border: 0px solid #ffff…" at bounding box center [669, 337] width 762 height 541
click at [307, 543] on icon "zoom in" at bounding box center [306, 540] width 8 height 8
click at [312, 543] on button "zoom in" at bounding box center [306, 539] width 17 height 17
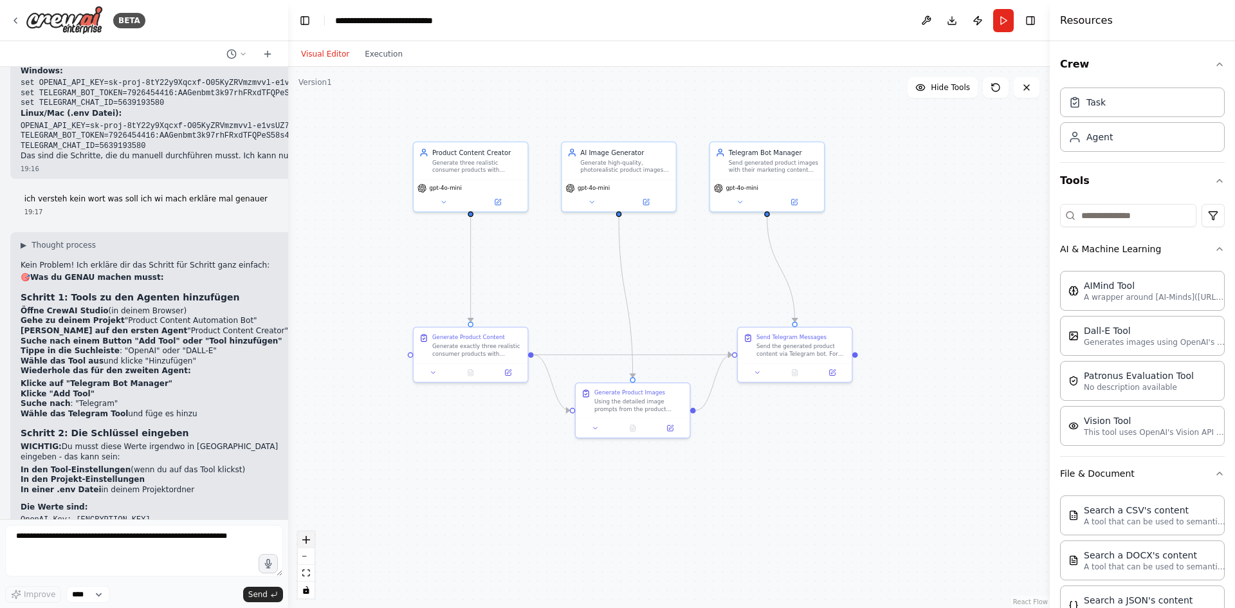
click at [312, 543] on button "zoom in" at bounding box center [306, 539] width 17 height 17
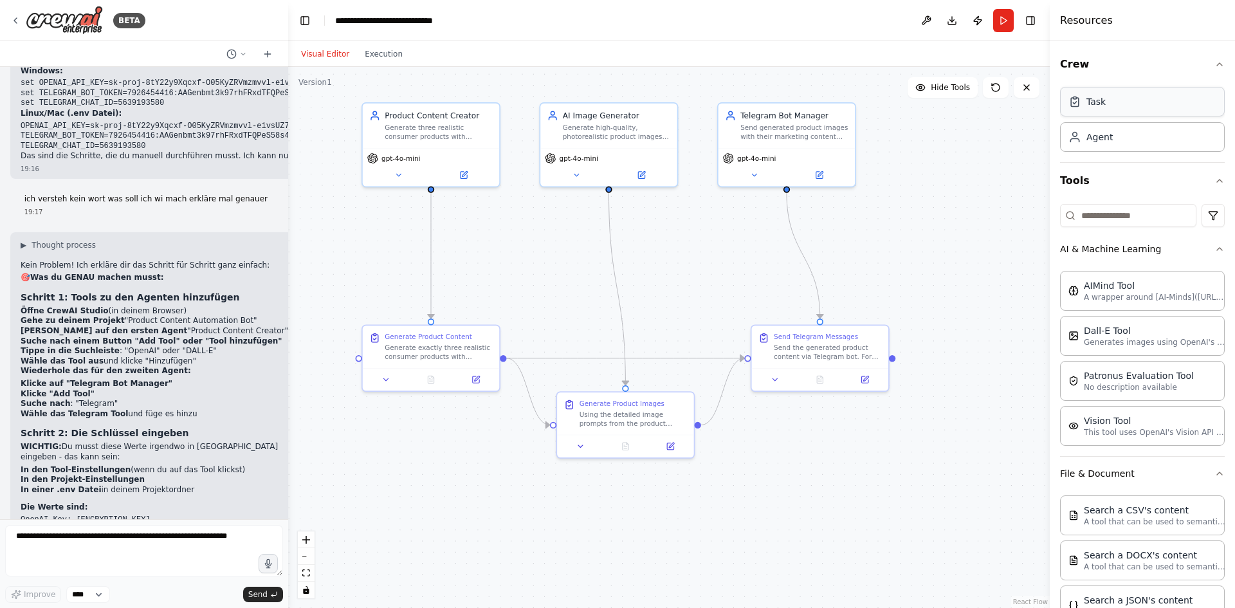
click at [1106, 102] on div "Task" at bounding box center [1142, 102] width 165 height 30
click at [1109, 224] on input at bounding box center [1128, 215] width 136 height 23
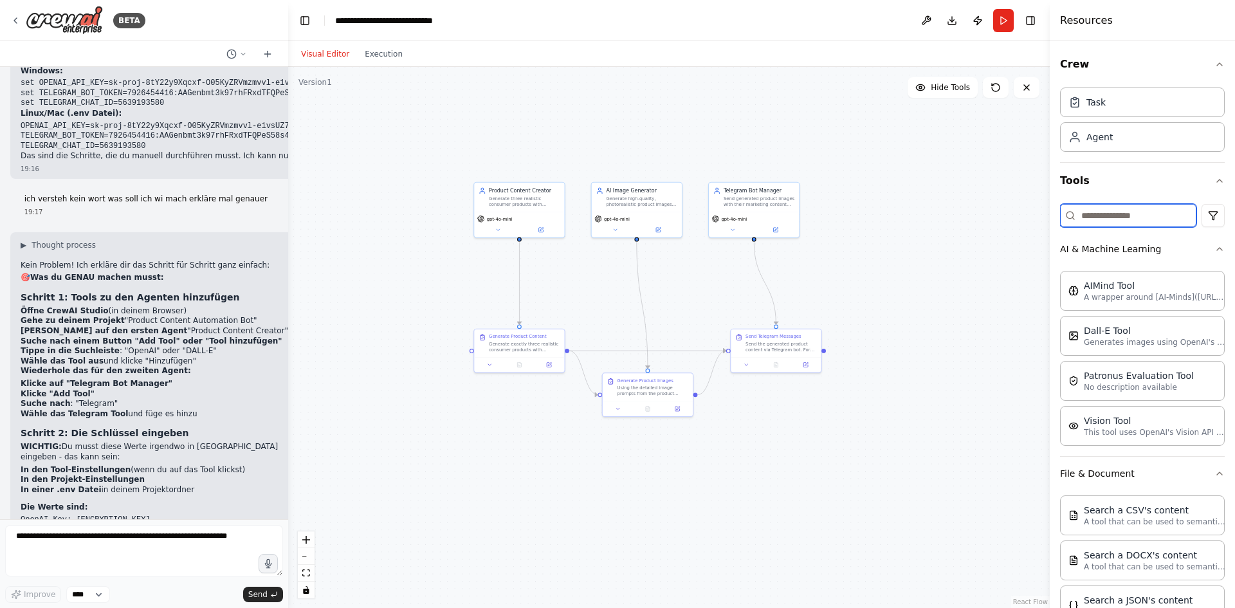
scroll to position [3456, 0]
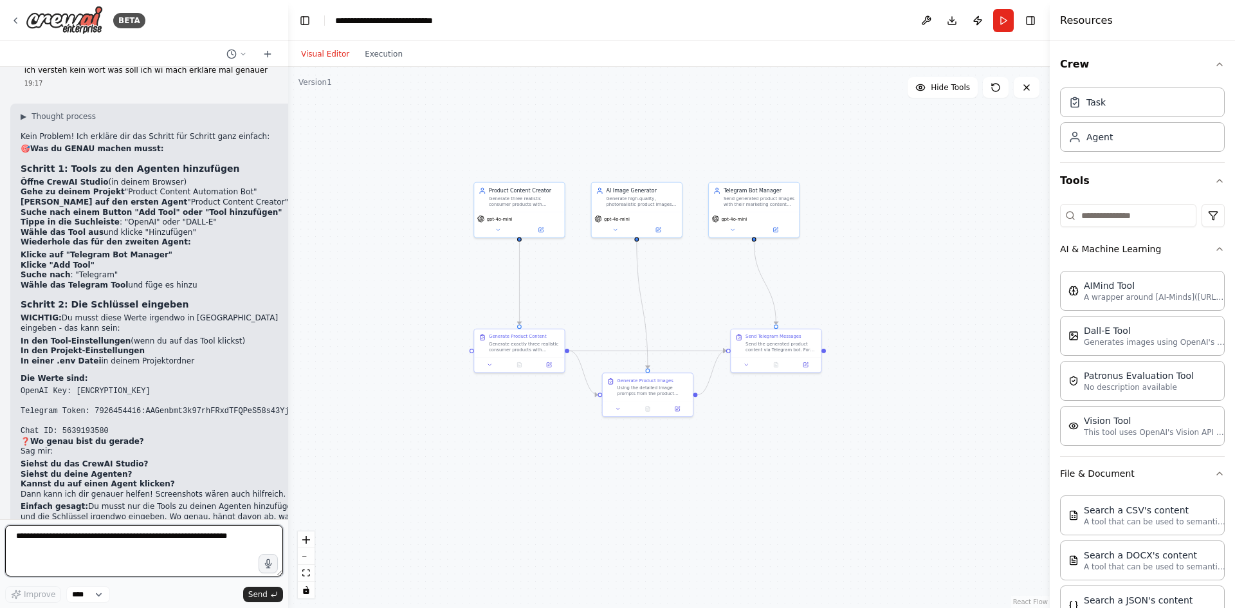
click at [55, 540] on textarea at bounding box center [144, 550] width 278 height 51
type textarea "**********"
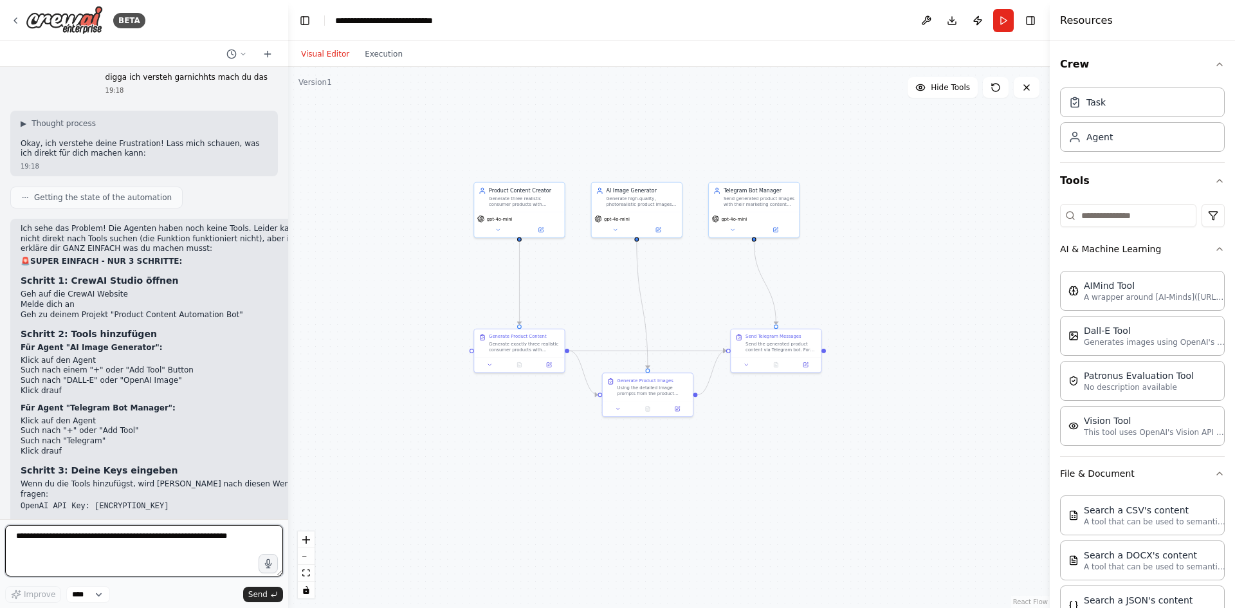
scroll to position [3958, 0]
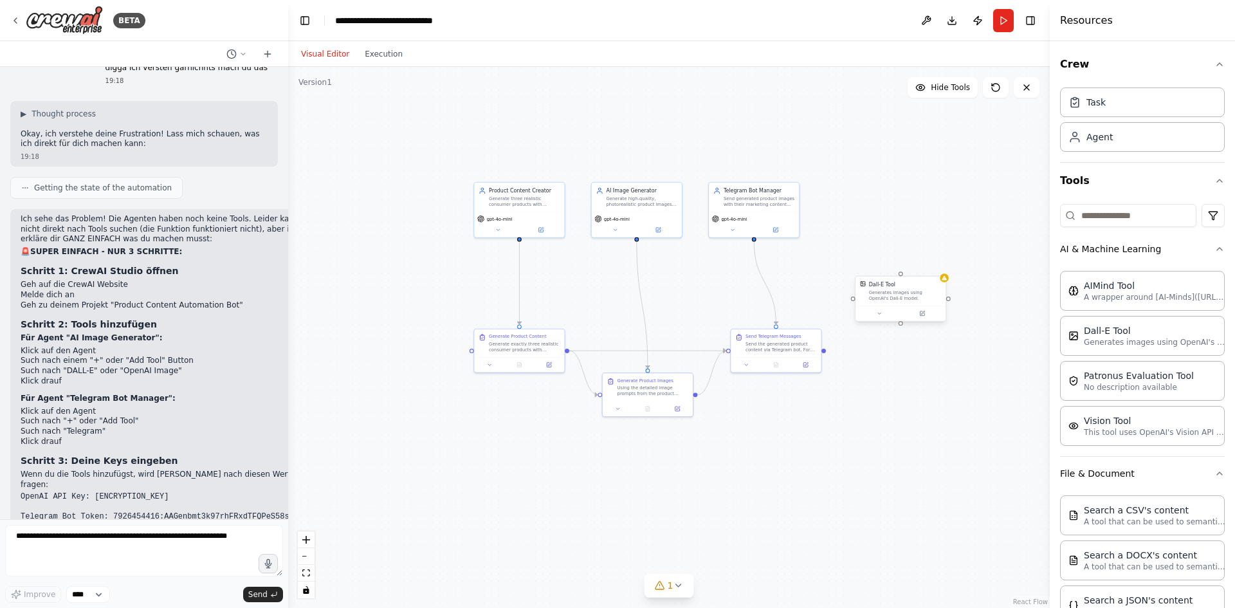
click at [912, 297] on div "Generates images using OpenAI's Dall-E model." at bounding box center [905, 295] width 73 height 12
click at [919, 293] on div "Generates images using OpenAI's Dall-E model." at bounding box center [905, 295] width 73 height 12
click at [879, 317] on button at bounding box center [879, 313] width 41 height 9
click at [920, 308] on div at bounding box center [900, 313] width 90 height 15
click at [923, 311] on icon at bounding box center [922, 314] width 6 height 6
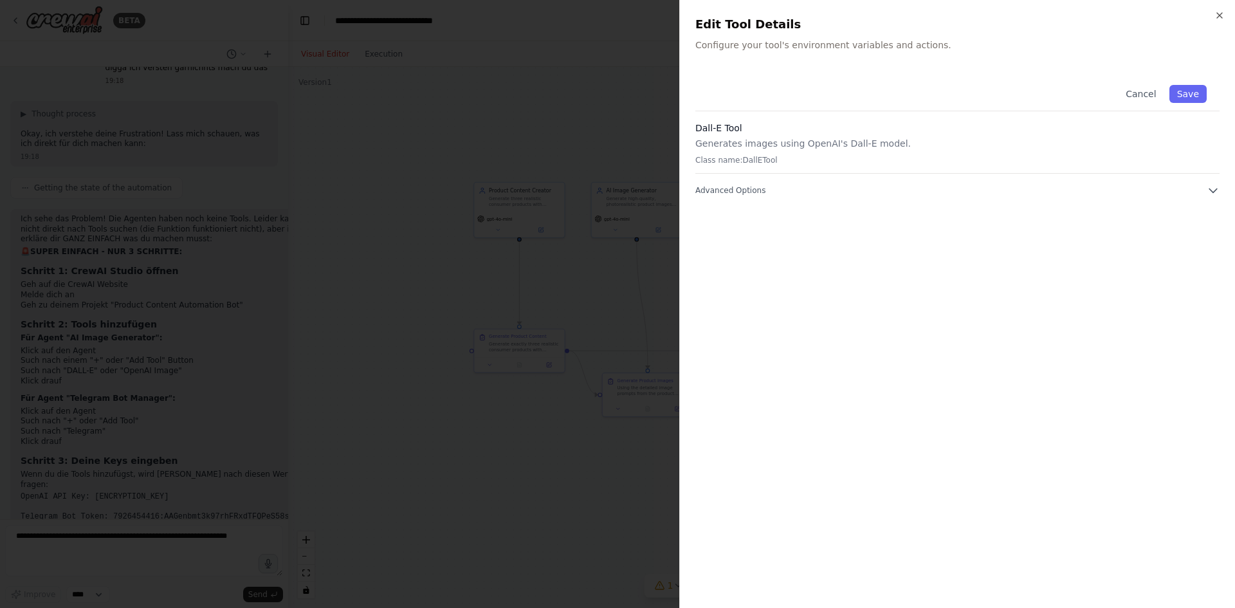
drag, startPoint x: 846, startPoint y: 106, endPoint x: 835, endPoint y: 106, distance: 10.9
click at [836, 106] on div "Cancel Save" at bounding box center [957, 91] width 524 height 39
click at [746, 145] on p "Generates images using OpenAI's Dall-E model." at bounding box center [957, 143] width 524 height 13
click at [765, 170] on div "Dall-E Tool Generates images using OpenAI's Dall-E model. Class name: DallETool" at bounding box center [957, 148] width 524 height 52
click at [757, 138] on p "Generates images using OpenAI's Dall-E model." at bounding box center [957, 143] width 524 height 13
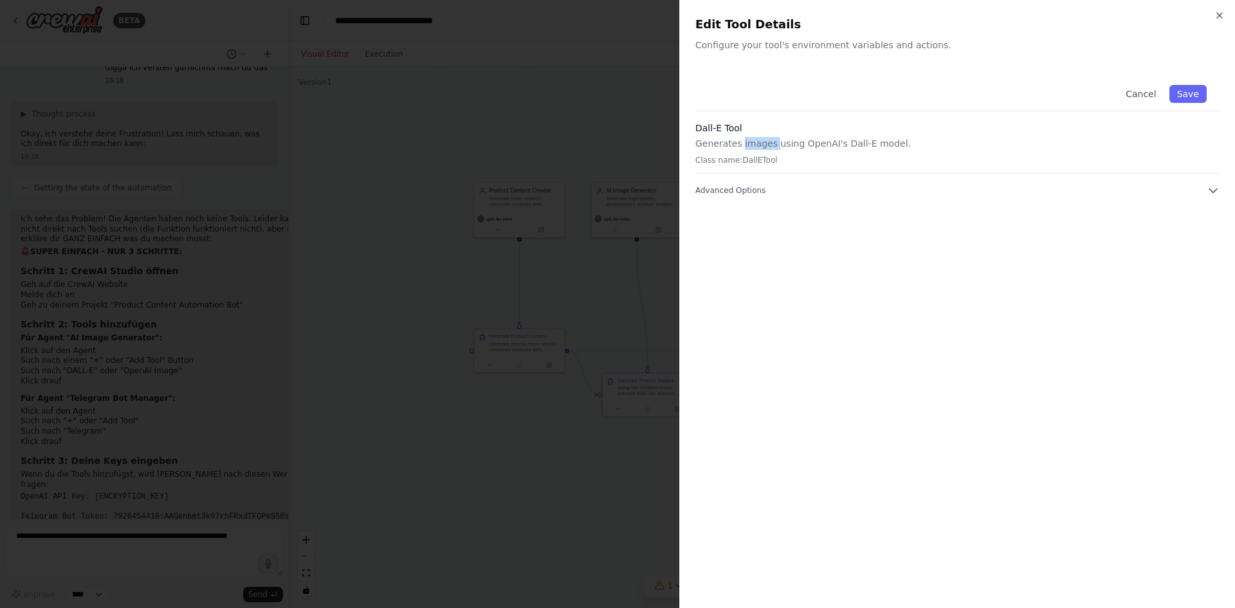
click at [757, 140] on p "Generates images using OpenAI's Dall-E model." at bounding box center [957, 143] width 524 height 13
click at [732, 82] on div "Cancel Save" at bounding box center [957, 91] width 524 height 39
click at [811, 183] on div "Cancel Save Dall-E Tool Generates images using OpenAI's Dall-E model. Class nam…" at bounding box center [957, 134] width 524 height 125
click at [808, 198] on div "Cancel Save Dall-E Tool Generates images using OpenAI's Dall-E model. Class nam…" at bounding box center [957, 332] width 524 height 520
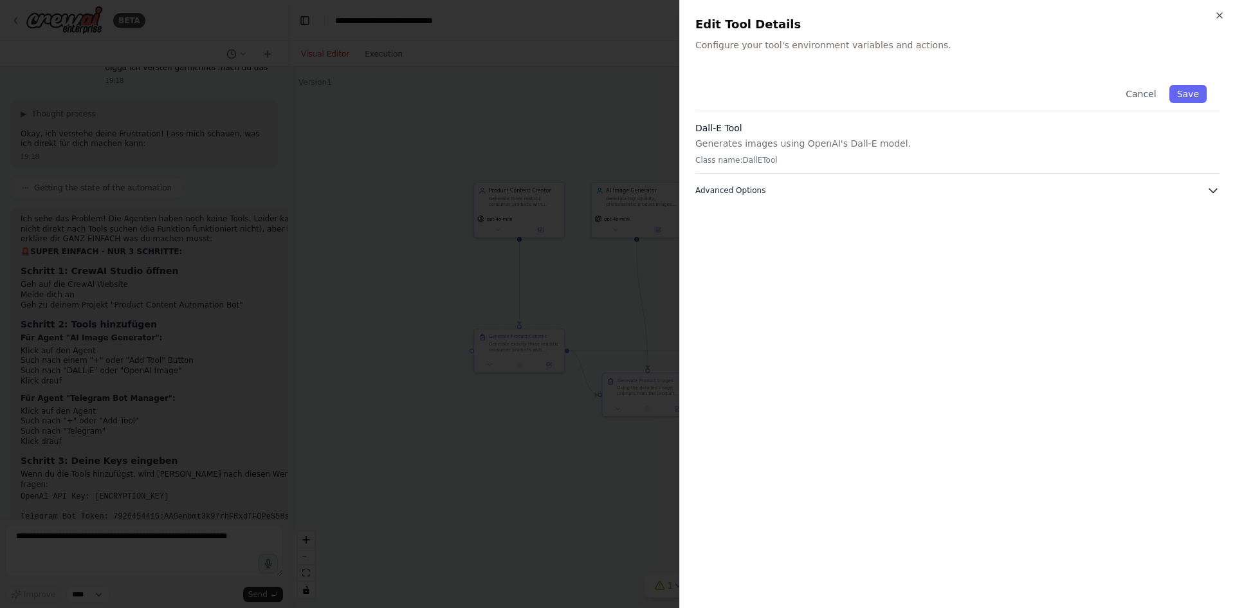
click at [813, 192] on button "Advanced Options" at bounding box center [957, 190] width 524 height 13
click at [784, 259] on input "text" at bounding box center [957, 260] width 507 height 23
paste input "**********"
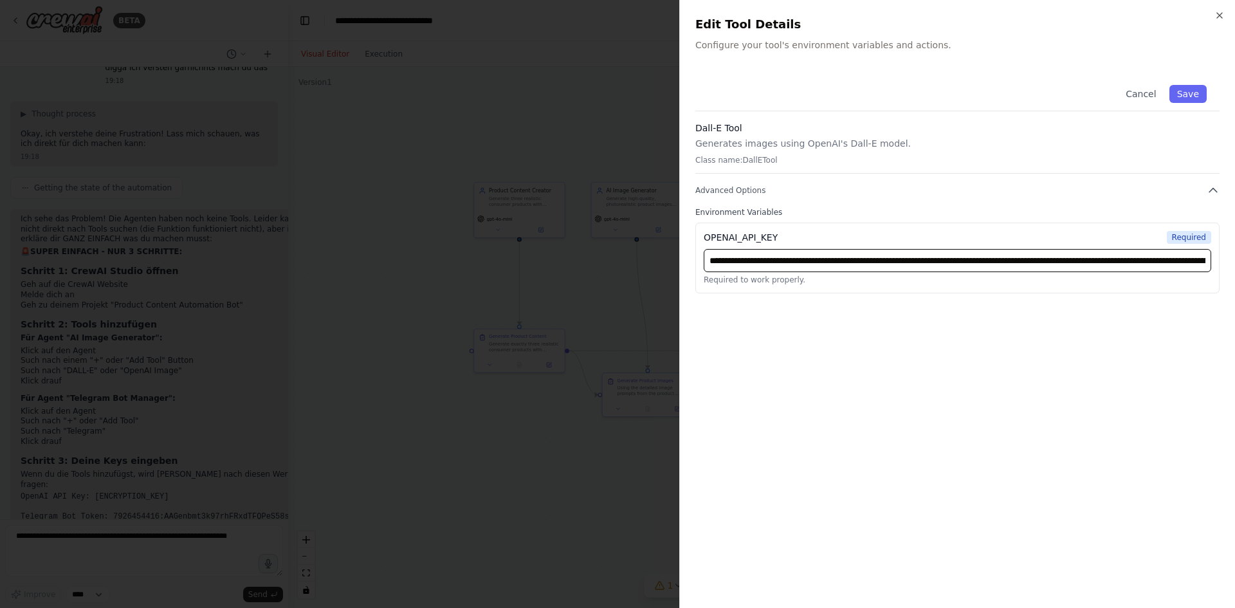
scroll to position [0, 290]
type input "**********"
click at [1182, 96] on button "Save" at bounding box center [1187, 94] width 37 height 18
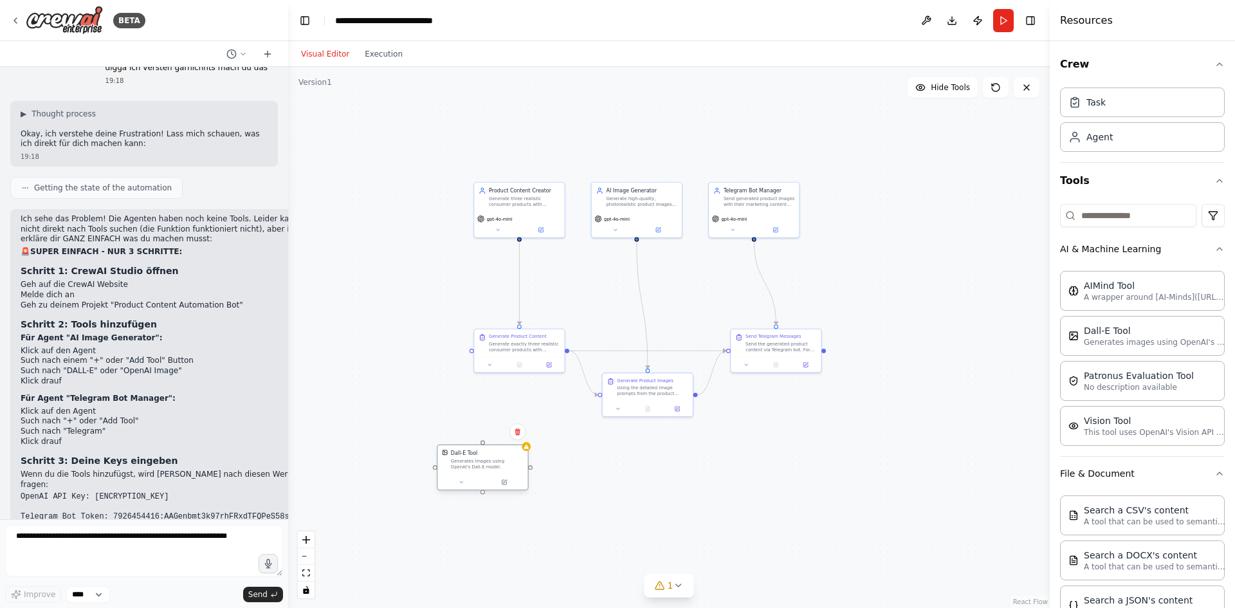
drag, startPoint x: 904, startPoint y: 302, endPoint x: 482, endPoint y: 470, distance: 454.7
click at [482, 470] on div "Dall-E Tool Generates images using OpenAI's Dall-E model." at bounding box center [482, 460] width 90 height 30
click at [1110, 226] on input at bounding box center [1128, 215] width 136 height 23
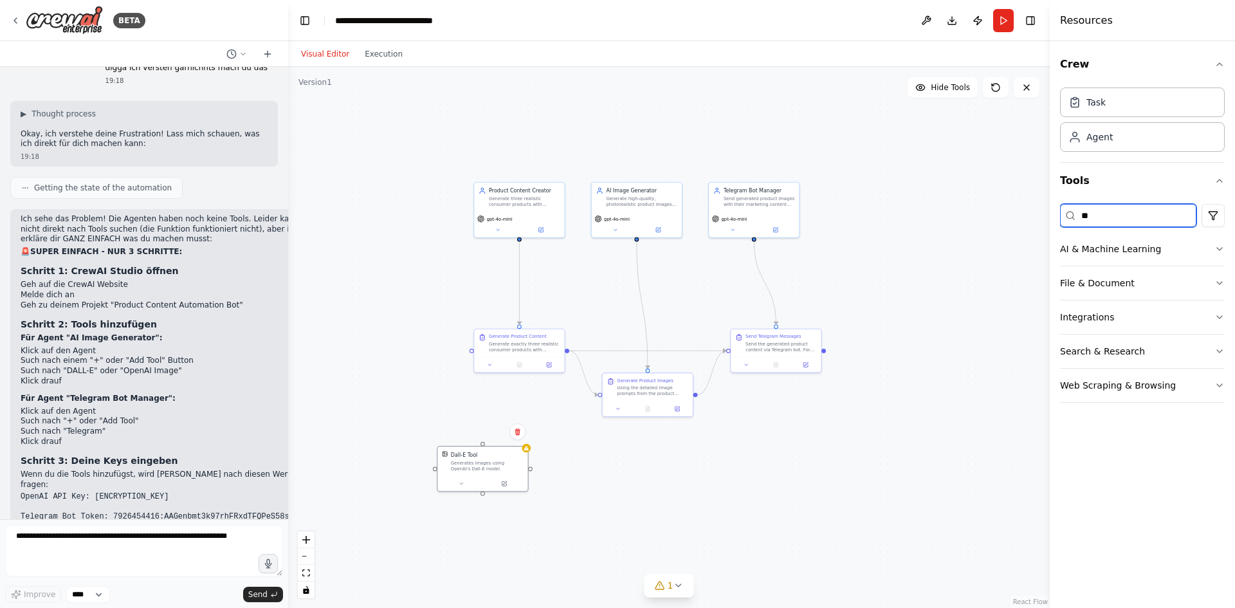
type input "*"
click at [1112, 244] on button "AI & Machine Learning" at bounding box center [1142, 248] width 165 height 33
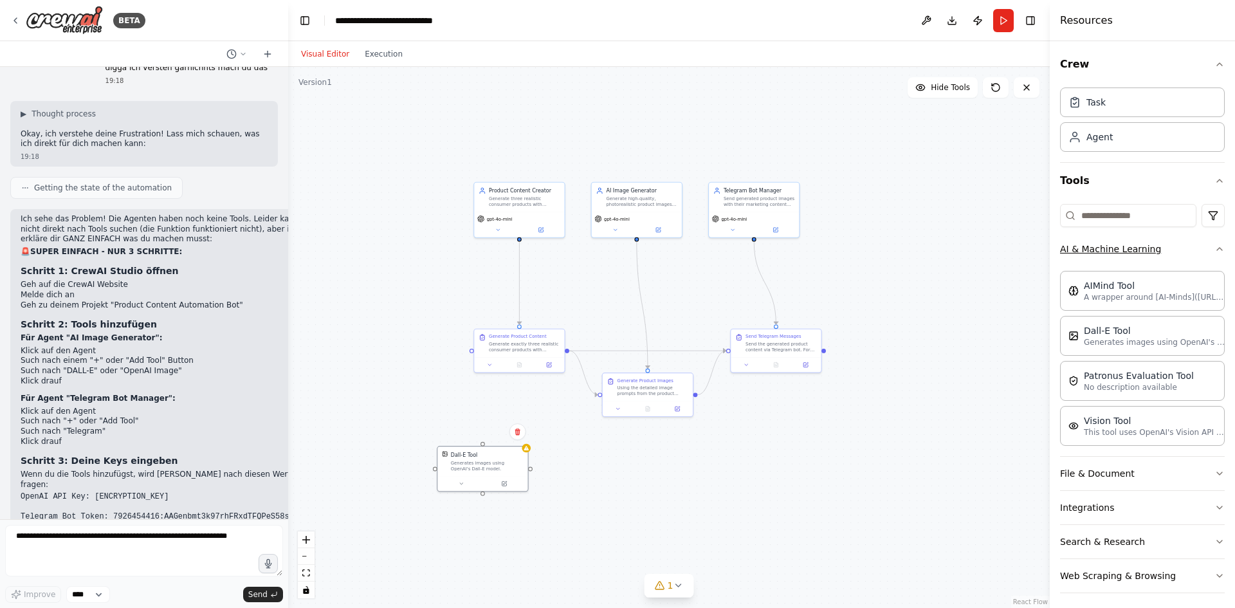
click at [1112, 244] on button "AI & Machine Learning" at bounding box center [1142, 248] width 165 height 33
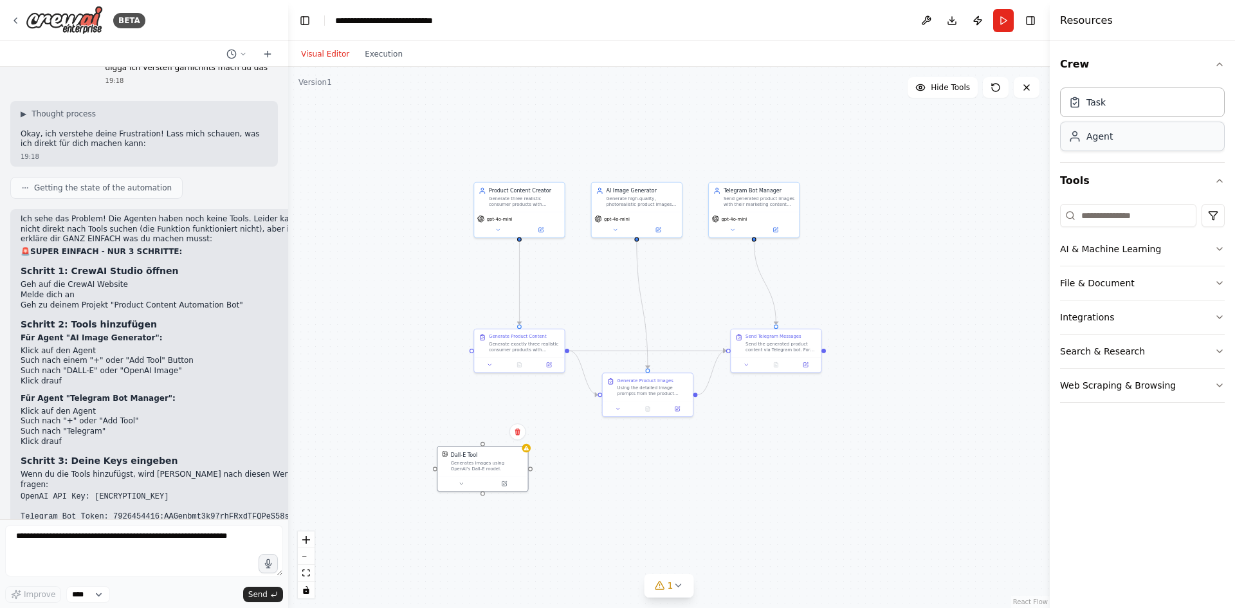
click at [1109, 135] on div "Agent" at bounding box center [1099, 136] width 26 height 13
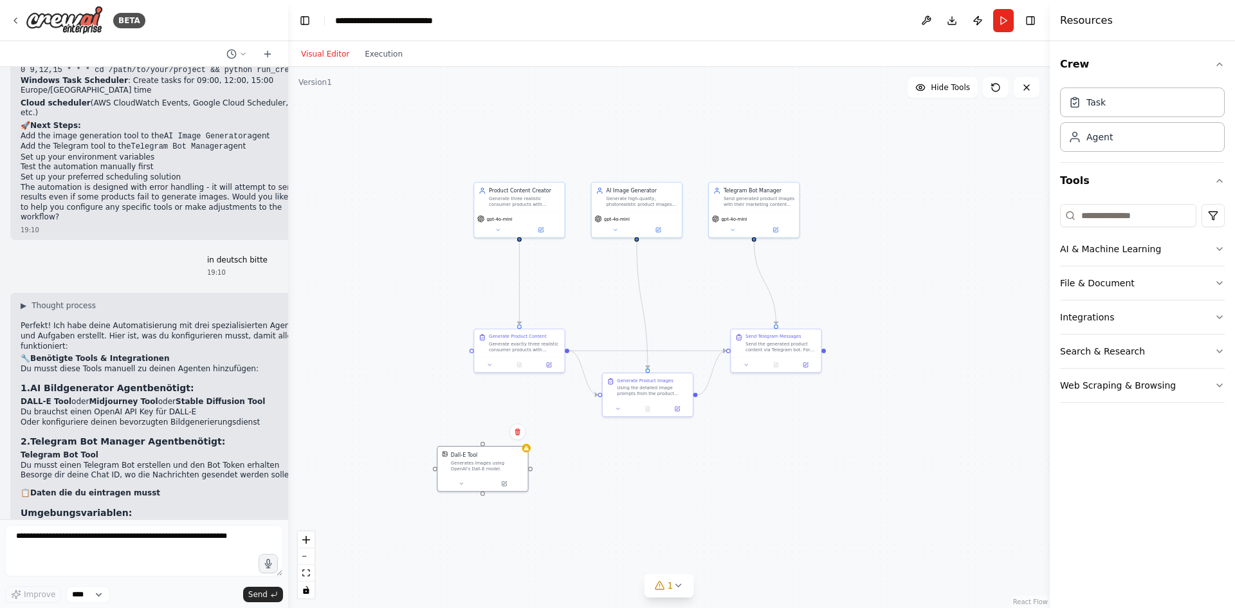
scroll to position [1578, 0]
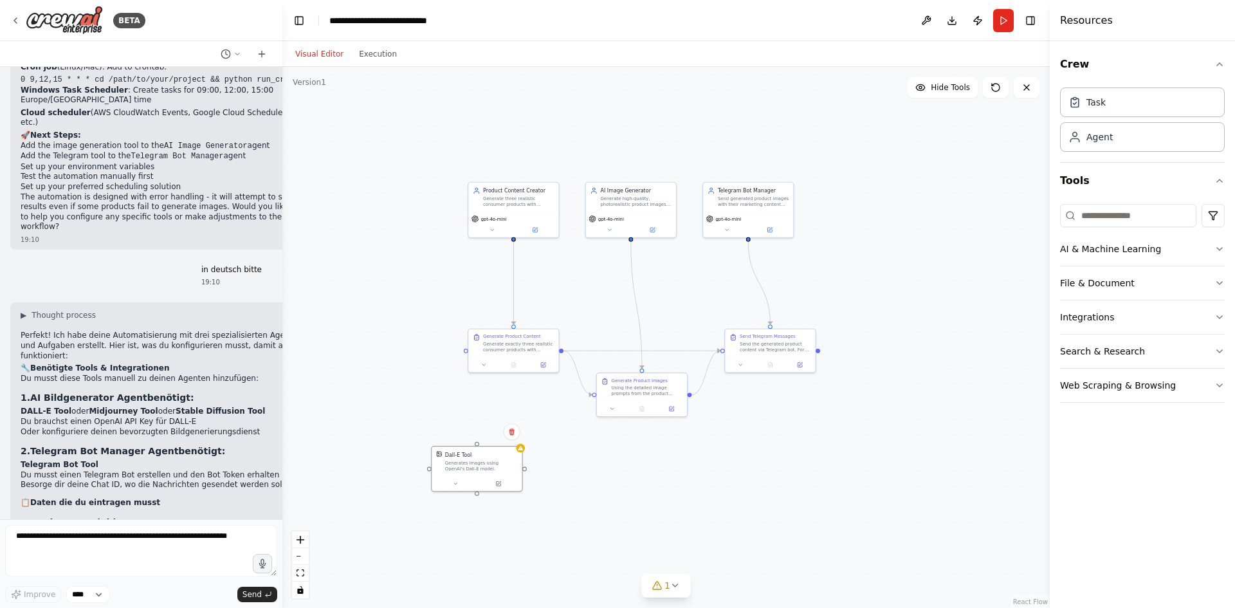
drag, startPoint x: 284, startPoint y: 261, endPoint x: 281, endPoint y: 139, distance: 122.2
click at [281, 139] on div "BETA 19:08 ▶ Thought process I'll help you create this comprehensive automation…" at bounding box center [617, 304] width 1235 height 608
click at [278, 241] on div at bounding box center [278, 304] width 5 height 608
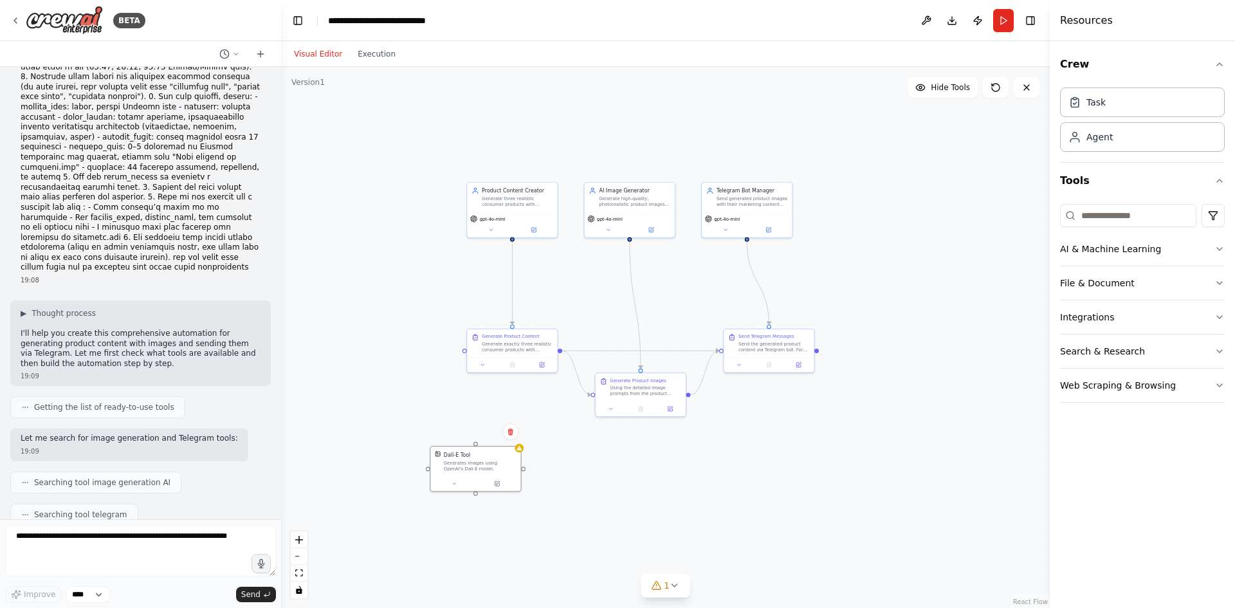
scroll to position [0, 0]
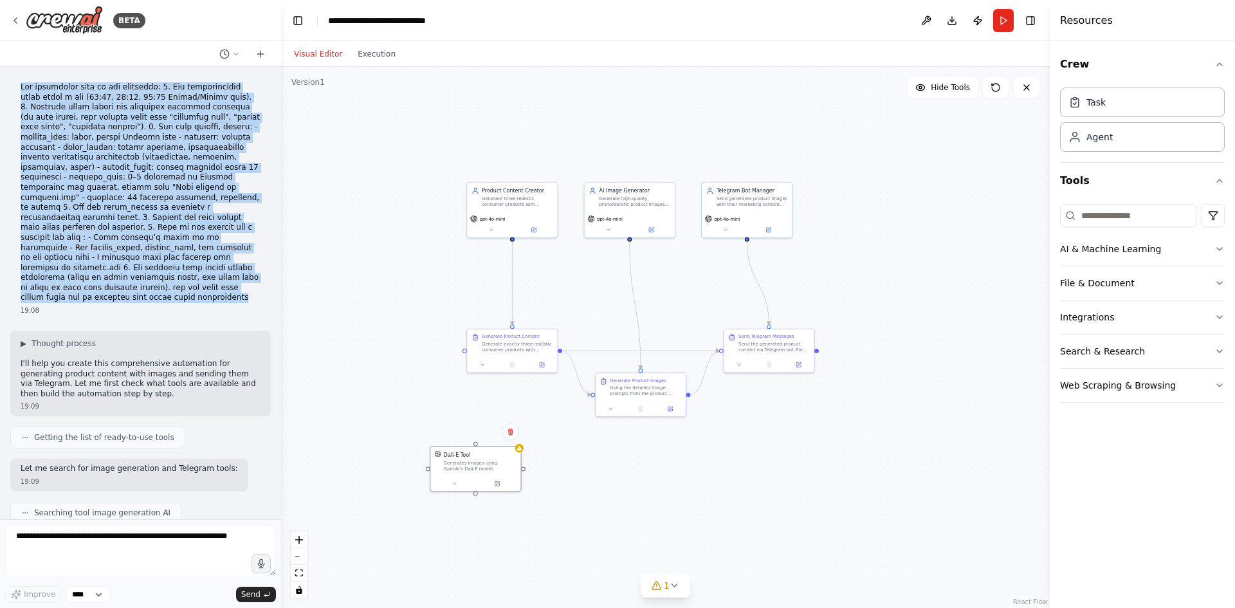
drag, startPoint x: 229, startPoint y: 282, endPoint x: 12, endPoint y: 70, distance: 303.8
click at [12, 70] on div "19:08 ▶ Thought process I'll help you create this comprehensive automation for …" at bounding box center [140, 293] width 281 height 452
copy p "The automation must do the following: 1. Run automatically three times a day (0…"
